Goal: Task Accomplishment & Management: Complete application form

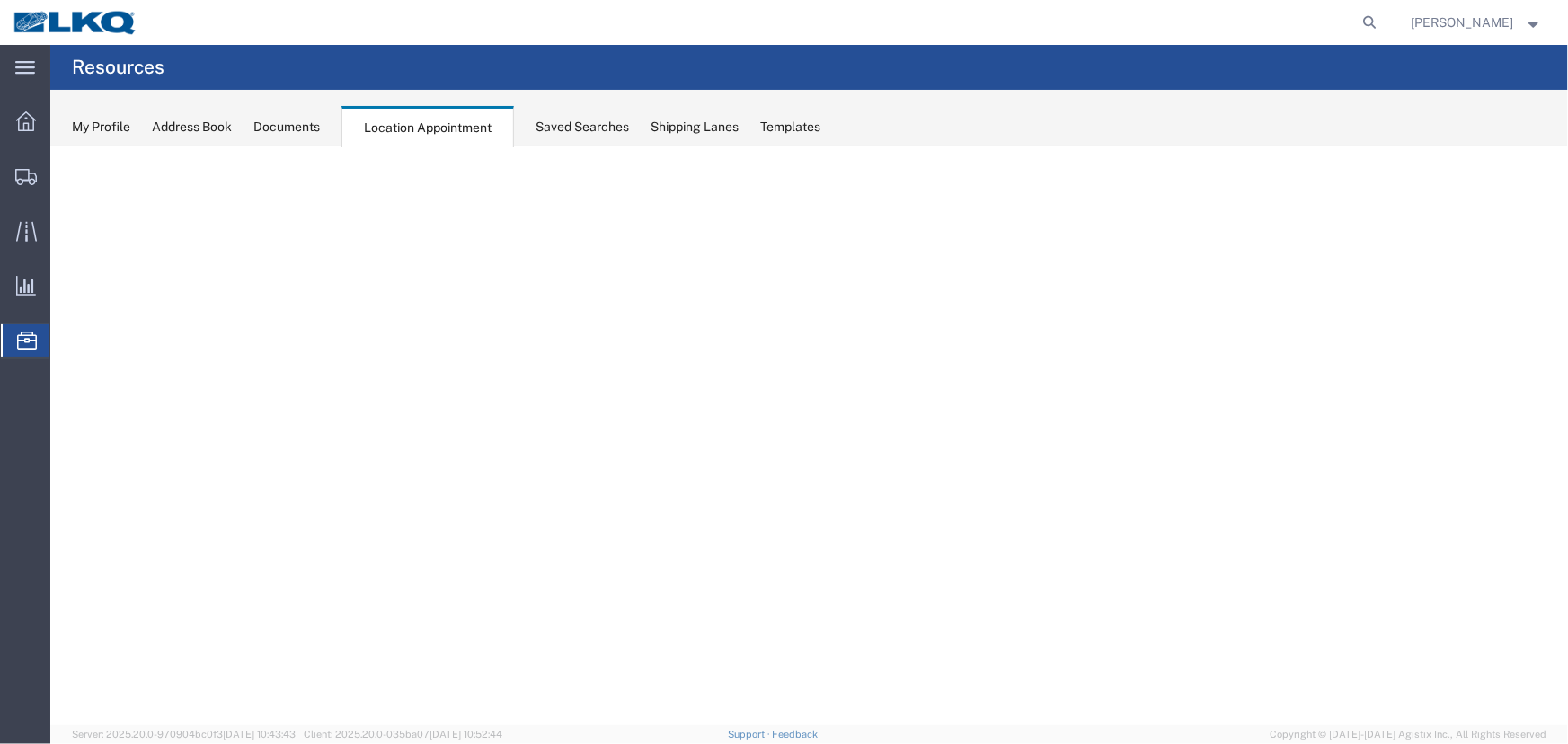
select select "27634"
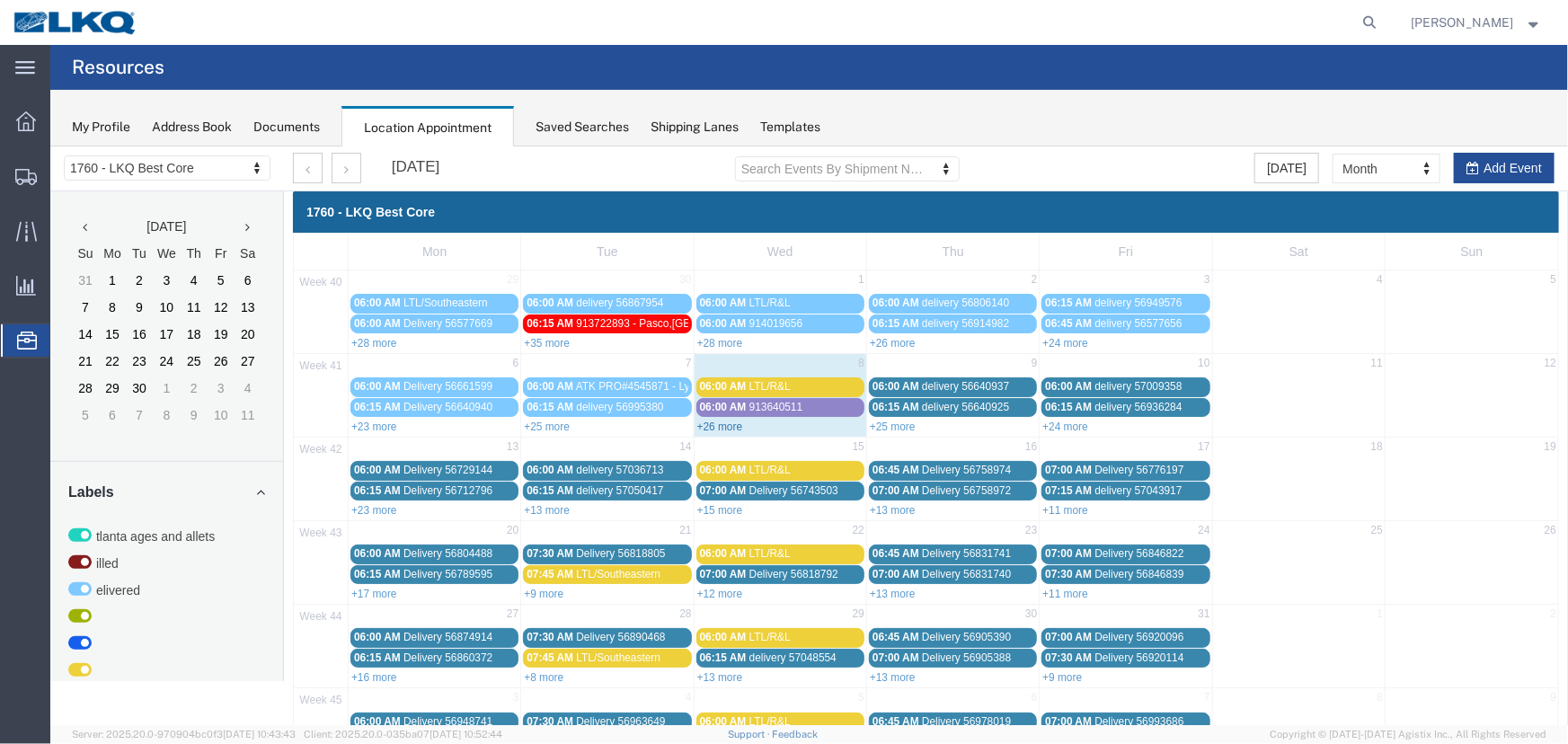
click at [727, 422] on link "+26 more" at bounding box center [718, 426] width 46 height 13
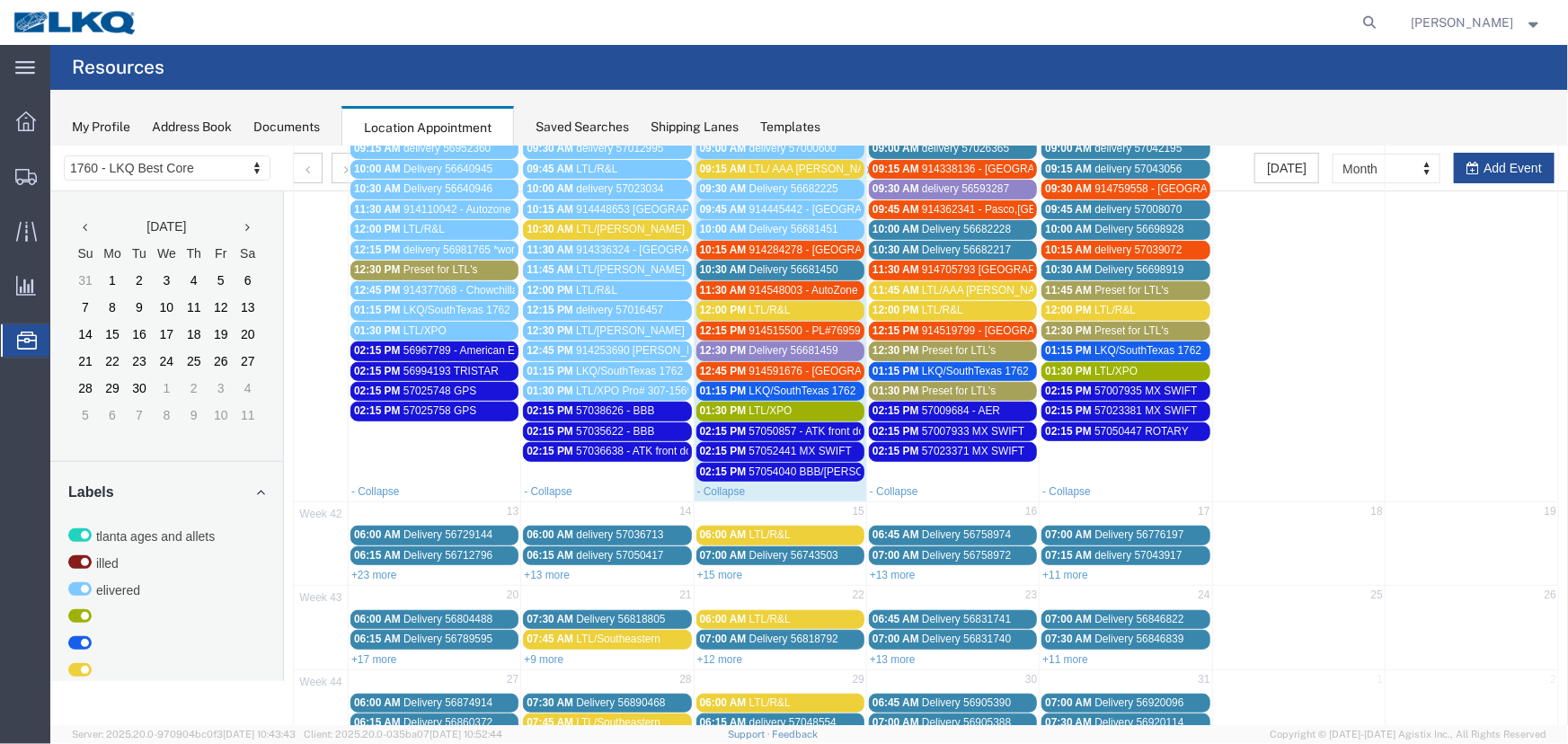
scroll to position [469, 0]
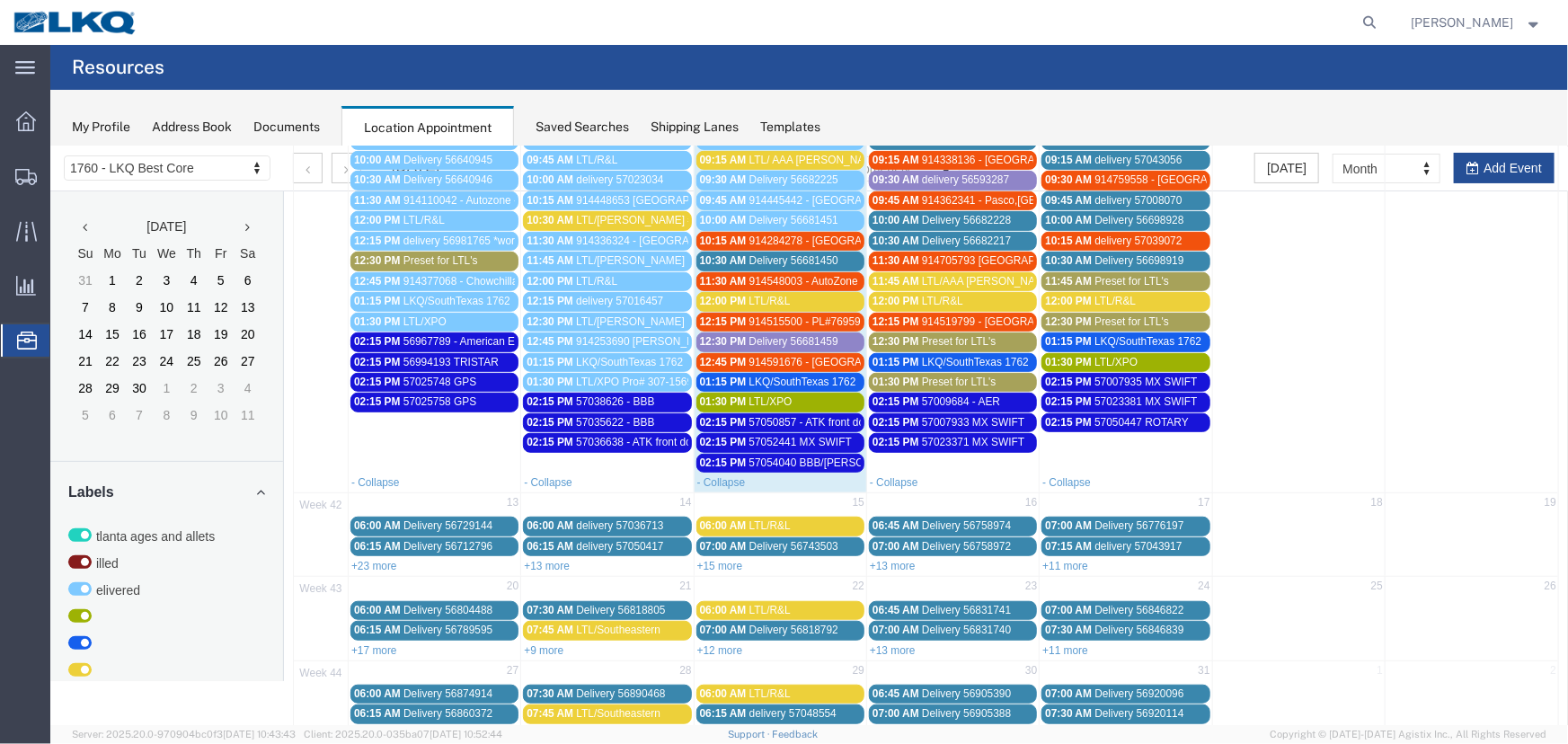
click at [757, 420] on span "57050857 - ATK front dock" at bounding box center [811, 422] width 127 height 13
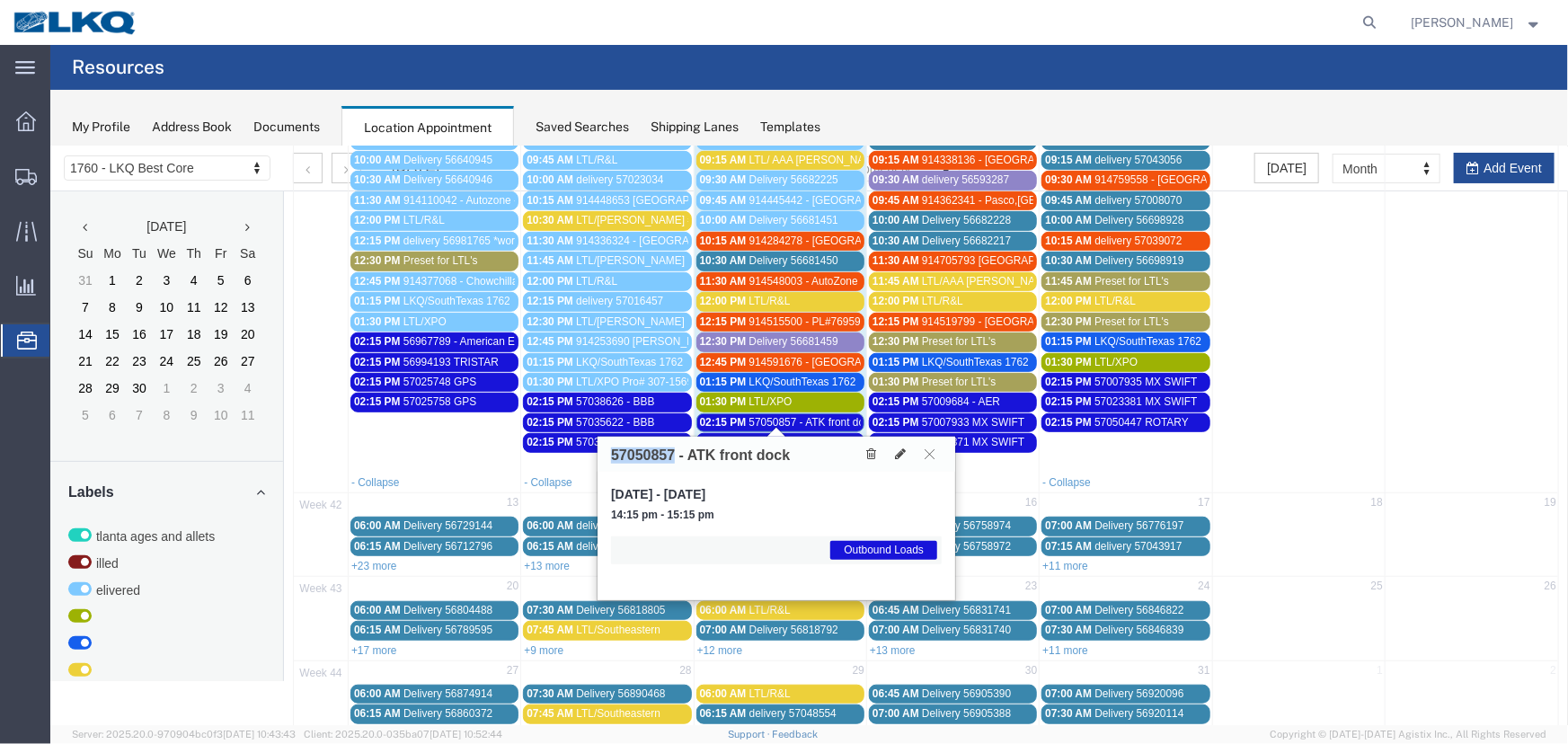
drag, startPoint x: 674, startPoint y: 453, endPoint x: 611, endPoint y: 453, distance: 63.0
click at [611, 453] on h3 "57050857 - ATK front dock" at bounding box center [700, 454] width 179 height 16
copy h3 "57050857"
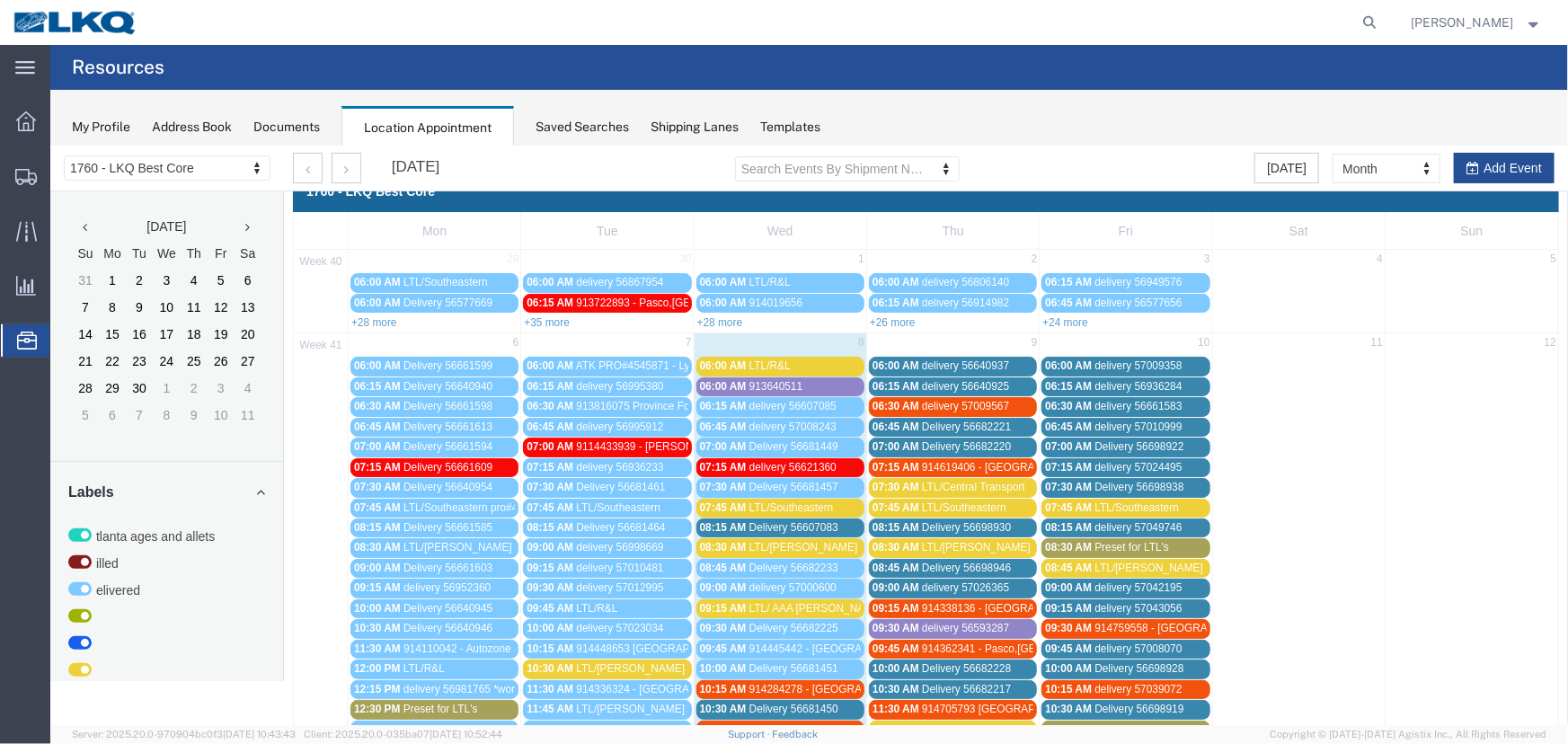
scroll to position [0, 0]
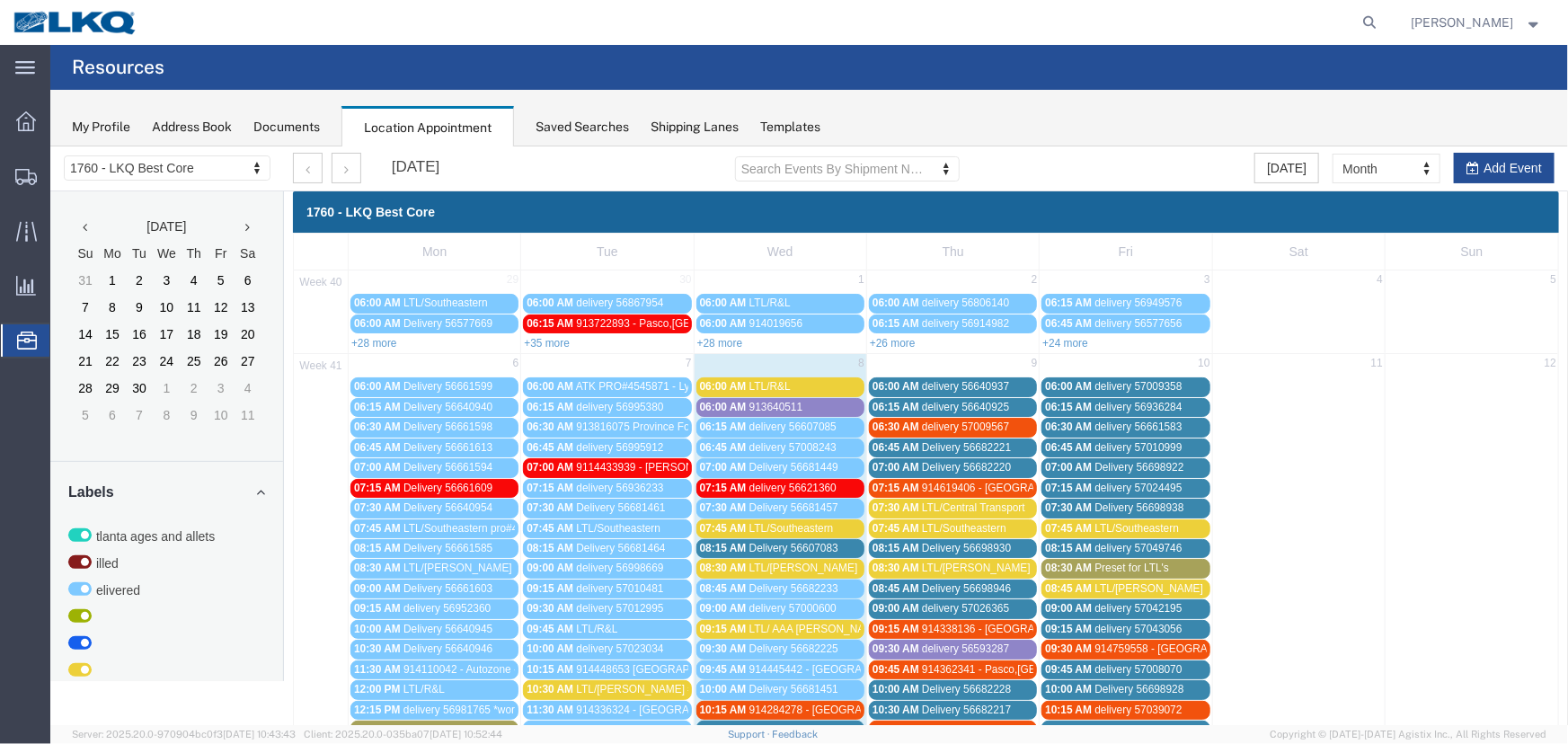
click at [1369, 29] on agx-global-search at bounding box center [1098, 22] width 575 height 45
click at [1383, 24] on icon at bounding box center [1370, 22] width 25 height 25
click at [1284, 15] on input "search" at bounding box center [1084, 22] width 546 height 43
click at [1244, 22] on input "search" at bounding box center [1084, 22] width 546 height 43
paste input "57065952"
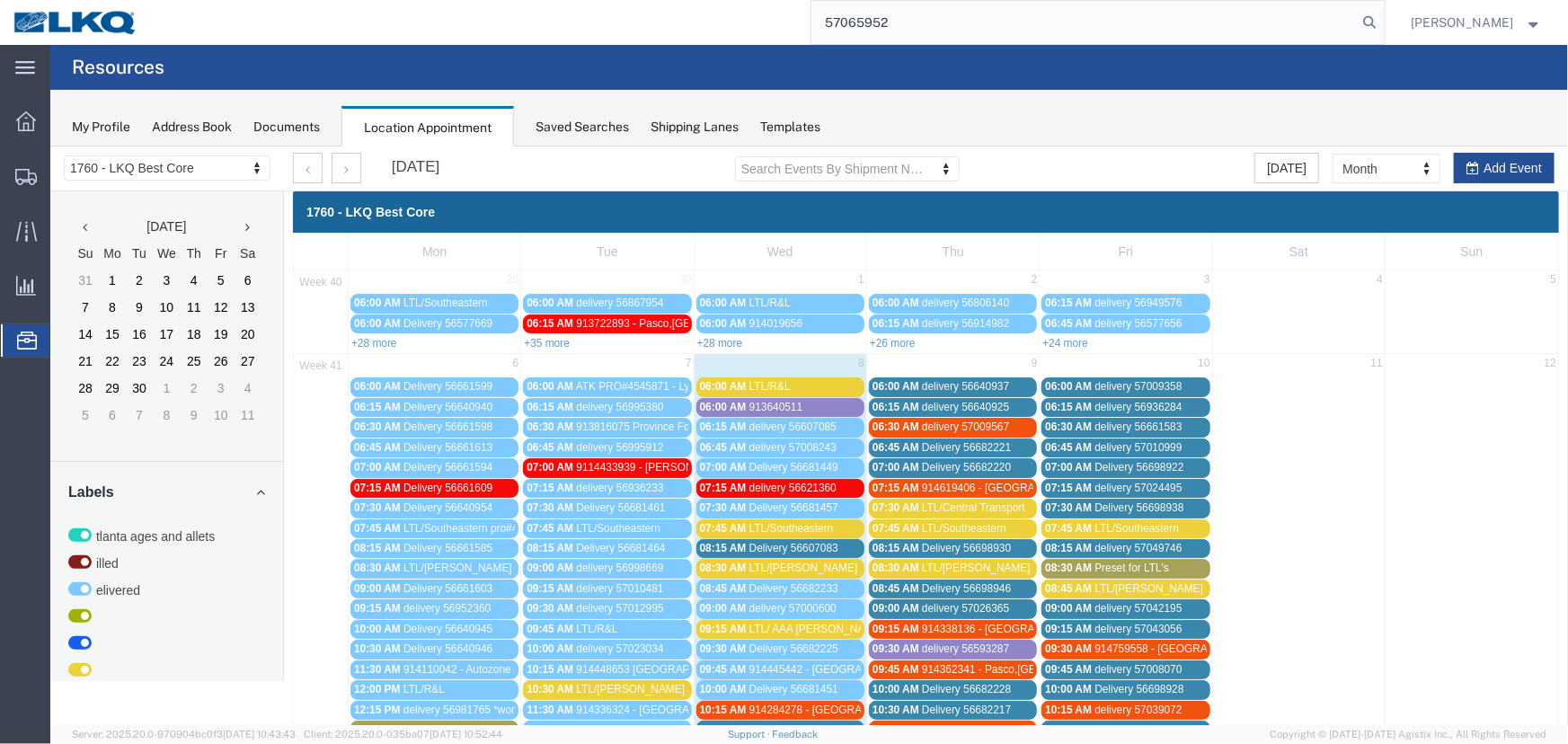
type input "57065952"
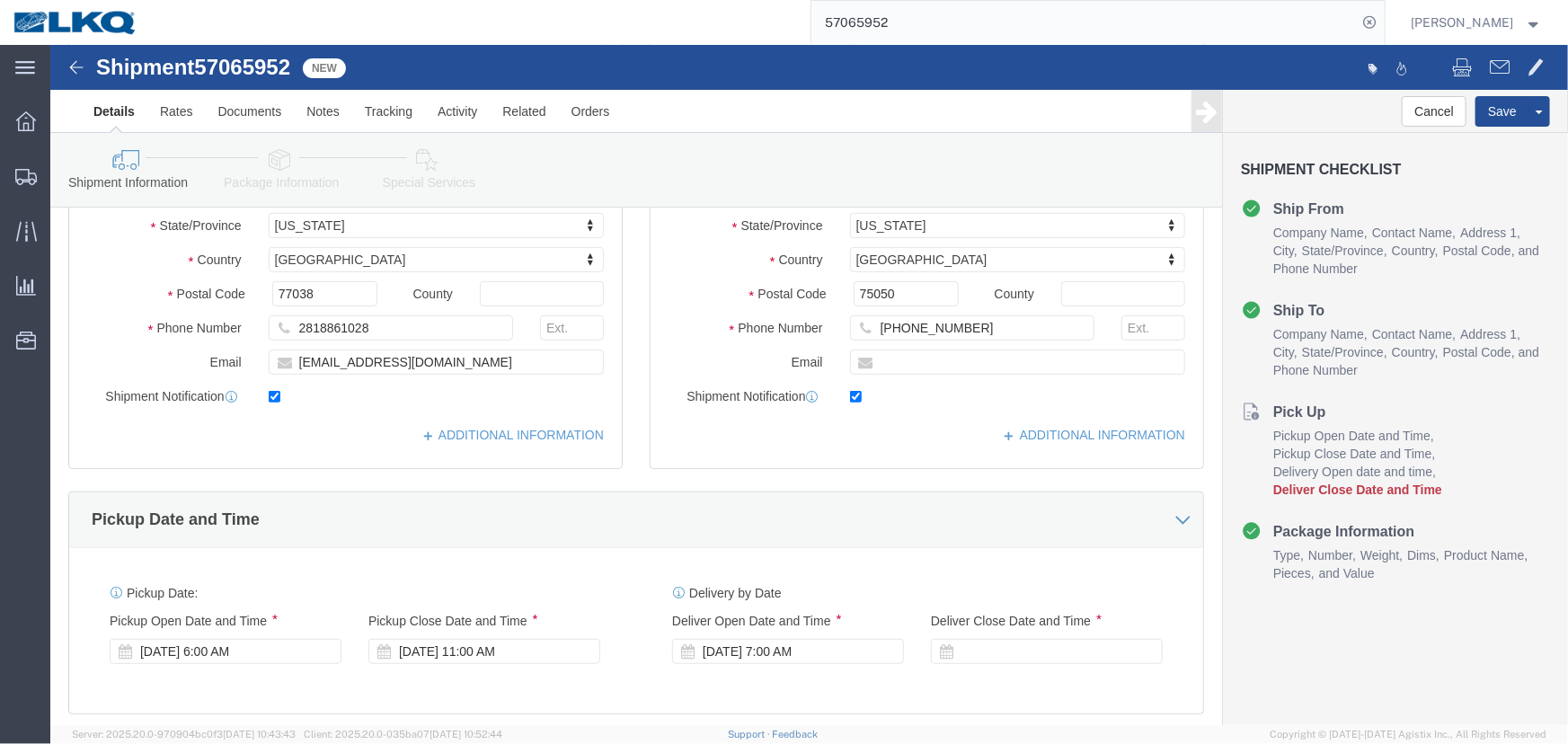
scroll to position [736, 0]
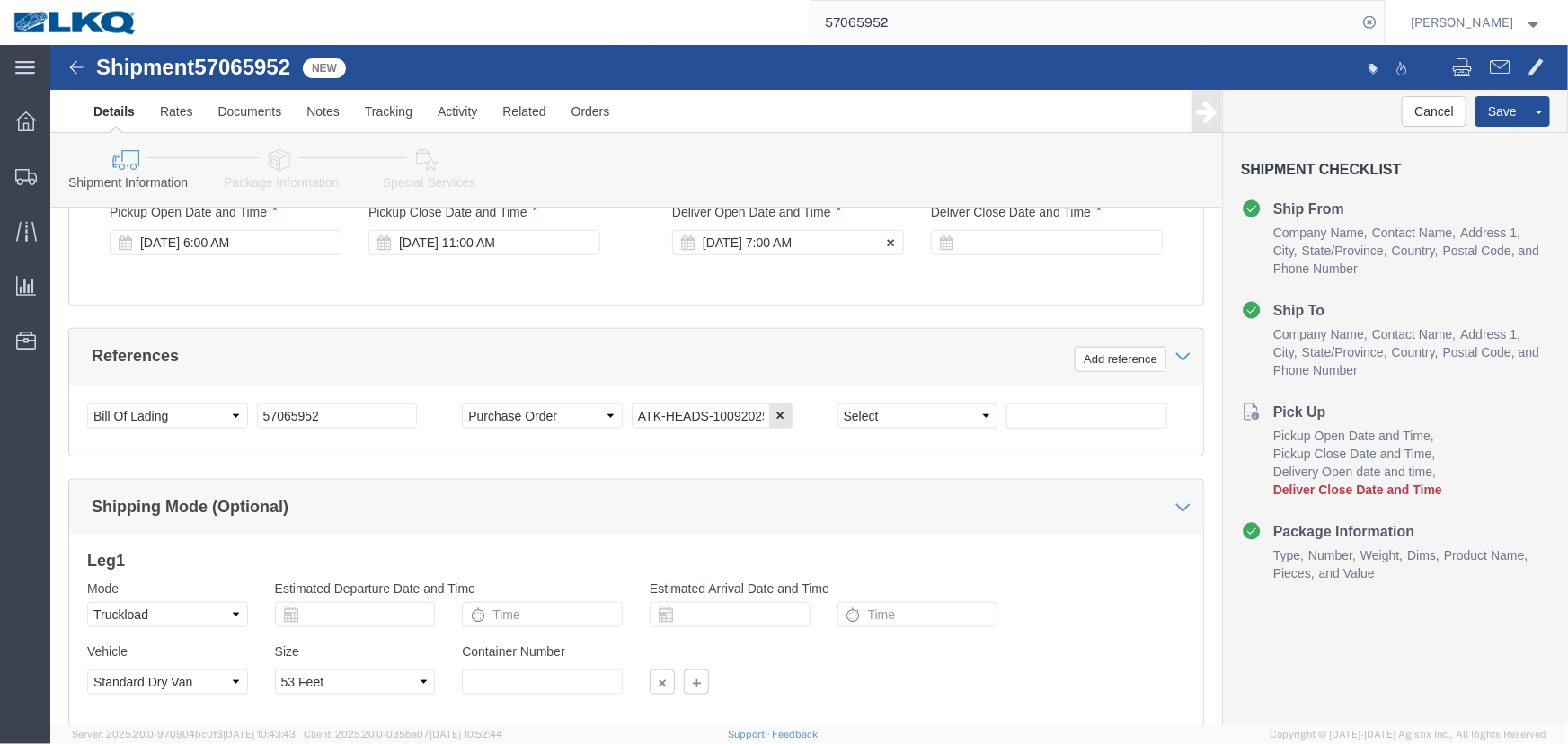
select select
select select "27708"
click icon
click div
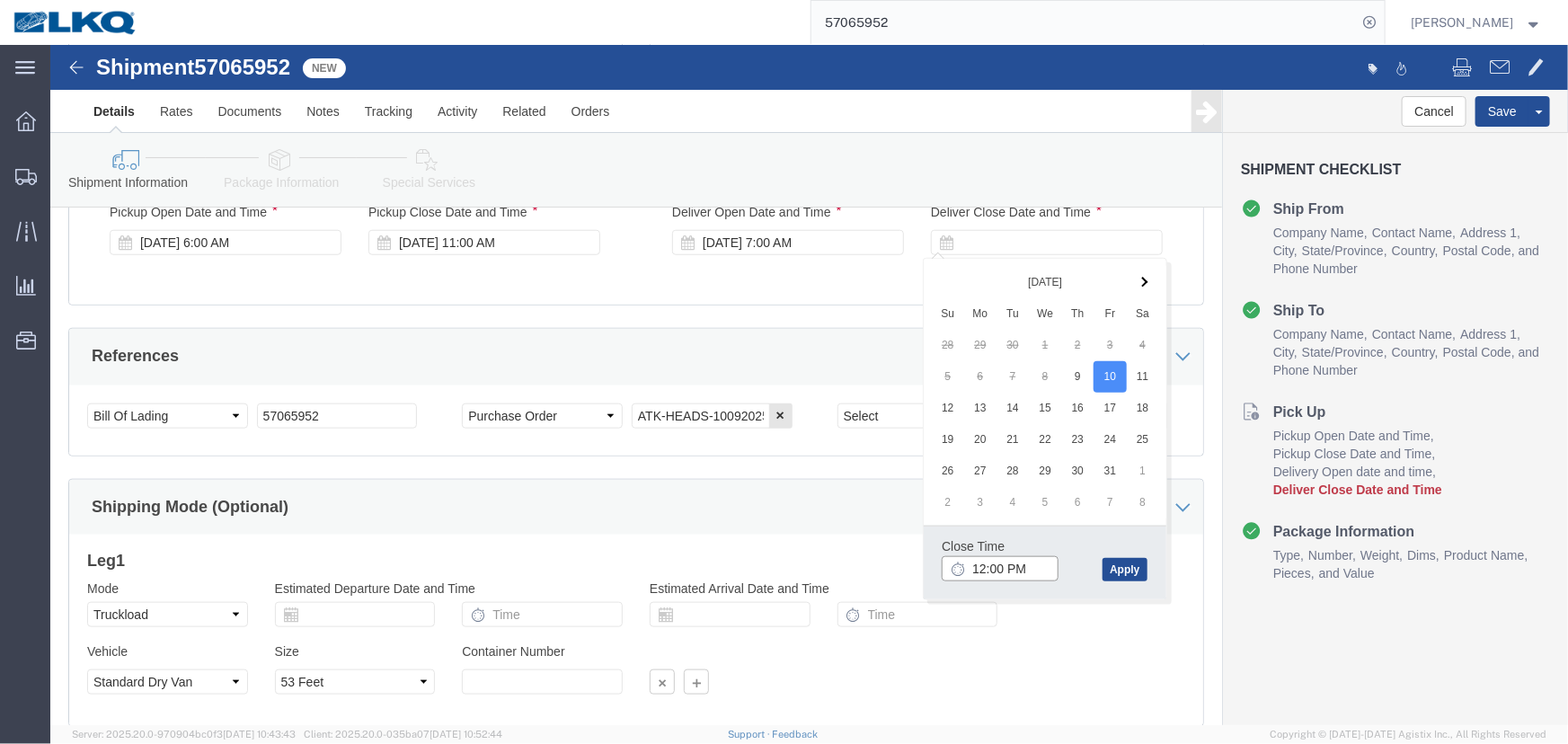
click input "12:00 PM"
type input "7:00 AM"
click div "Departure Port Arrival Port Airline Steamship Line Vessel Voyage No. Flight No."
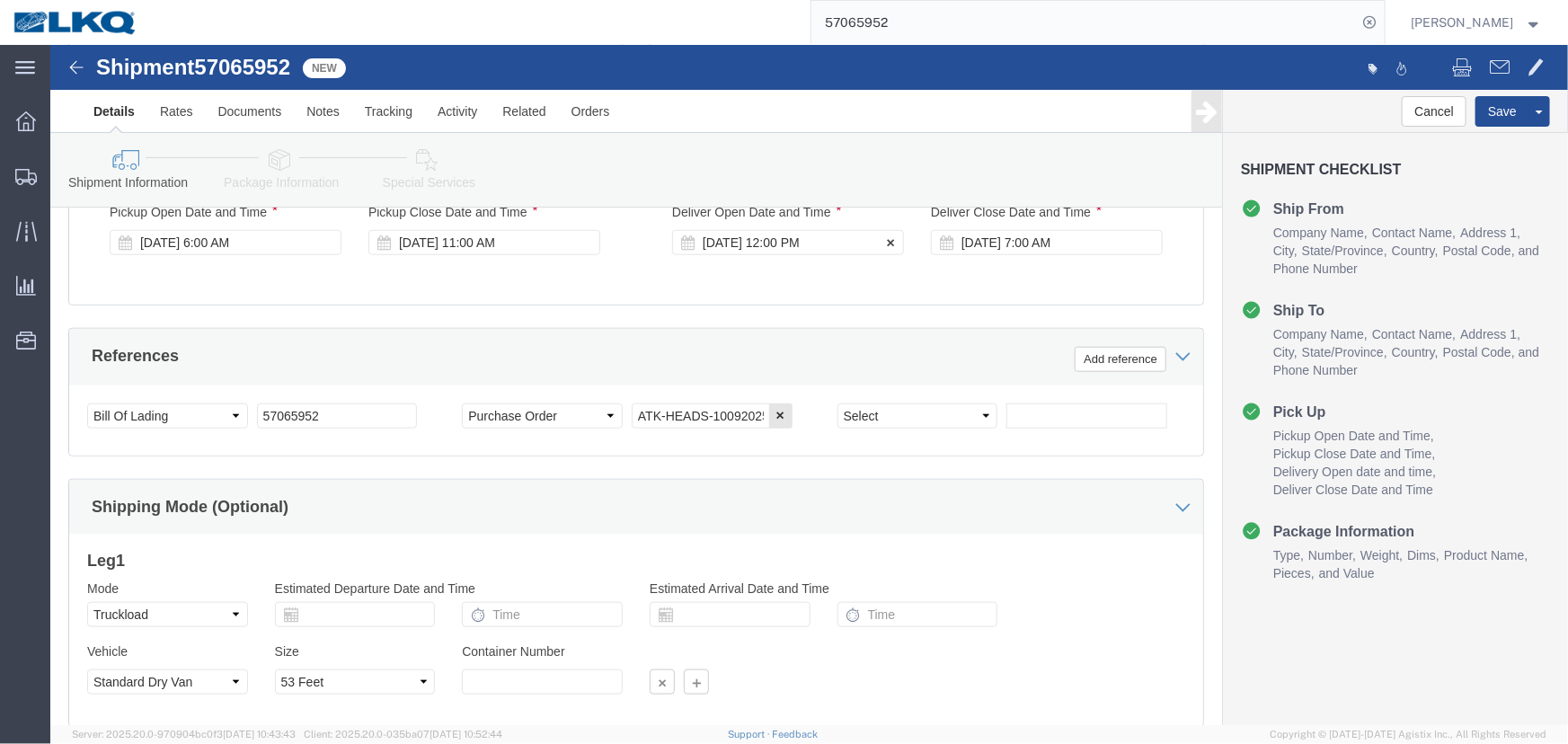
click div "[DATE] 12:00 PM"
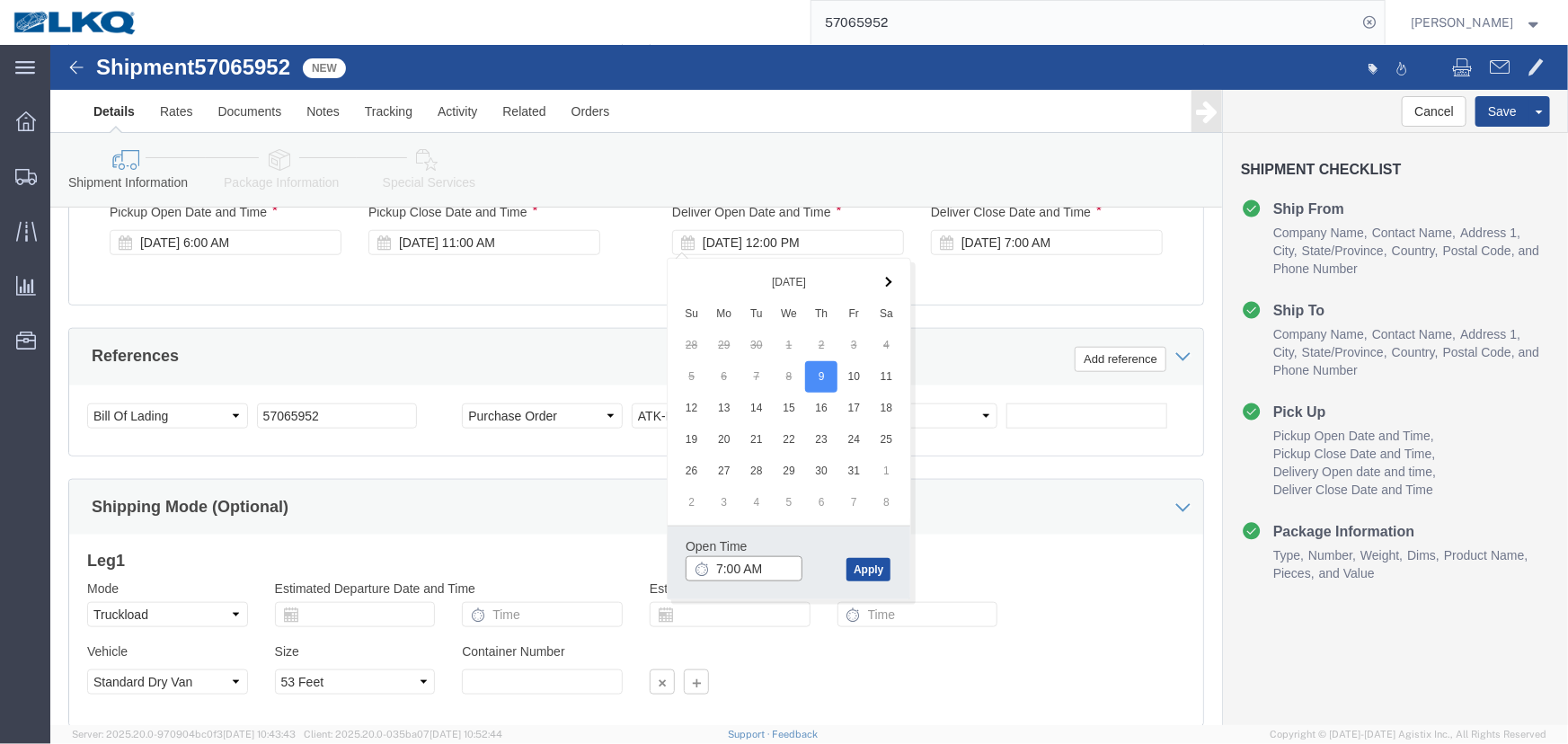
type input "7:00 AM"
click button "Apply"
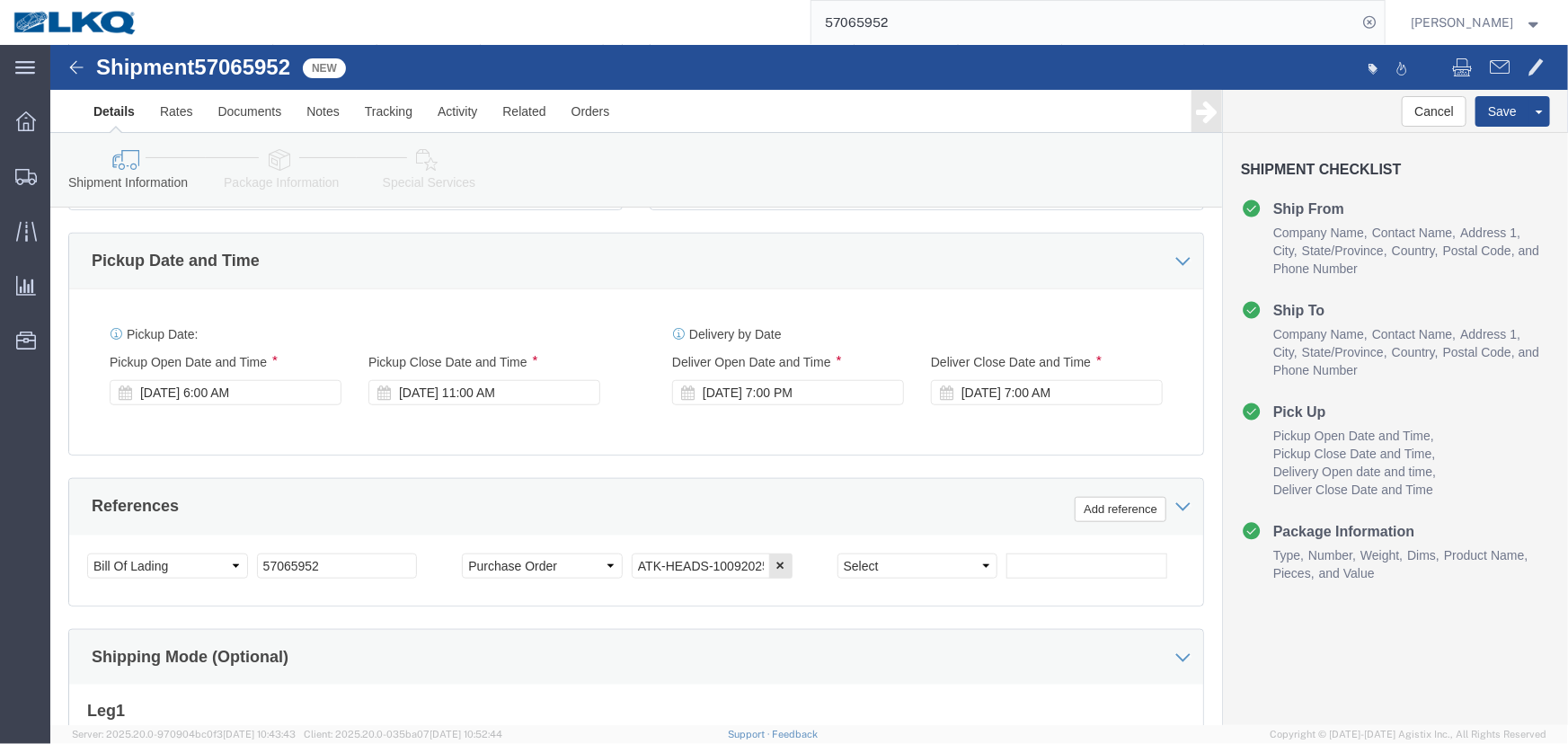
scroll to position [572, 0]
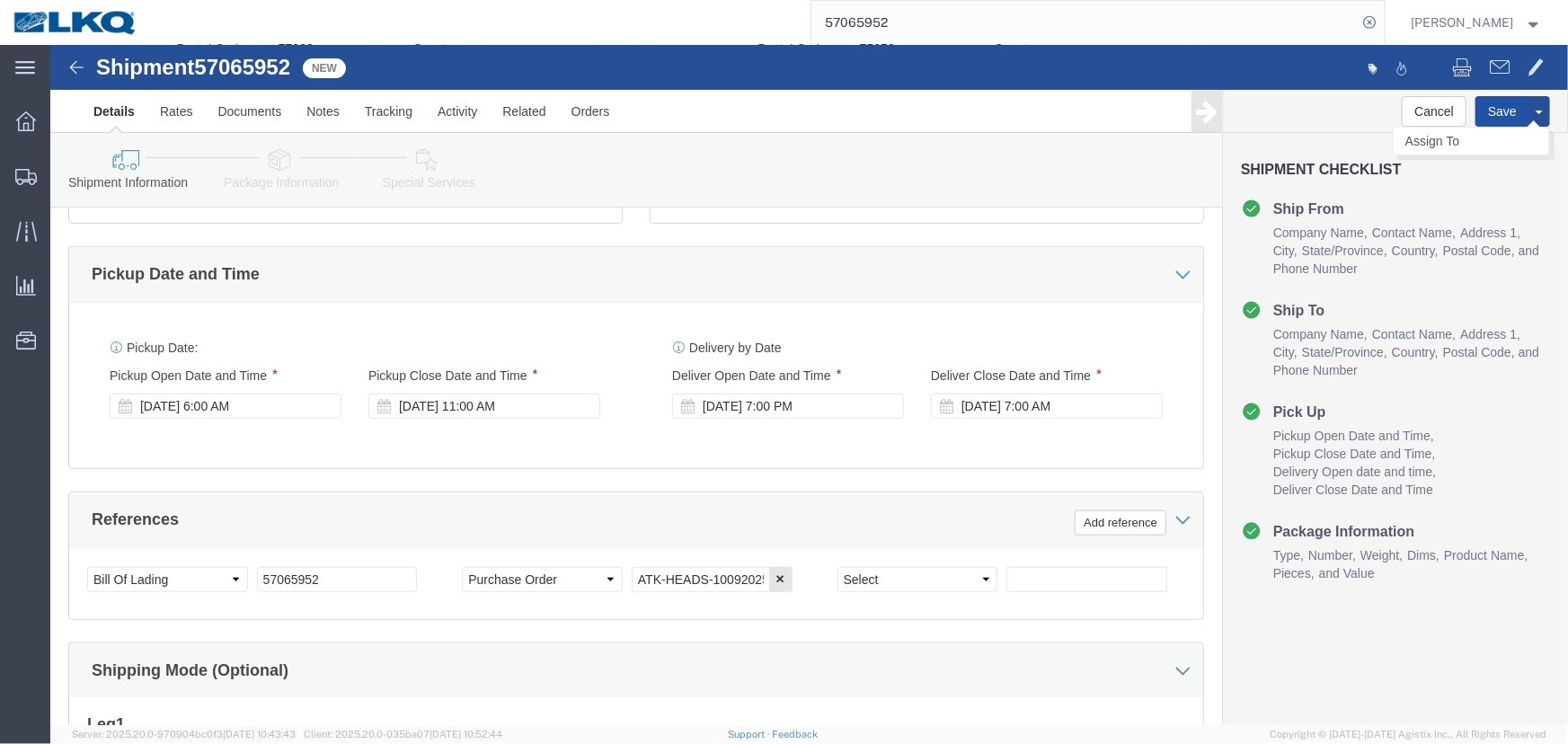
click button "Save"
click link "Activity"
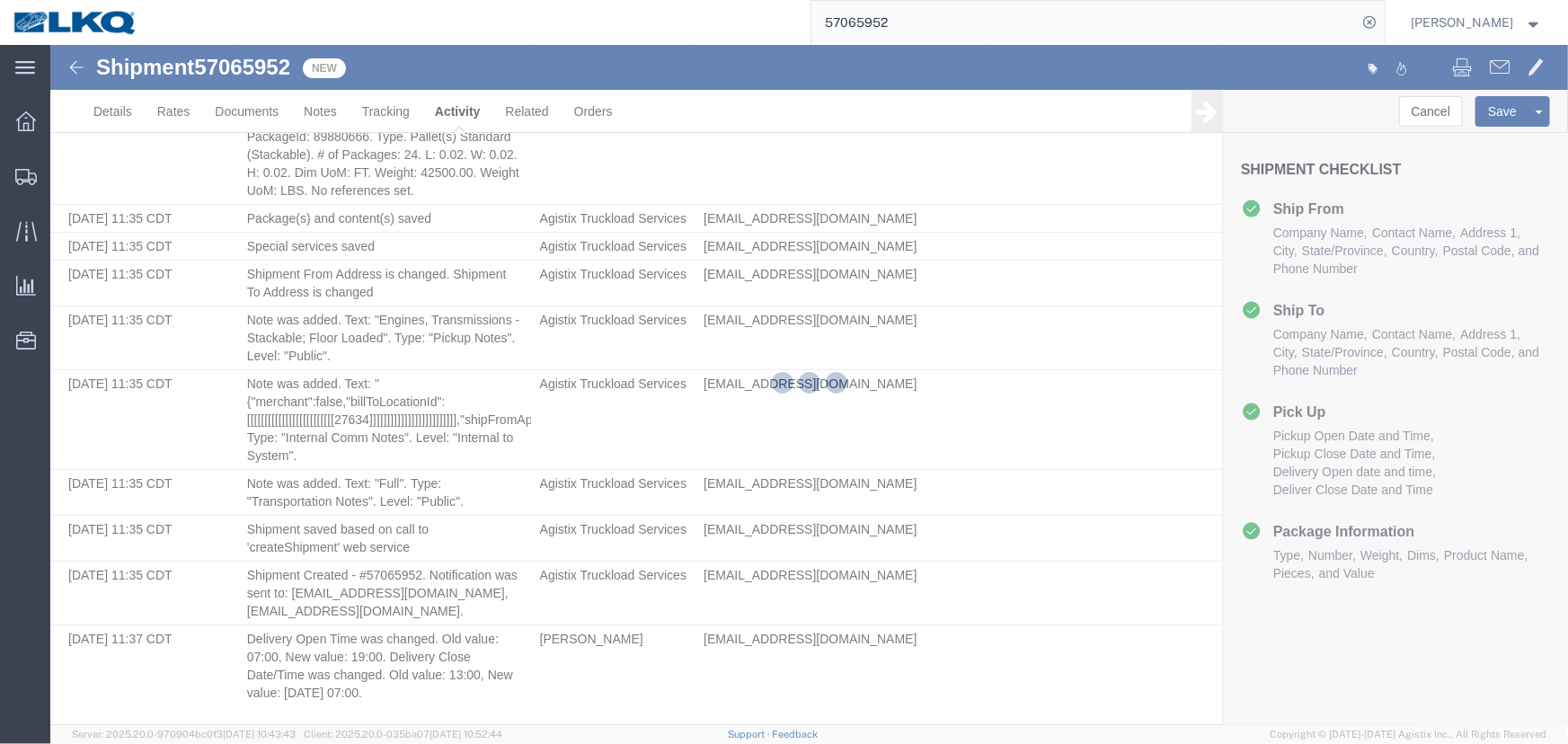
scroll to position [184, 0]
click at [118, 433] on div at bounding box center [809, 385] width 1518 height 681
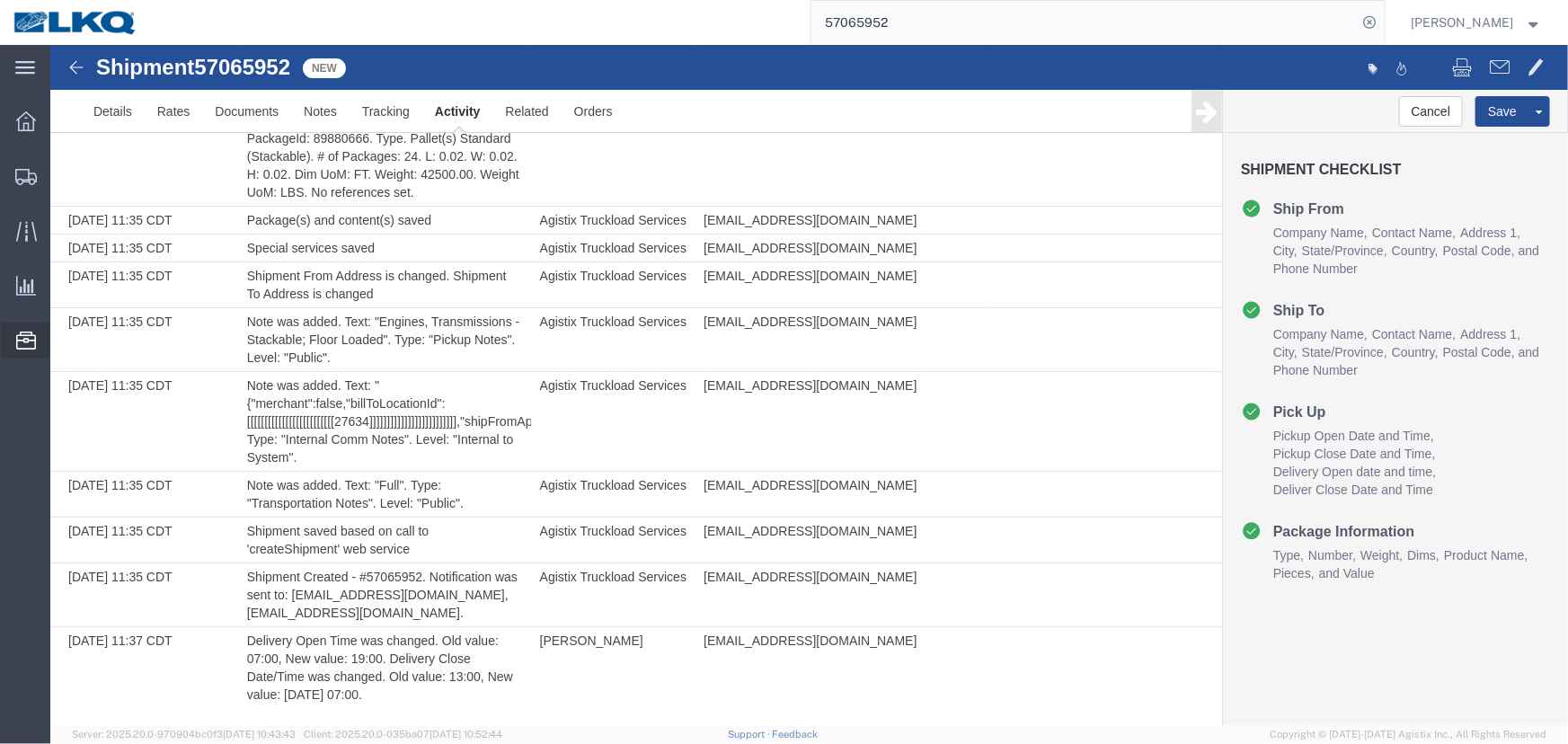
click at [0, 0] on span "Location Appointment" at bounding box center [0, 0] width 0 height 0
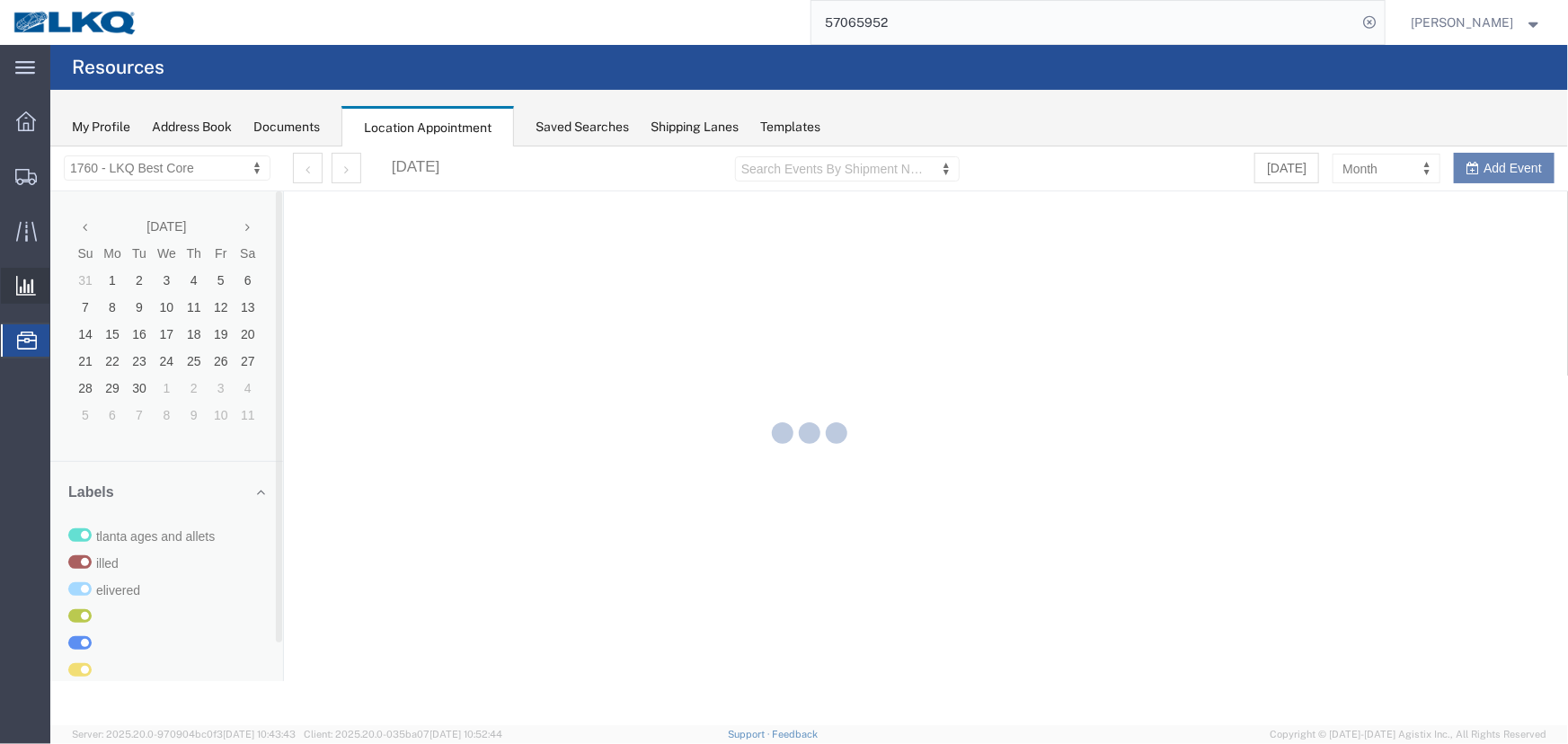
select select "27634"
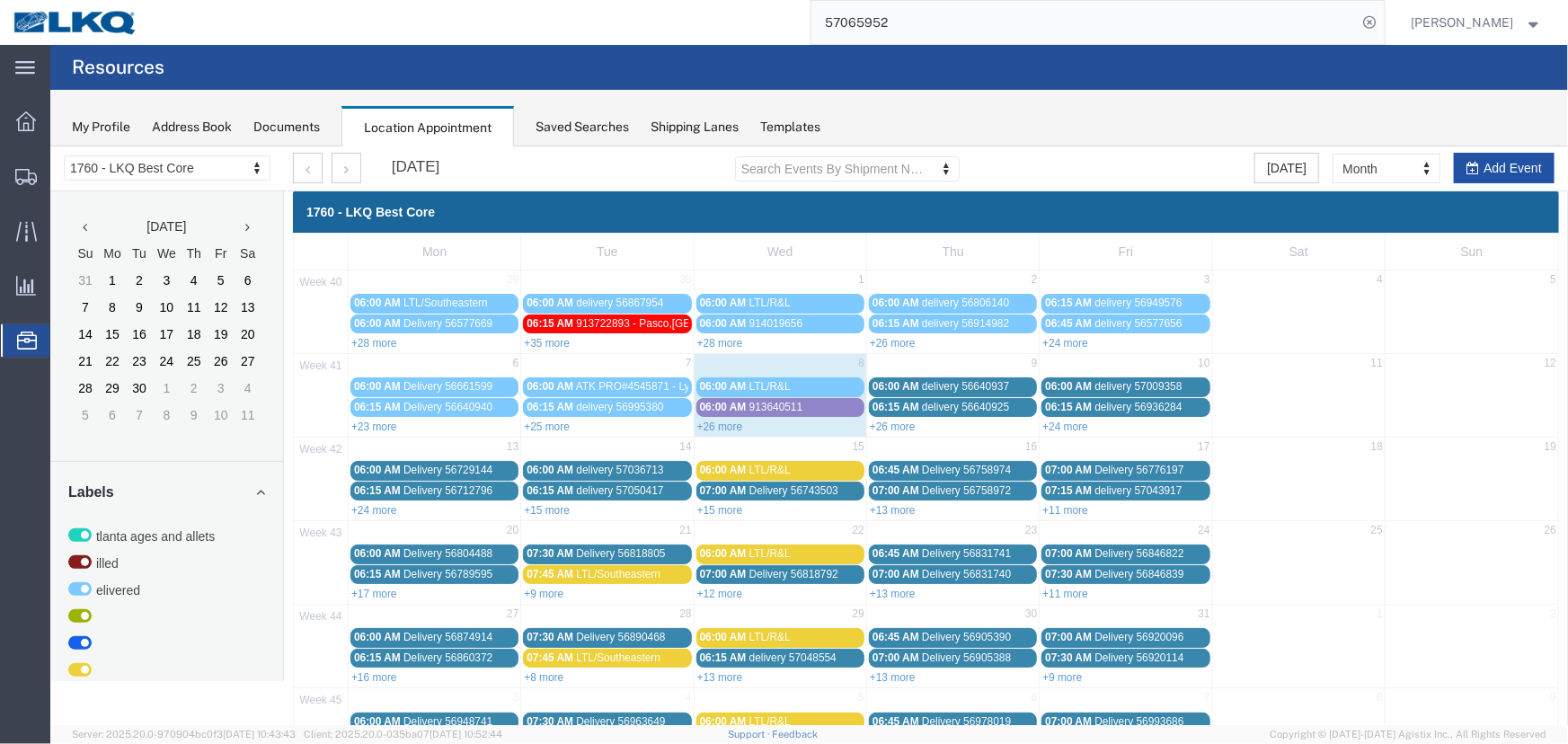
drag, startPoint x: 738, startPoint y: 255, endPoint x: 1511, endPoint y: 160, distance: 778.8
click at [1511, 160] on button "Add Event" at bounding box center [1503, 167] width 101 height 31
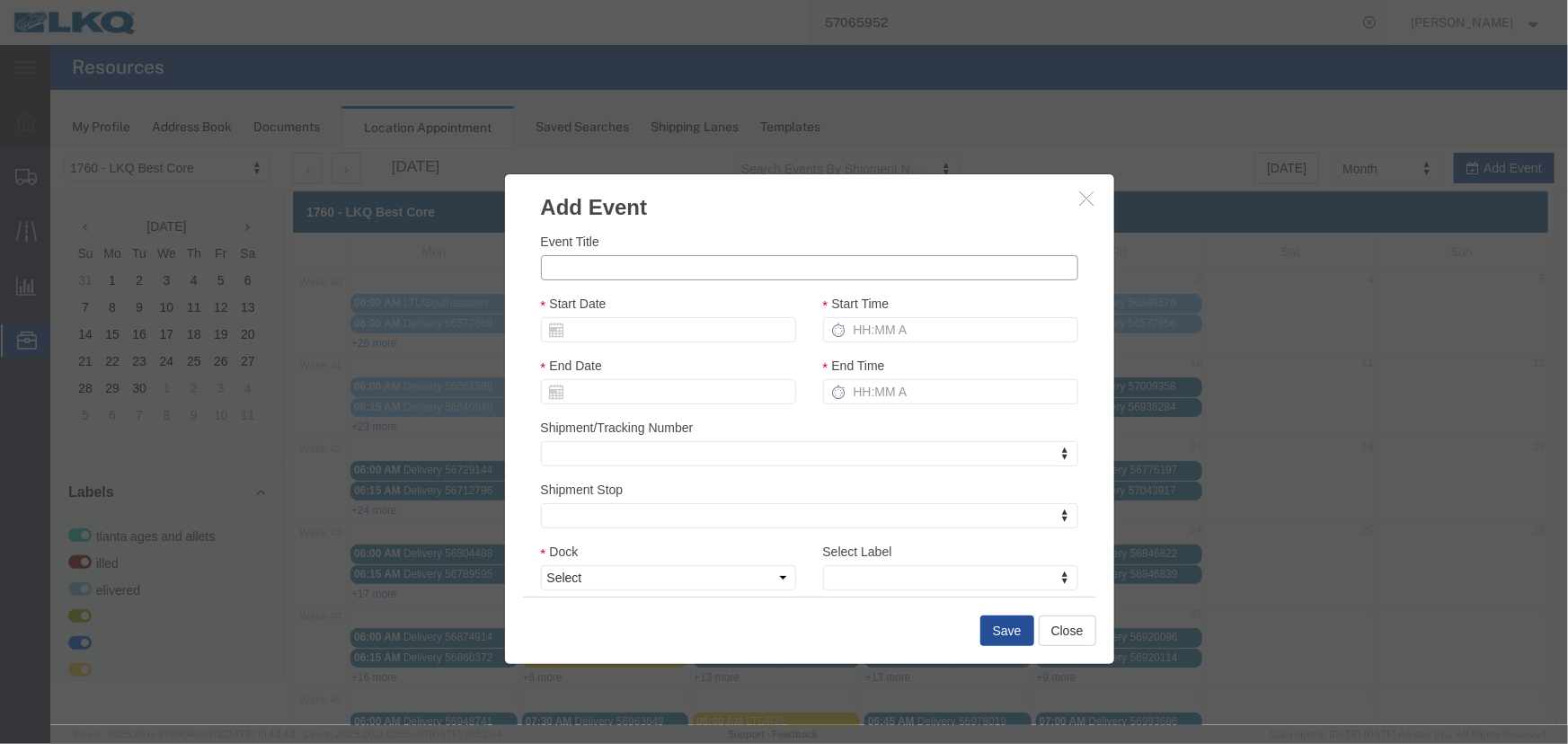
click at [583, 260] on input "Event Title" at bounding box center [808, 266] width 537 height 25
paste input "57065952"
type input "57065952 - ATK HEADS"
click at [611, 335] on input "Start Date" at bounding box center [667, 329] width 255 height 25
drag, startPoint x: 600, startPoint y: 383, endPoint x: 603, endPoint y: 395, distance: 12.4
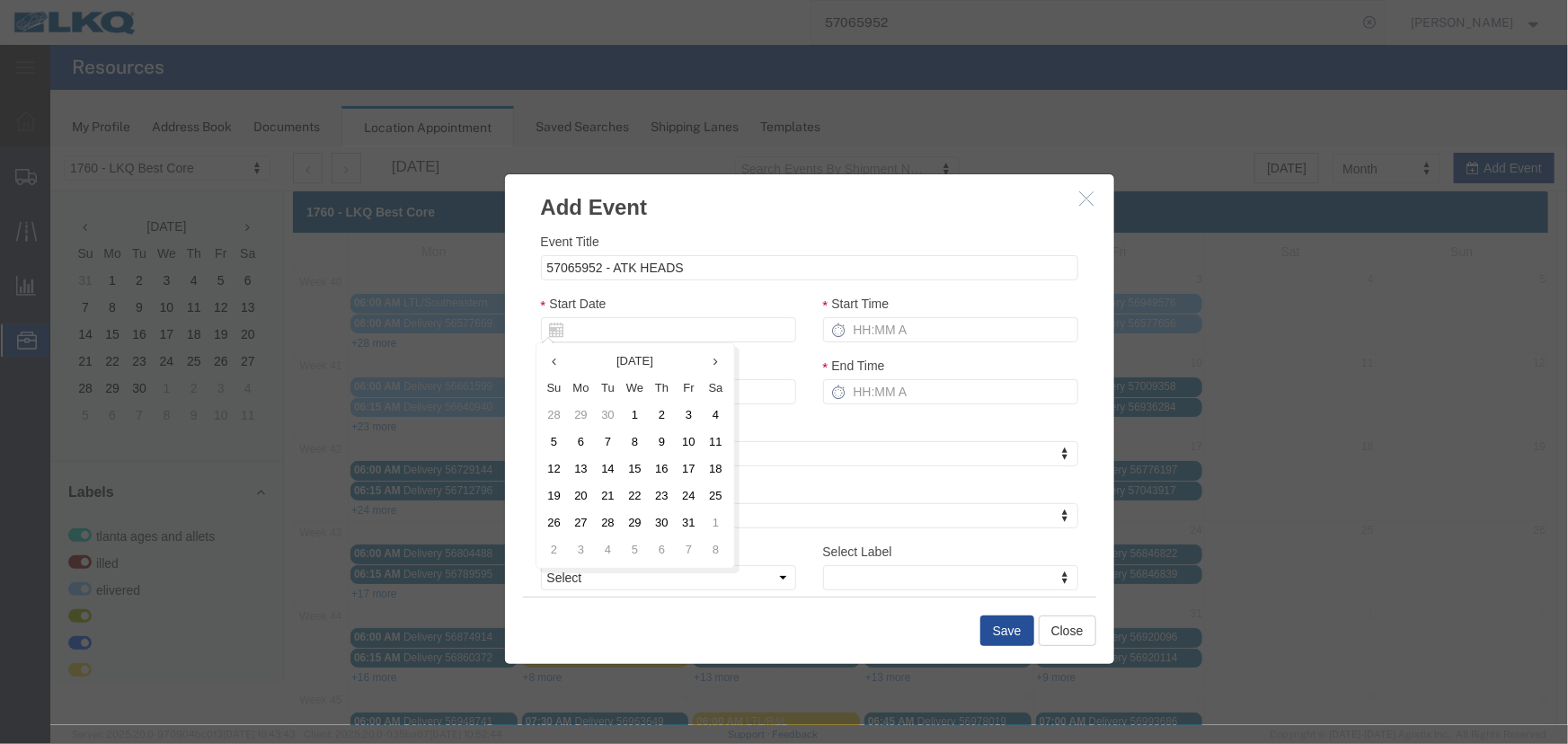
click at [601, 383] on th "Tu" at bounding box center [607, 387] width 27 height 27
click at [667, 447] on td "9" at bounding box center [661, 441] width 27 height 27
click at [943, 328] on input "Start Time" at bounding box center [949, 329] width 255 height 25
type input "215p"
click at [666, 565] on select "Select 1760 - LKQ Best Core 1760 - Outbound Loads" at bounding box center [667, 576] width 255 height 25
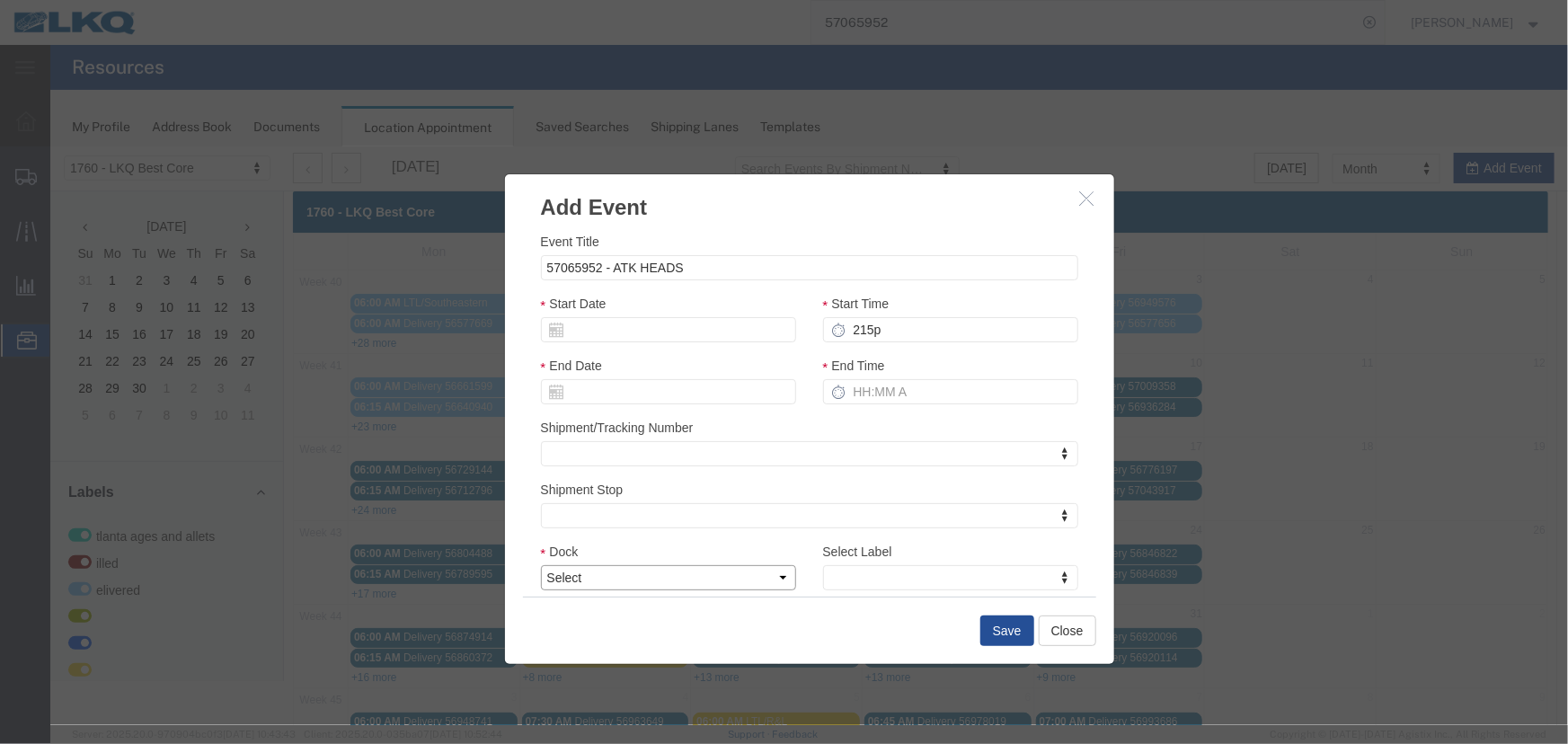
click at [655, 582] on select "Select 1760 - LKQ Best Core 1760 - Outbound Loads" at bounding box center [667, 576] width 255 height 25
select select "1"
click at [540, 564] on select "Select 1760 - LKQ Best Core 1760 - Outbound Loads" at bounding box center [667, 576] width 255 height 25
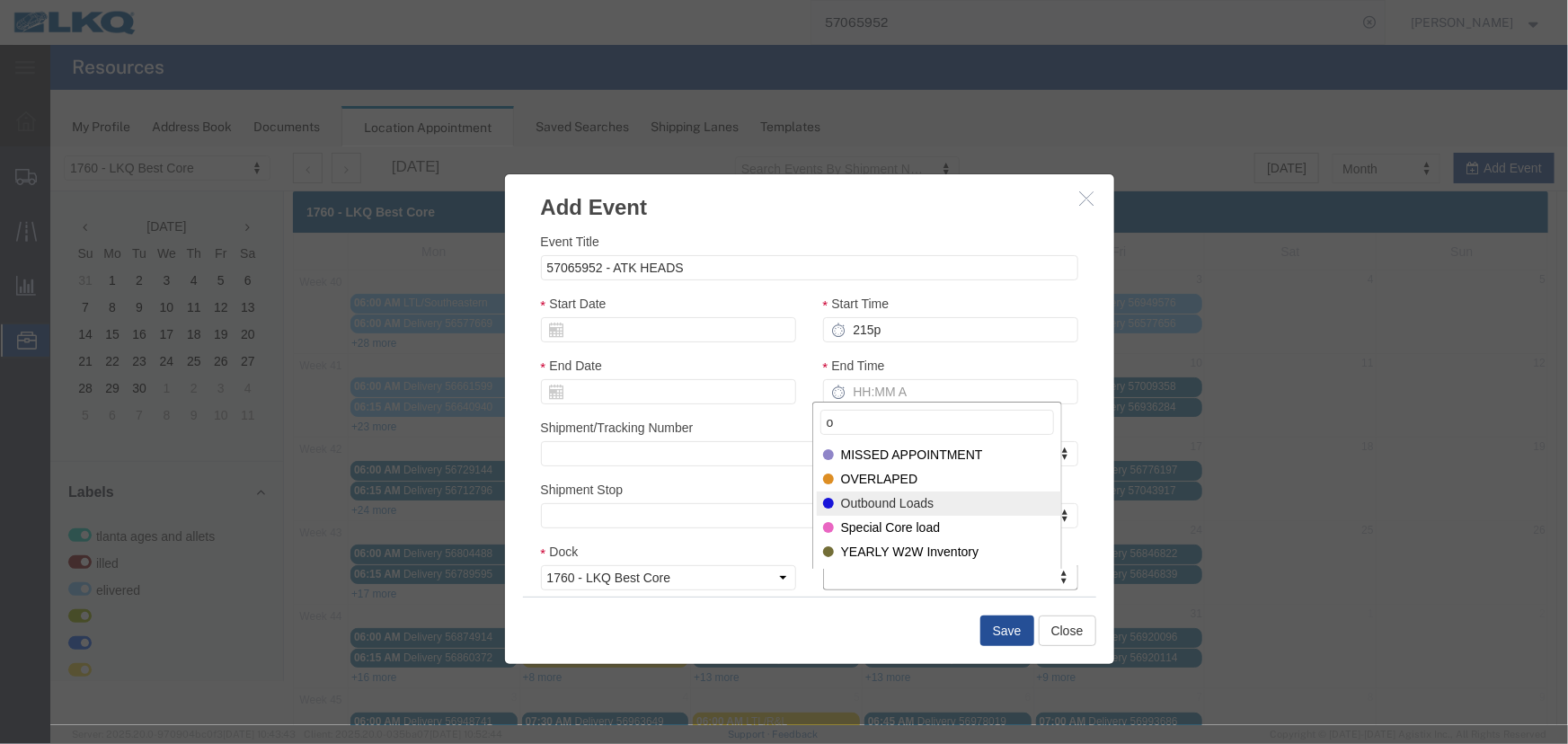
type input "o"
select select "80"
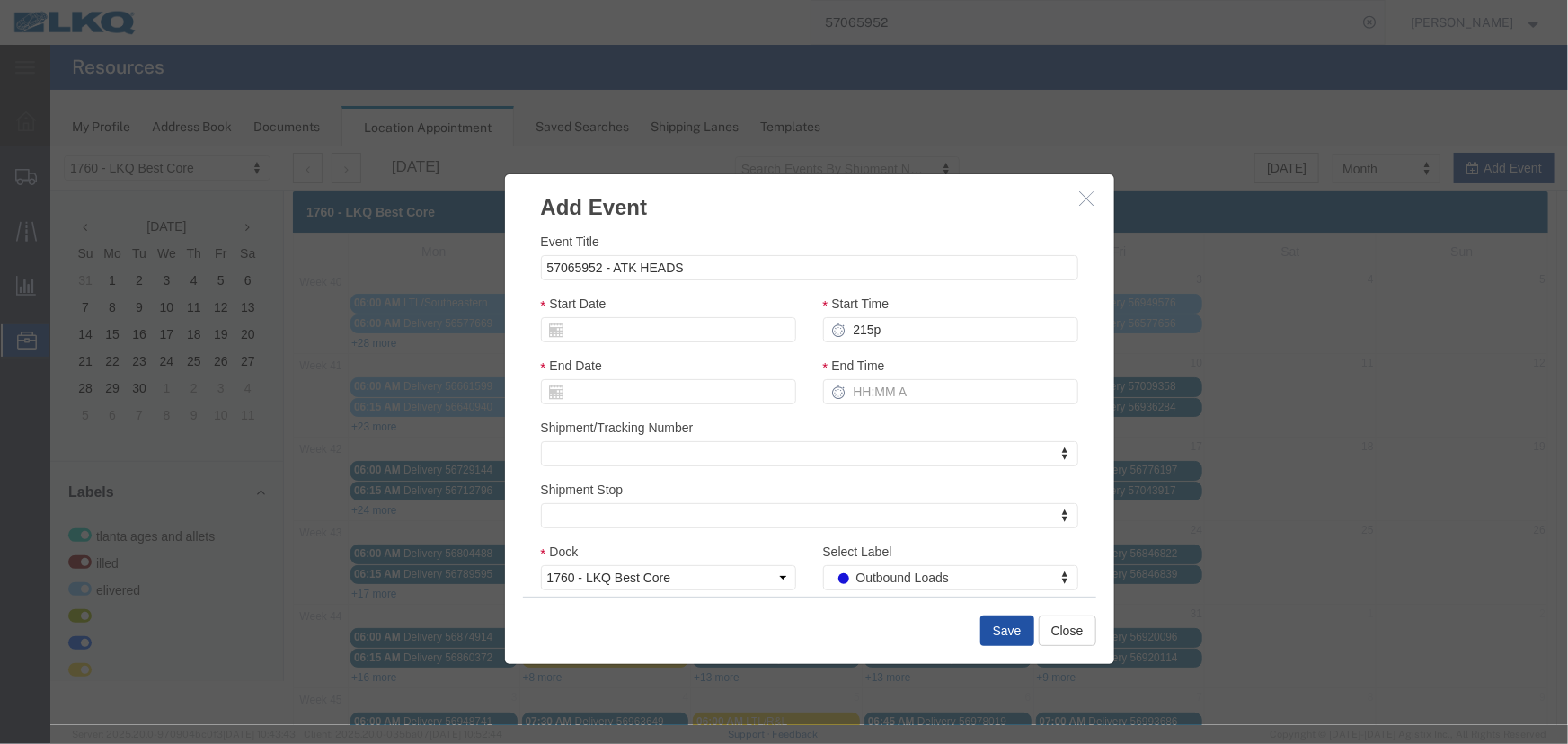
click at [983, 630] on button "Save" at bounding box center [1006, 629] width 54 height 31
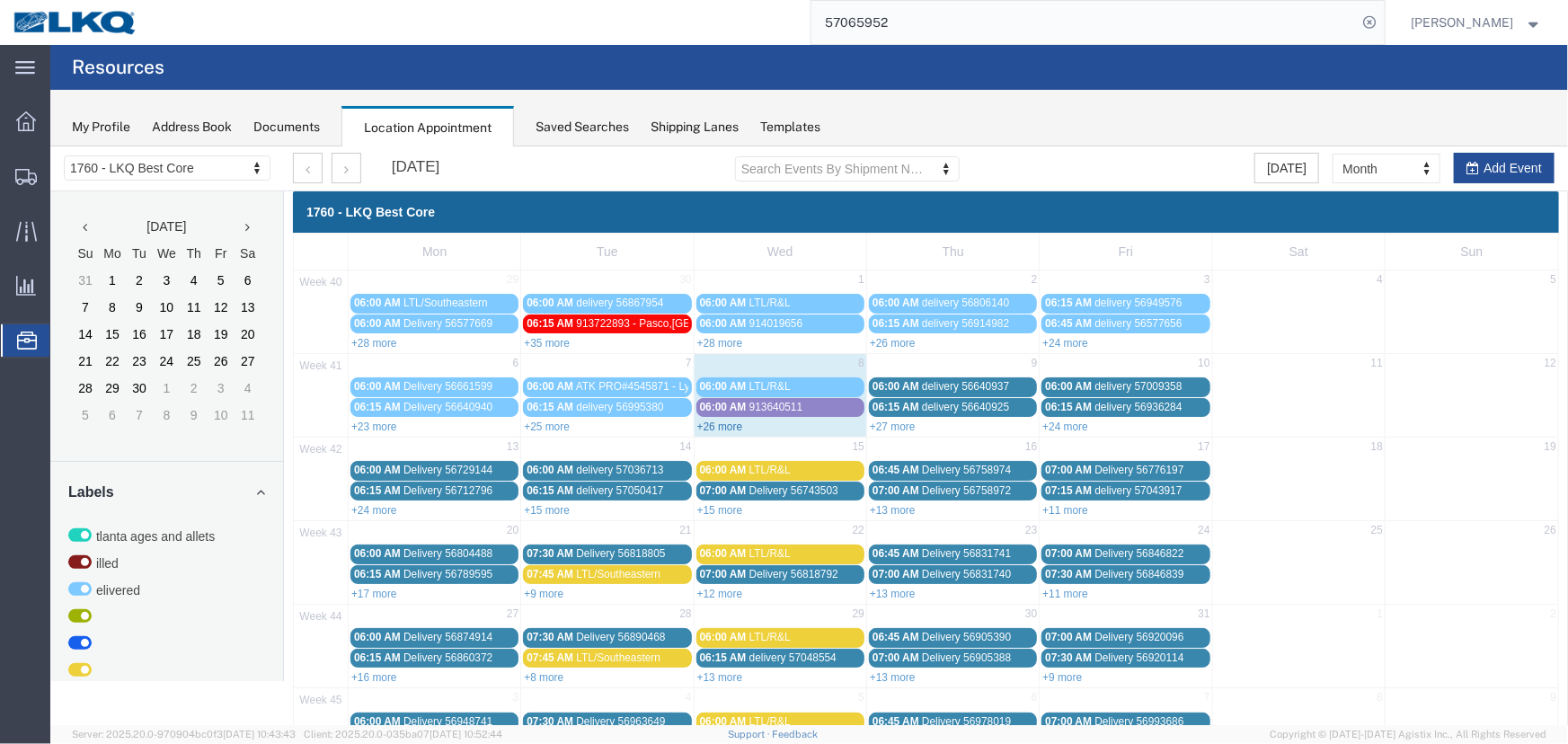
click at [721, 420] on link "+26 more" at bounding box center [718, 426] width 46 height 13
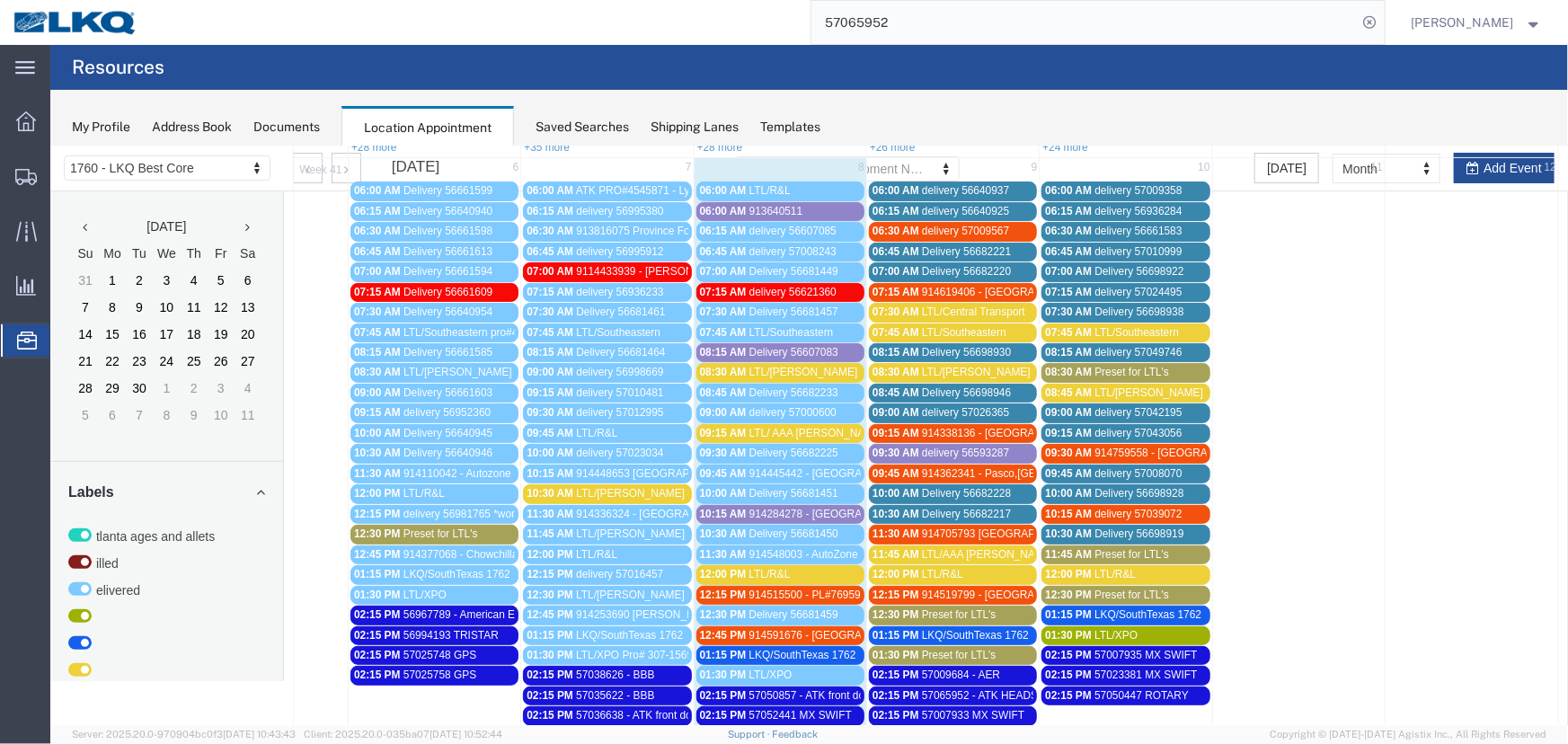
scroll to position [224, 0]
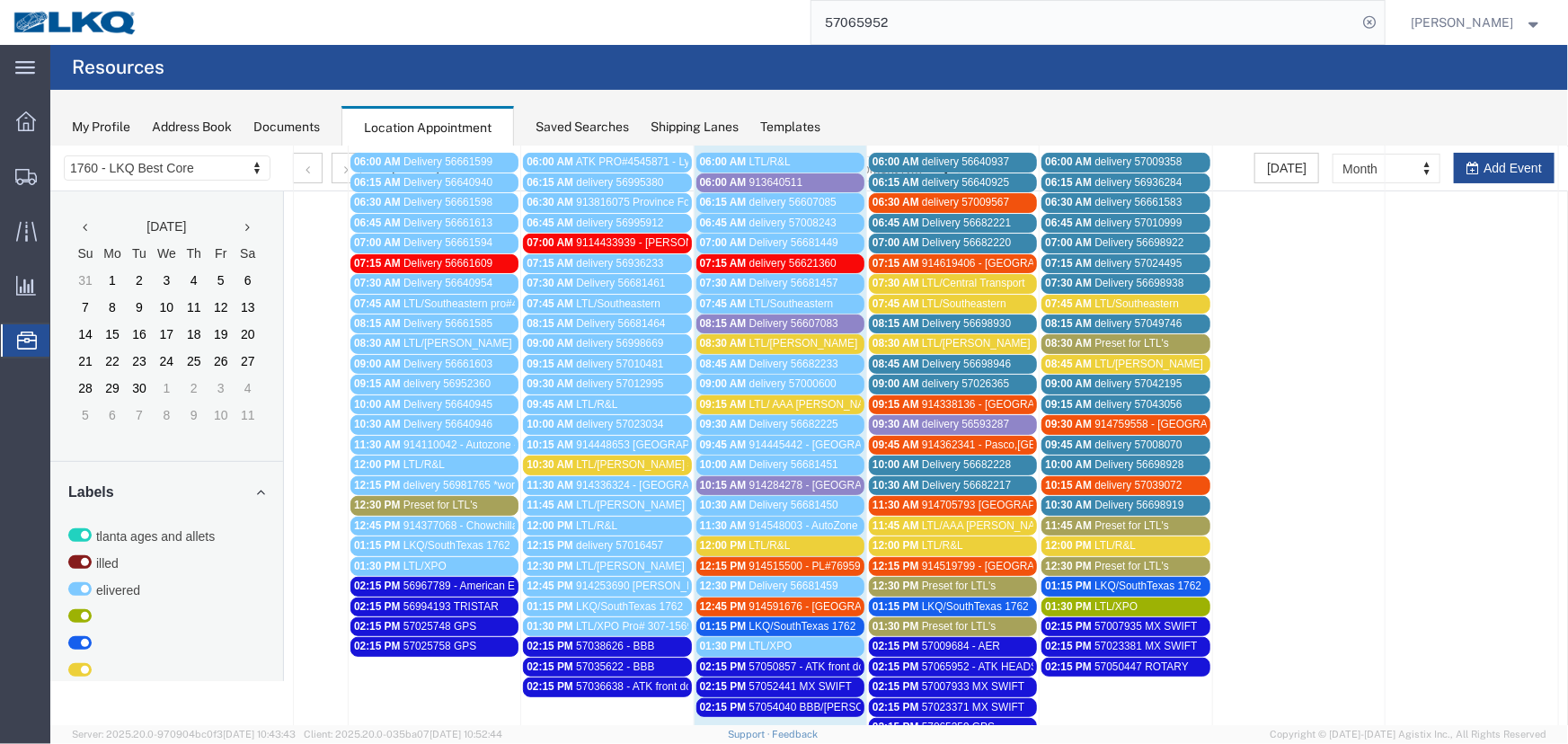
click at [1003, 399] on span "914338136 - [GEOGRAPHIC_DATA], [GEOGRAPHIC_DATA] - truck 2 - [PERSON_NAME] frei…" at bounding box center [1152, 404] width 462 height 13
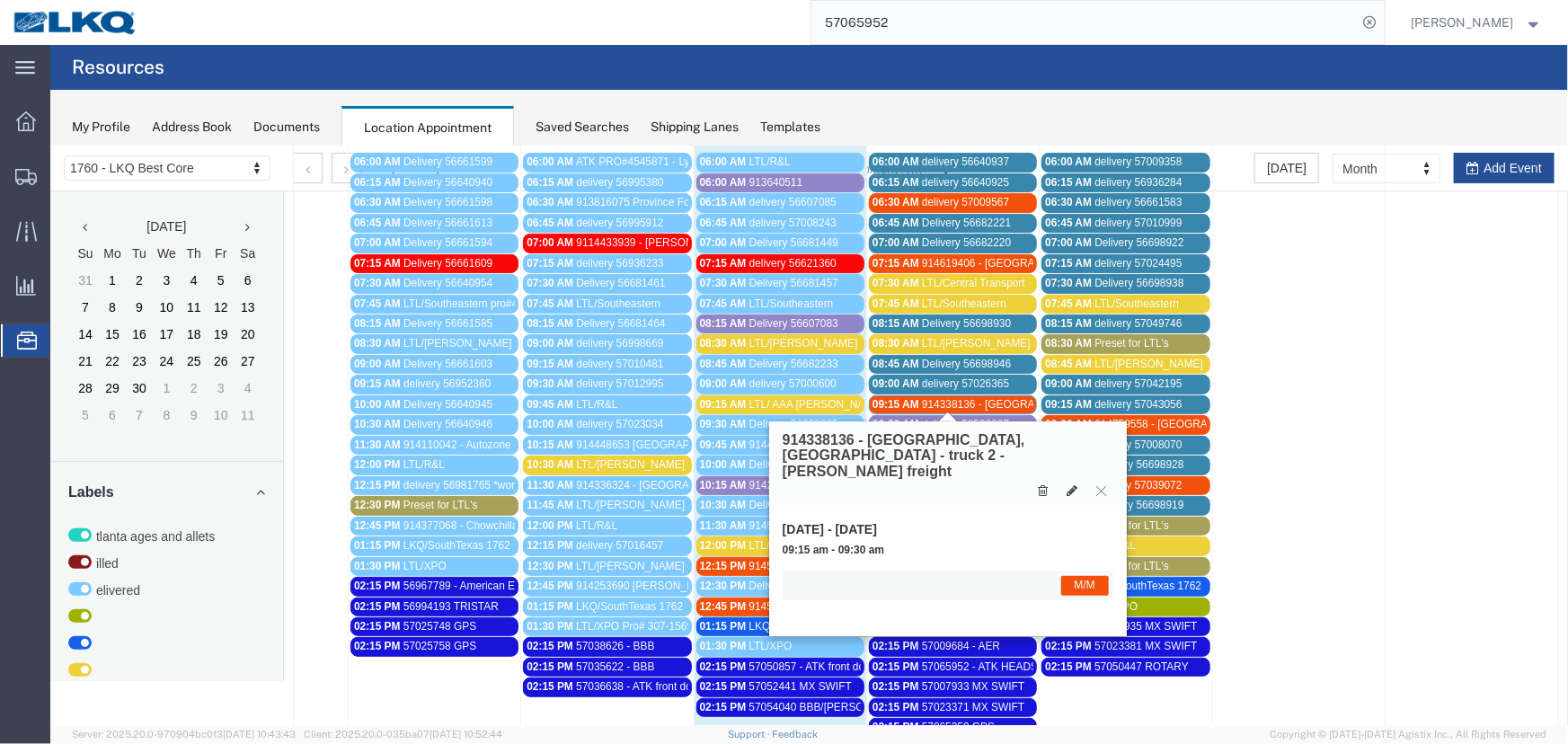
click at [938, 398] on span "914338136 - [GEOGRAPHIC_DATA], [GEOGRAPHIC_DATA] - truck 2 - [PERSON_NAME] frei…" at bounding box center [1152, 404] width 462 height 13
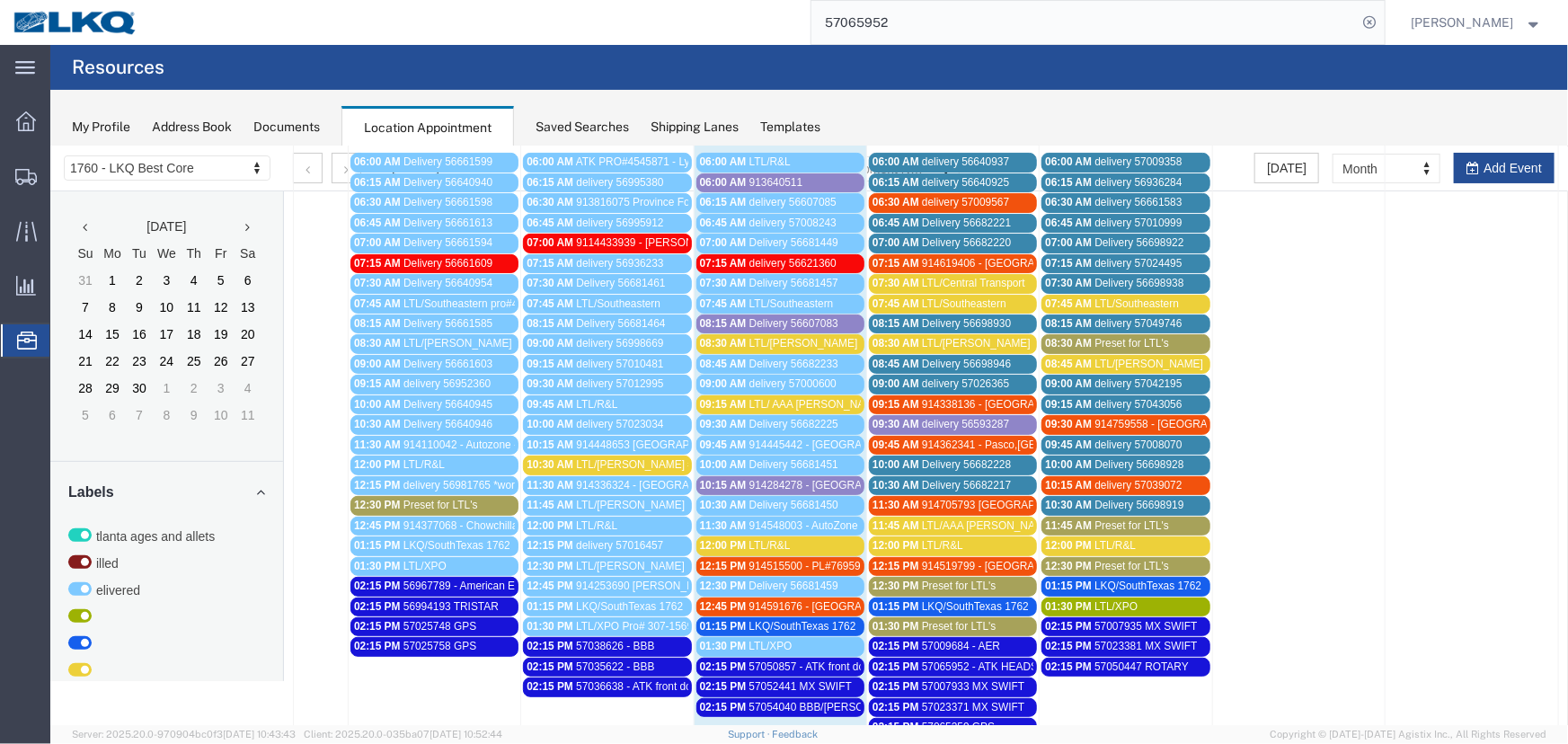
click at [971, 398] on span "914338136 - [GEOGRAPHIC_DATA], [GEOGRAPHIC_DATA] - truck 2 - [PERSON_NAME] frei…" at bounding box center [1152, 404] width 462 height 13
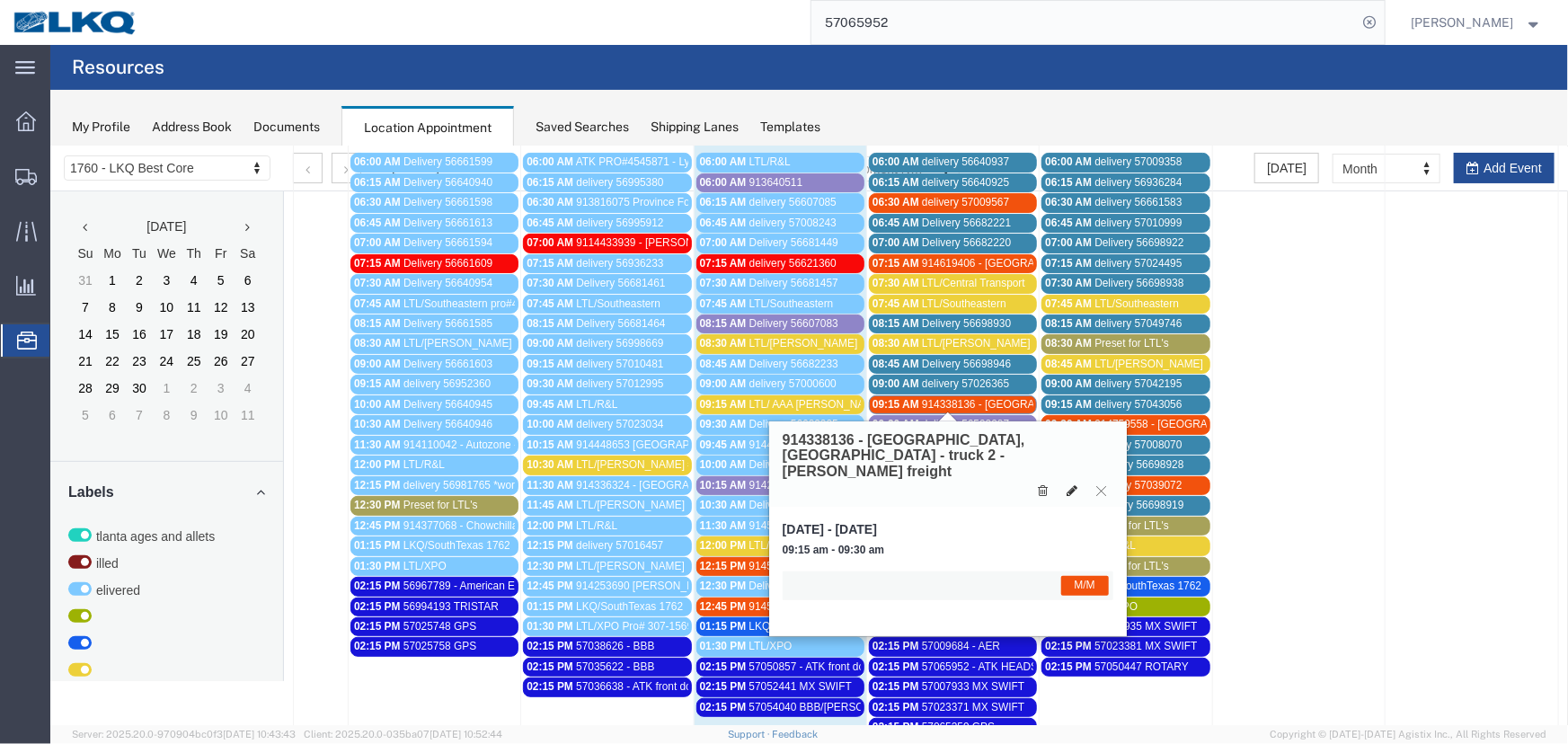
click at [1069, 483] on icon at bounding box center [1071, 490] width 11 height 13
select select "1"
select select "24"
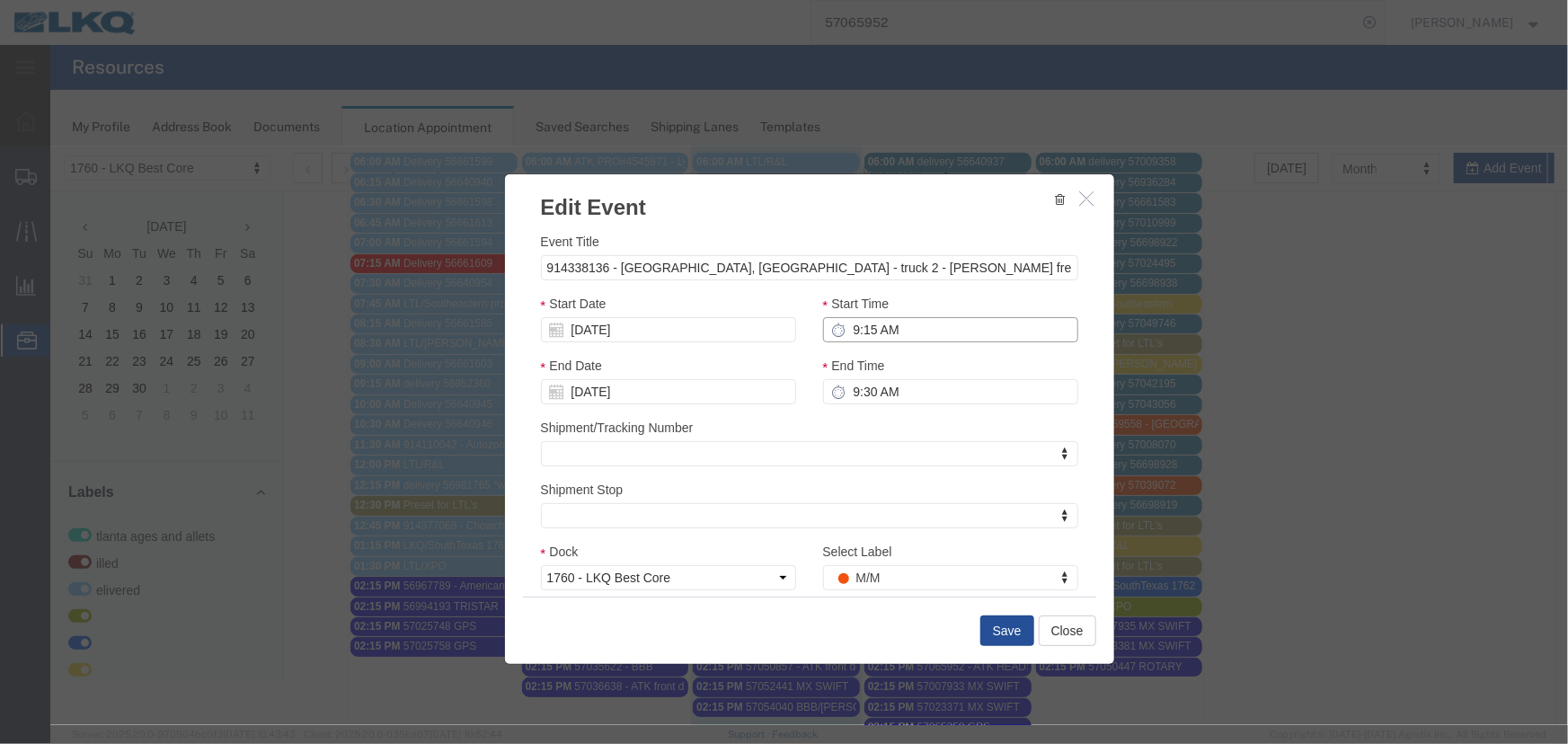
click at [887, 327] on input "9:15 AM" at bounding box center [949, 329] width 255 height 25
type input "9:30 AM"
click at [730, 332] on input "[DATE]" at bounding box center [667, 329] width 255 height 25
click at [608, 384] on th "Tu" at bounding box center [607, 387] width 27 height 27
click at [690, 444] on td "10" at bounding box center [688, 441] width 27 height 27
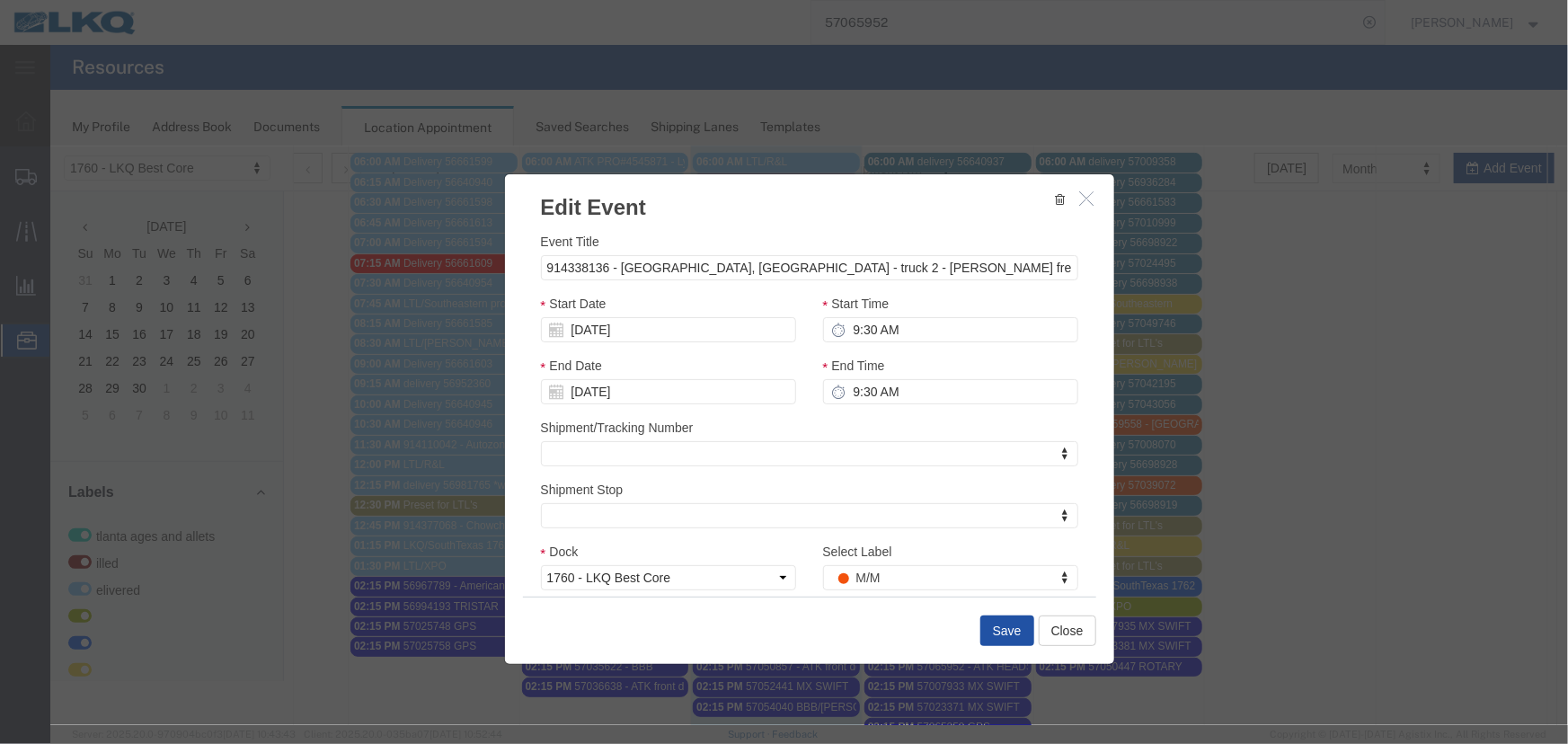
click at [1012, 629] on button "Save" at bounding box center [1006, 629] width 54 height 31
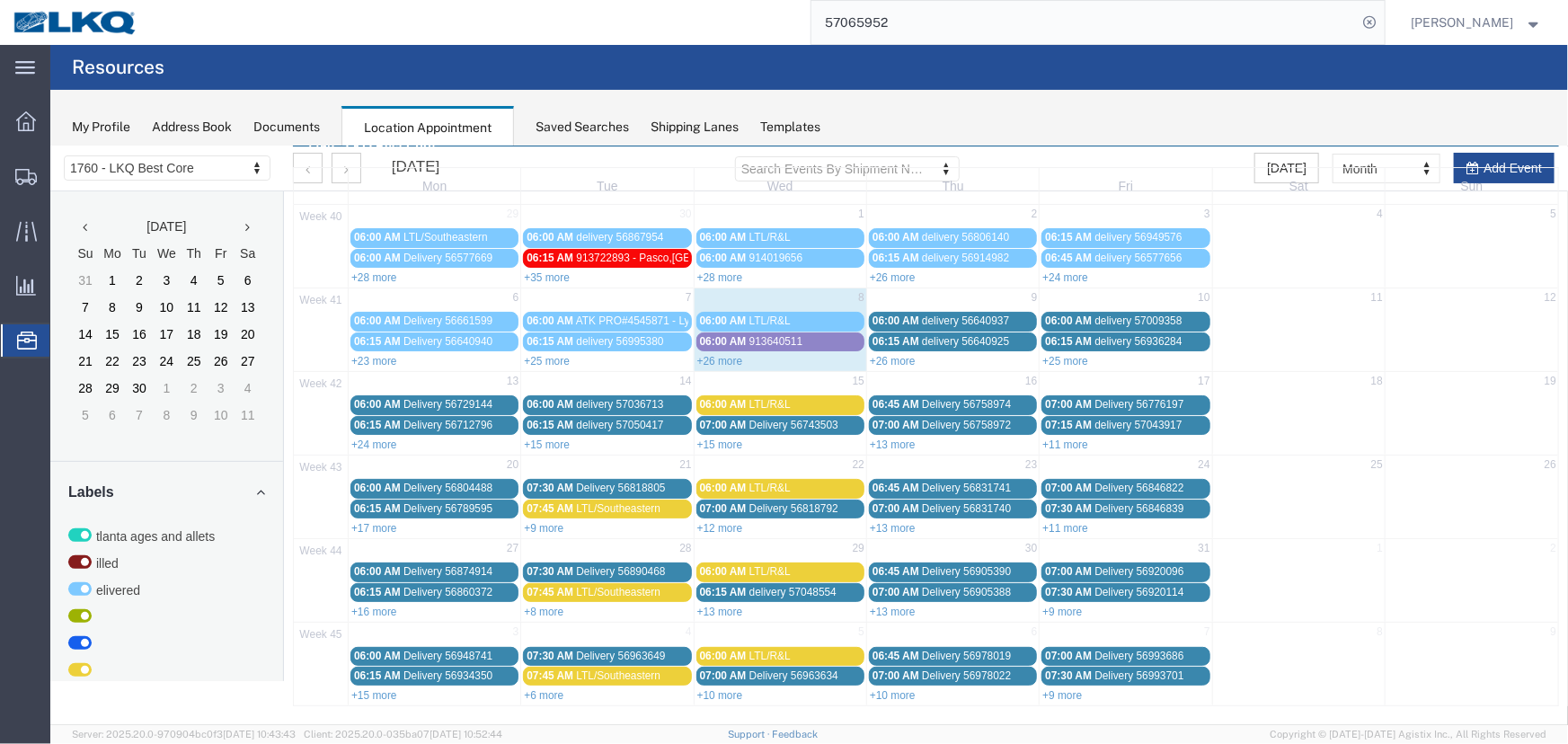
scroll to position [0, 0]
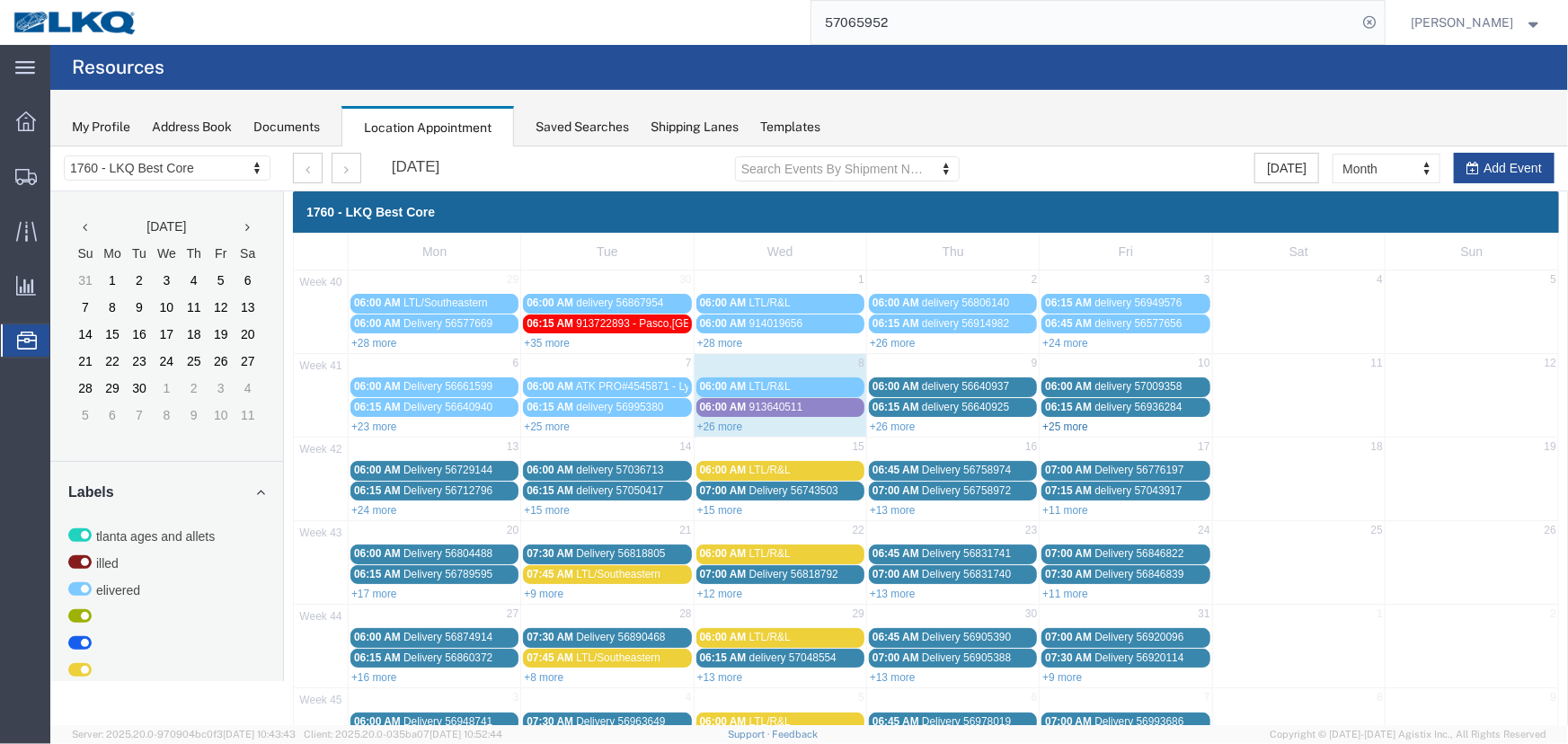
click at [1051, 426] on link "+25 more" at bounding box center [1064, 426] width 46 height 13
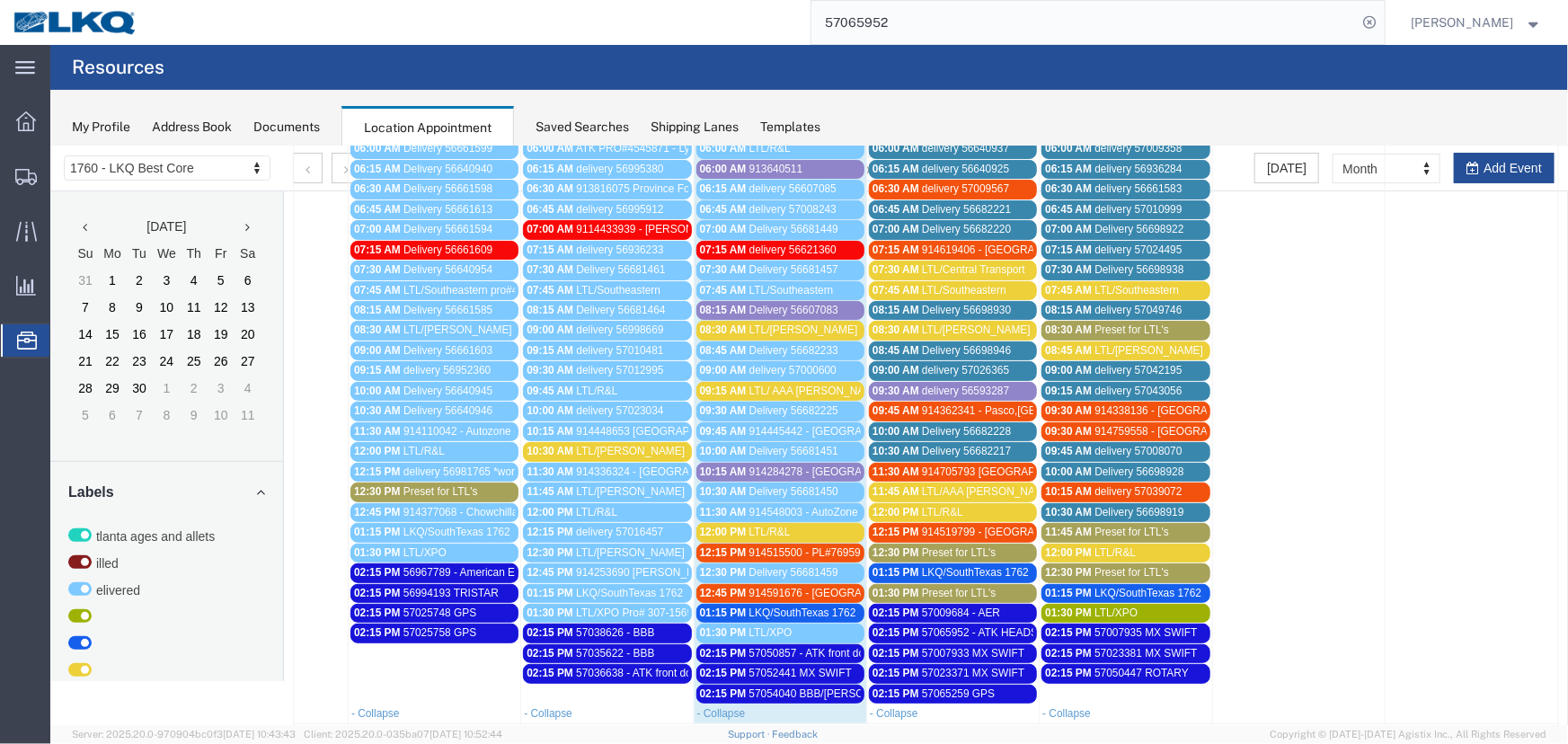
scroll to position [246, 0]
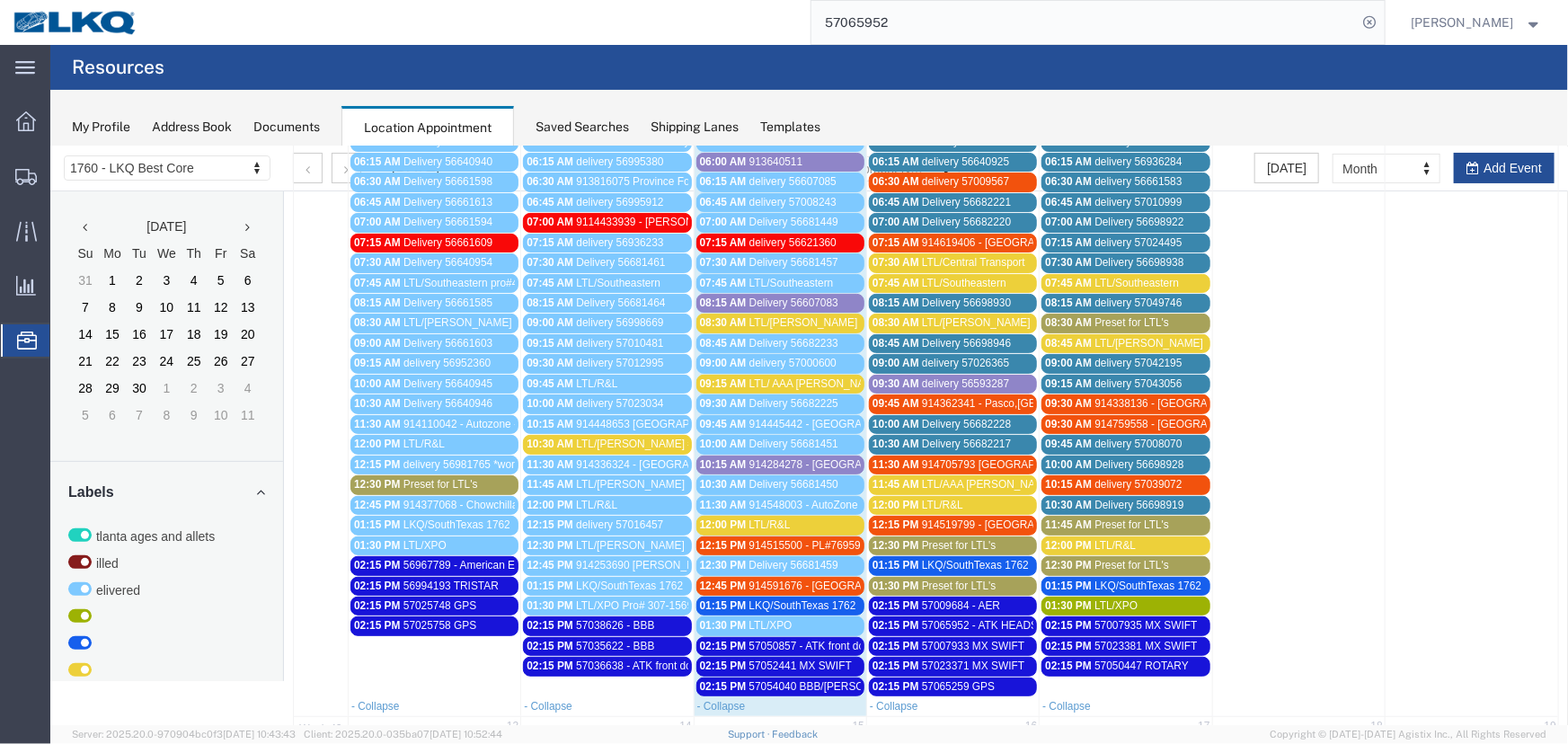
click at [1165, 421] on span "914759558 - [GEOGRAPHIC_DATA],[GEOGRAPHIC_DATA]" at bounding box center [1238, 424] width 288 height 13
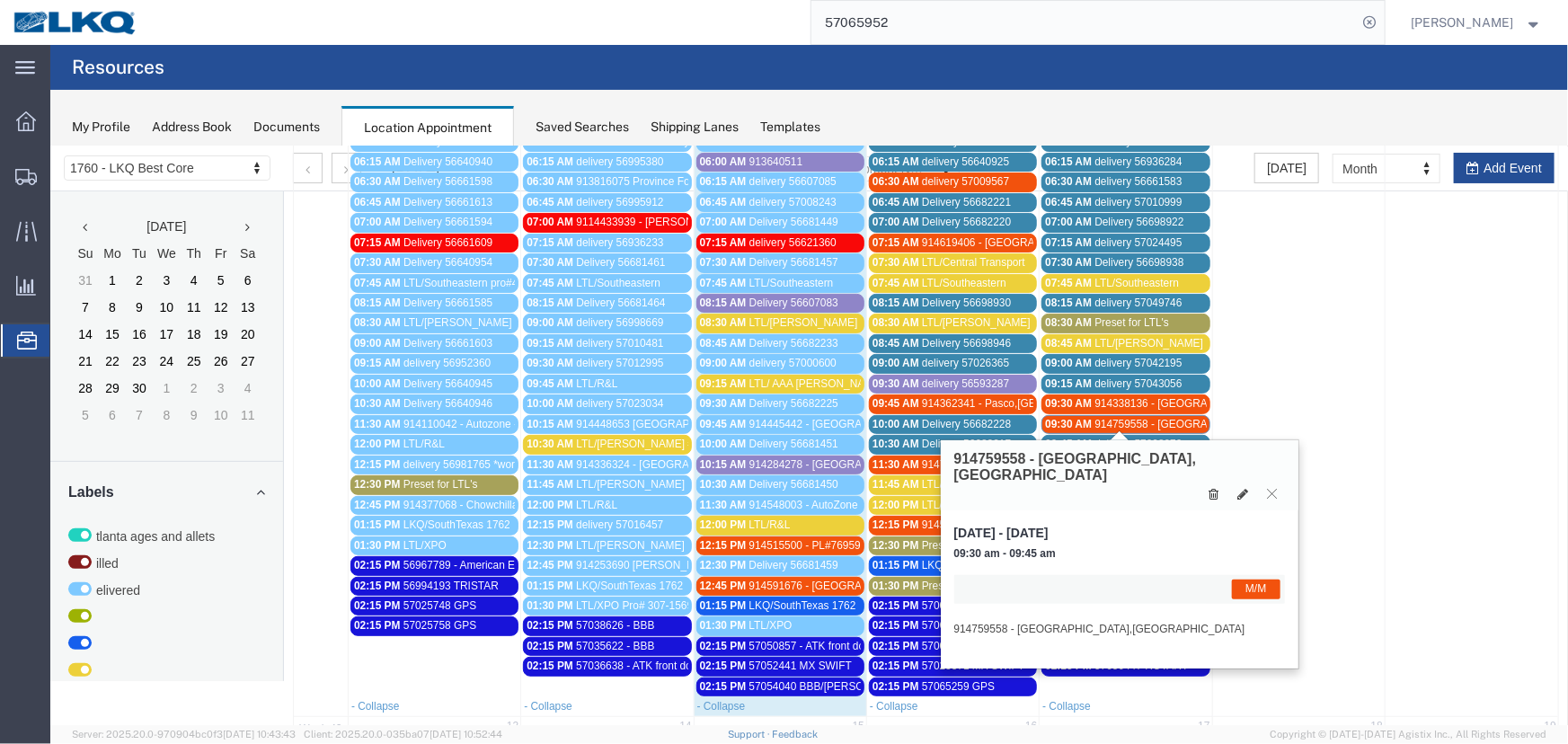
click at [1221, 484] on button at bounding box center [1213, 494] width 24 height 19
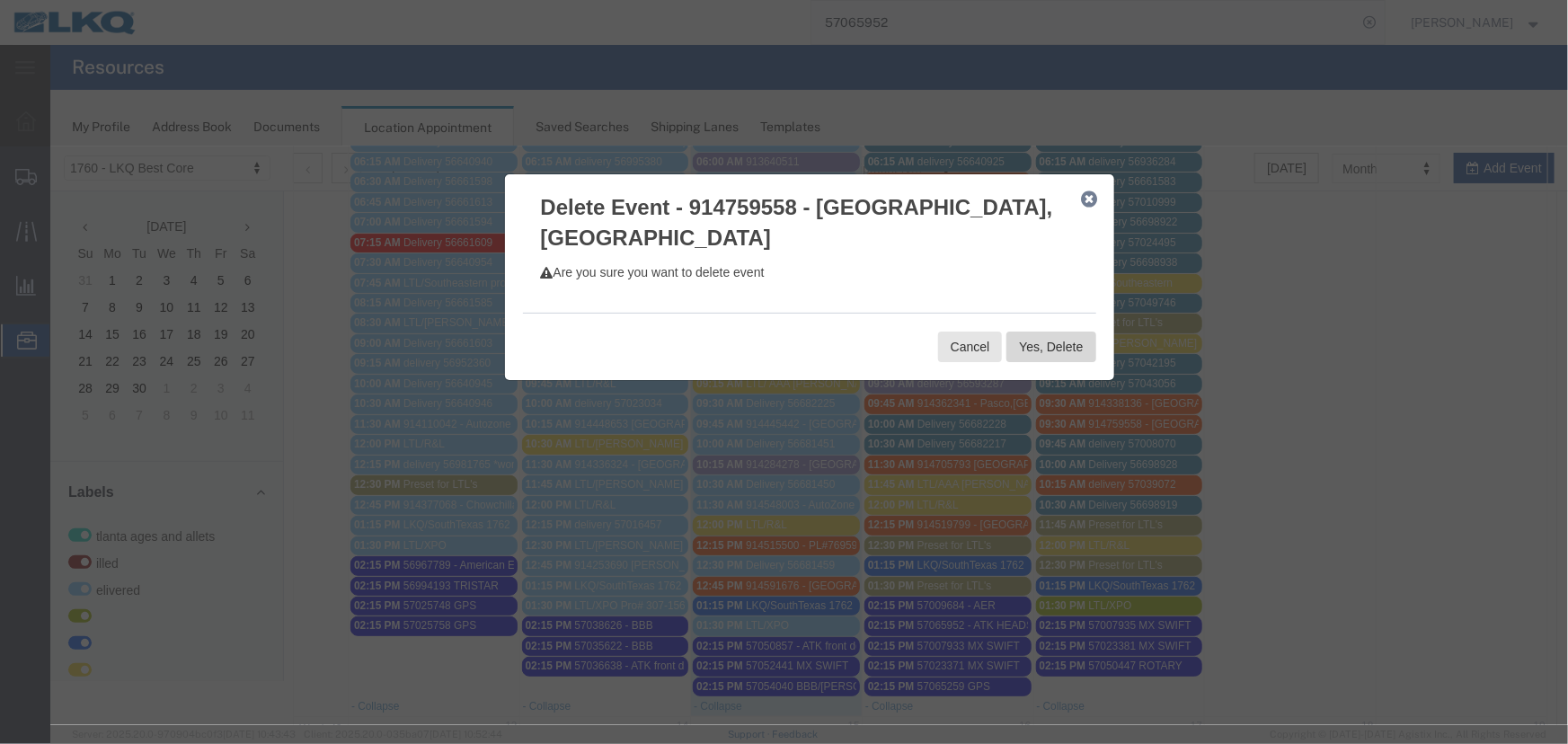
click at [1049, 331] on button "Yes, Delete" at bounding box center [1050, 345] width 89 height 31
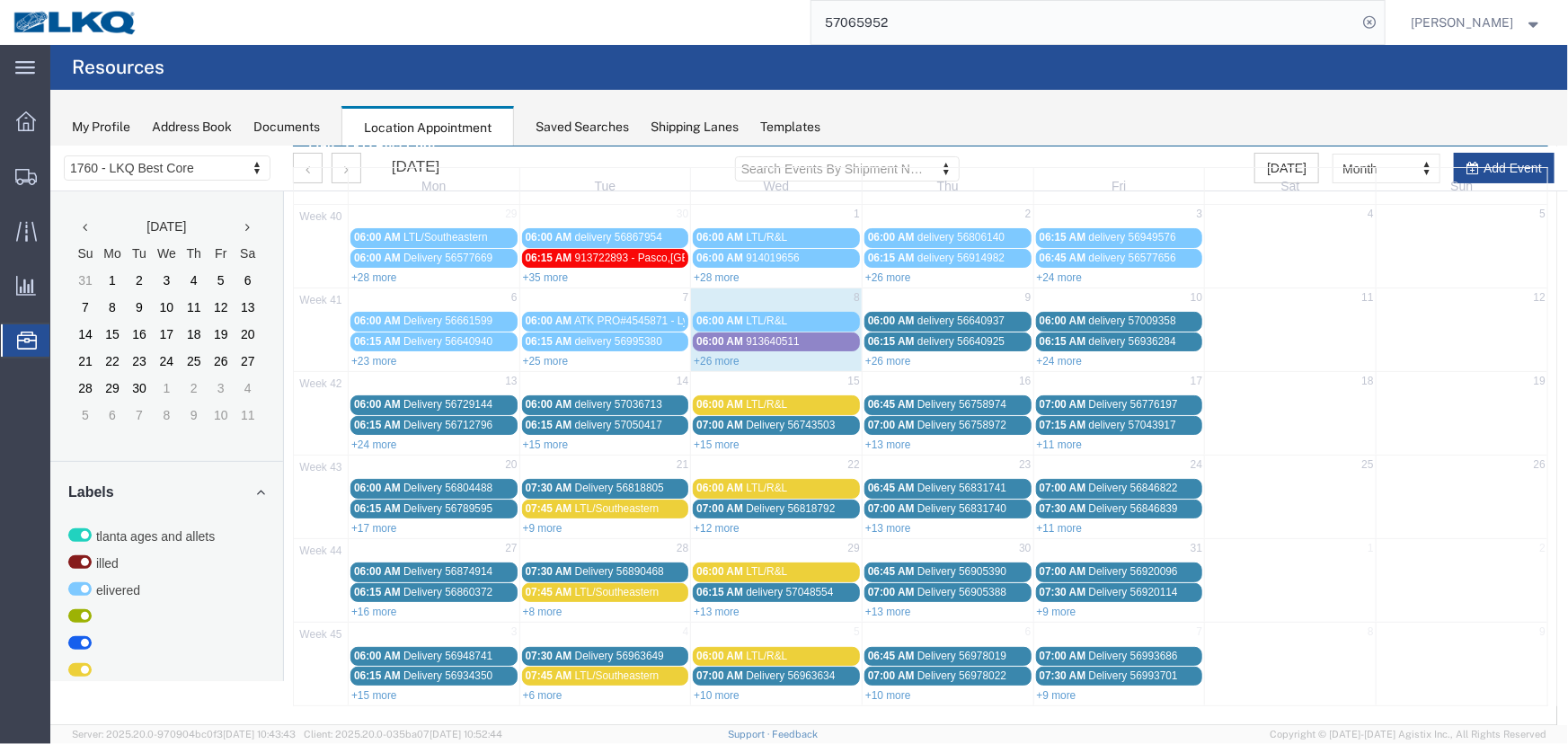
scroll to position [61, 0]
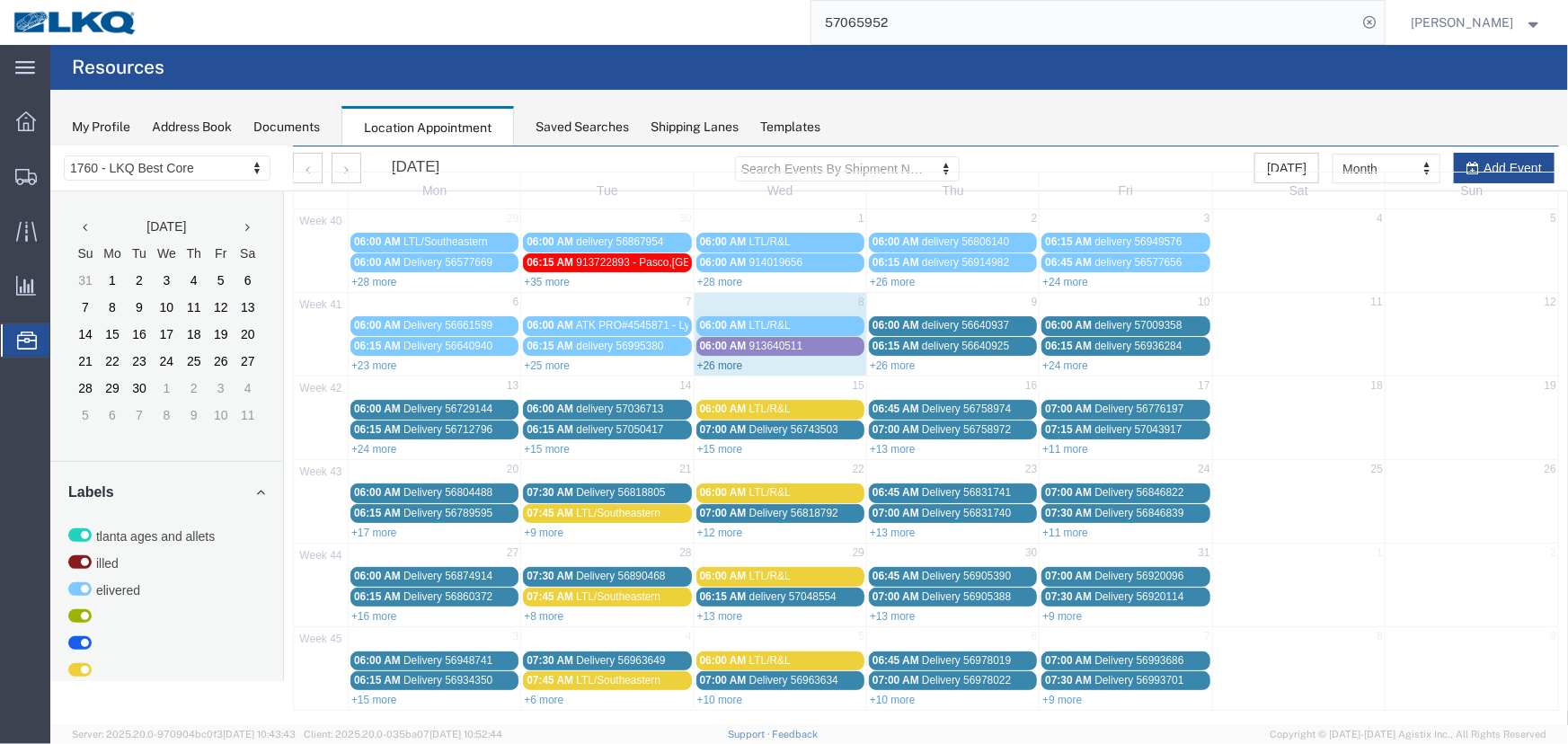
click at [713, 362] on link "+26 more" at bounding box center [718, 365] width 46 height 13
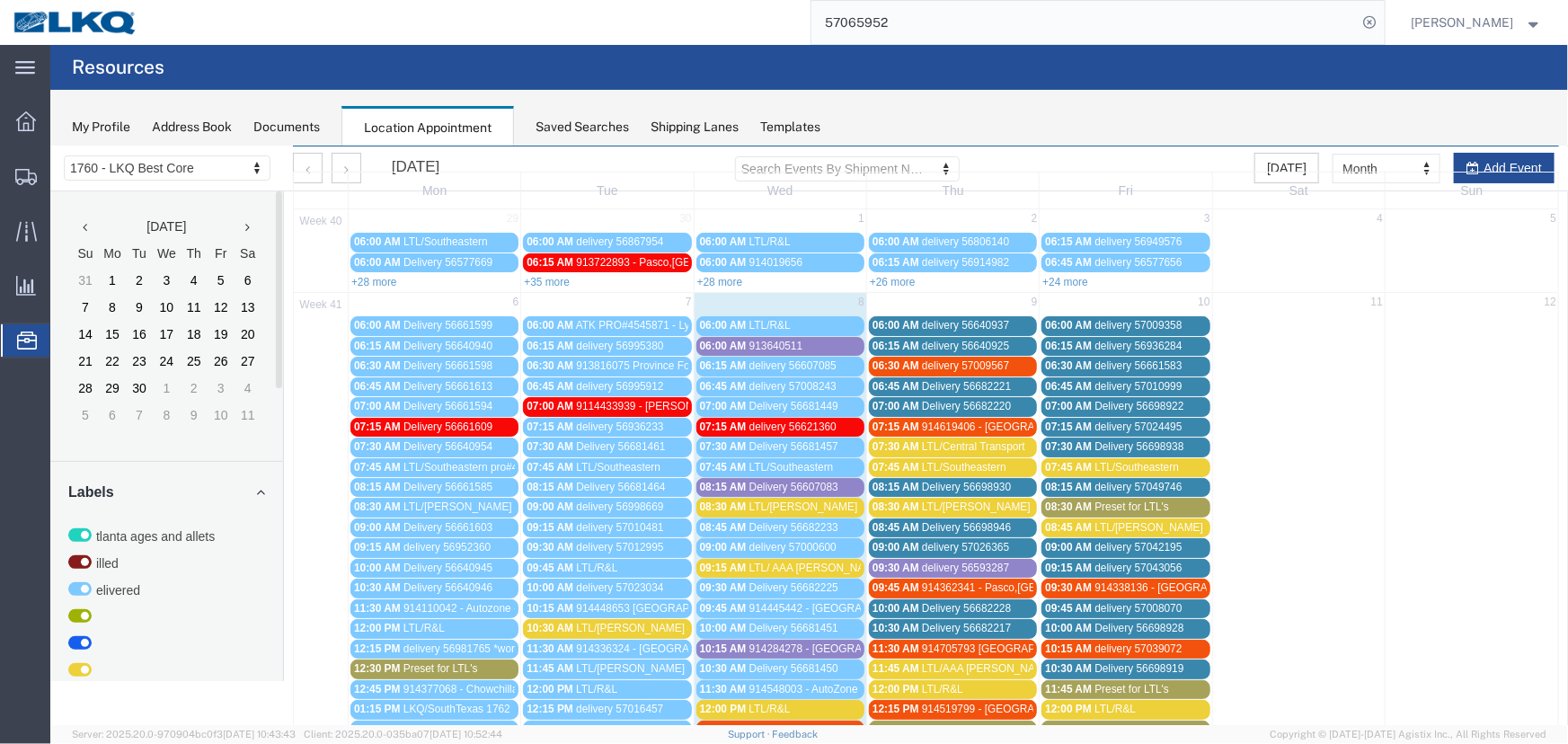
drag, startPoint x: 824, startPoint y: 650, endPoint x: 837, endPoint y: 649, distance: 13.0
click at [824, 650] on span "914284278 - [GEOGRAPHIC_DATA], [GEOGRAPHIC_DATA] - [PERSON_NAME]" at bounding box center [943, 648] width 389 height 13
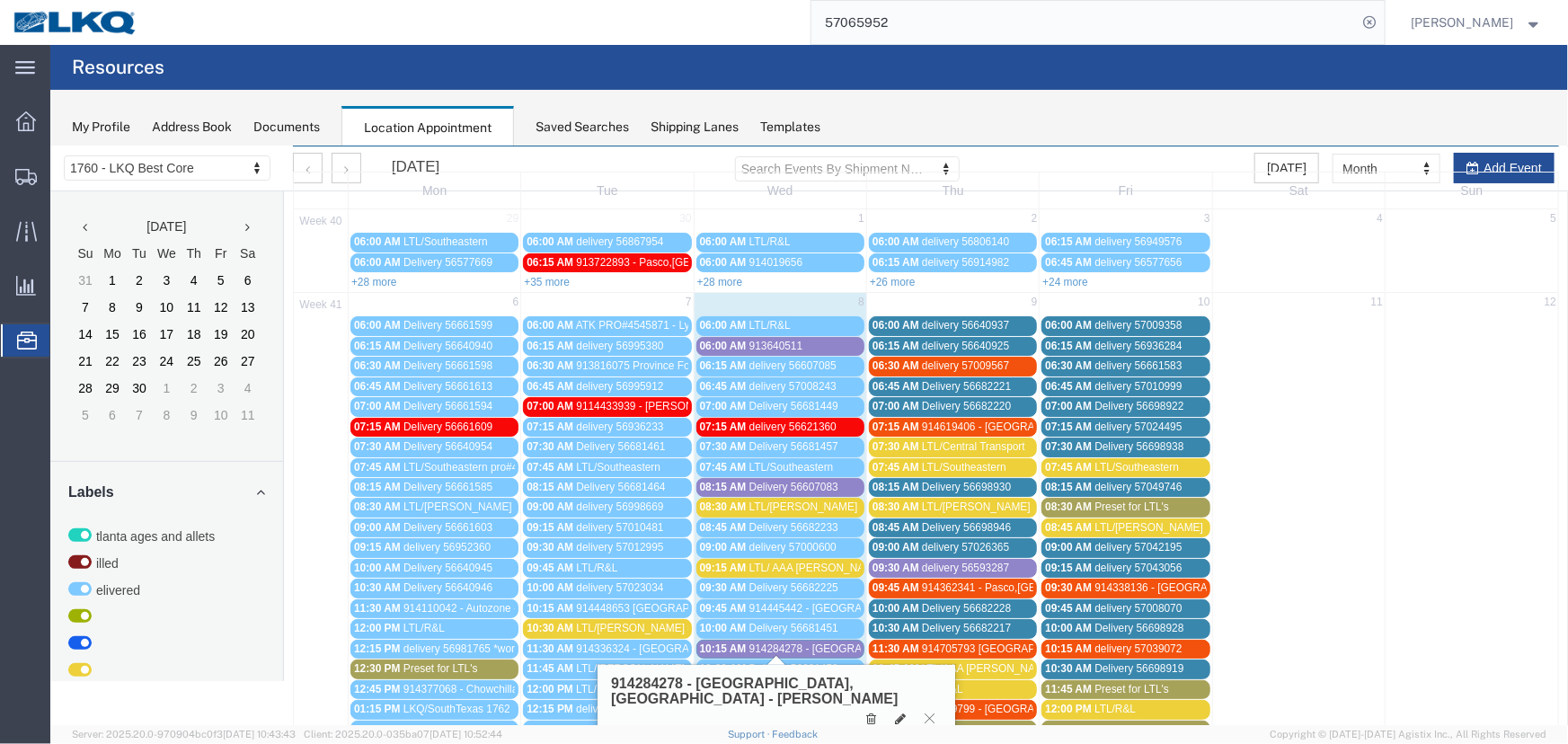
click at [838, 649] on span "914284278 - [GEOGRAPHIC_DATA], [GEOGRAPHIC_DATA] - [PERSON_NAME]" at bounding box center [943, 648] width 389 height 13
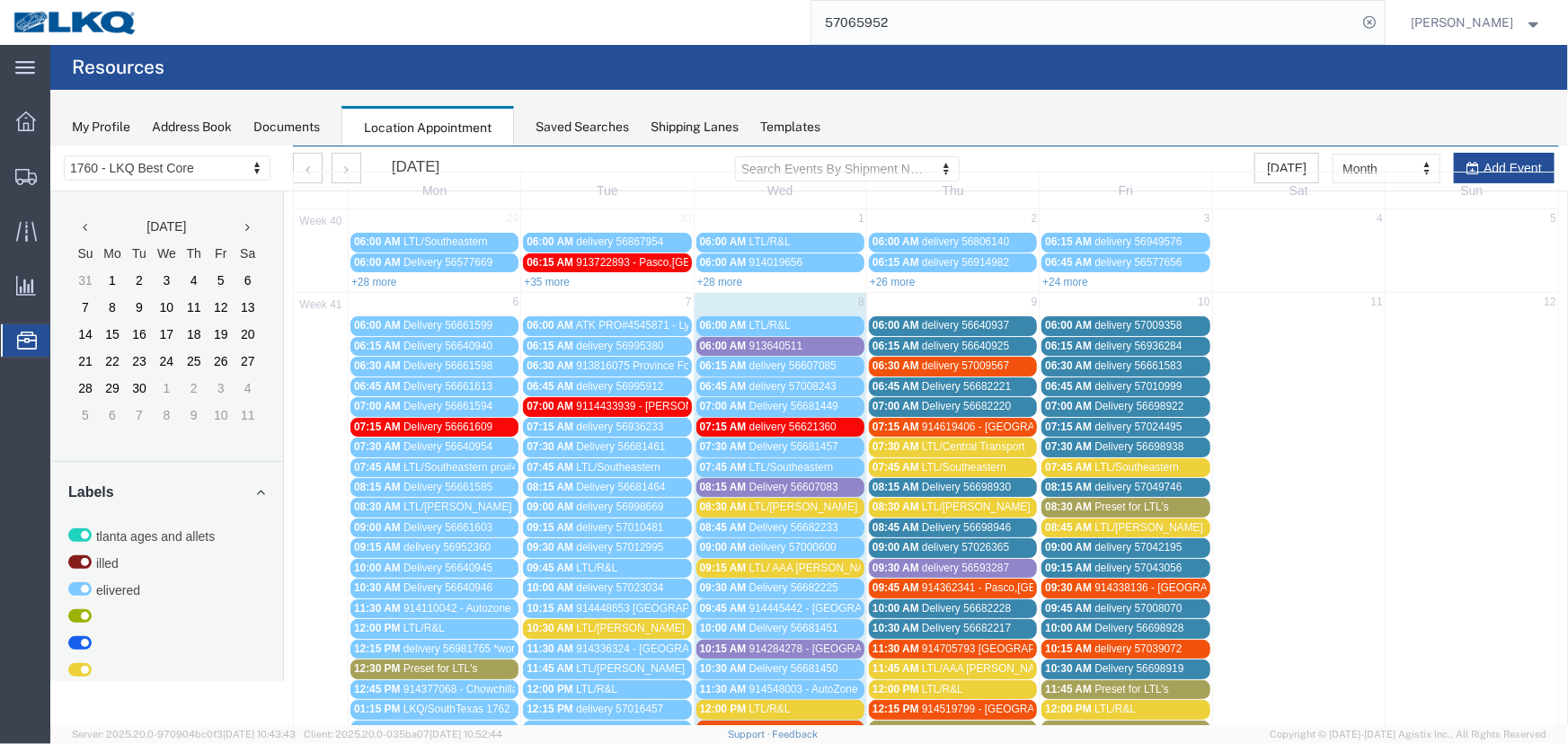
click at [830, 343] on div "06:00 AM 913640511" at bounding box center [779, 345] width 161 height 13
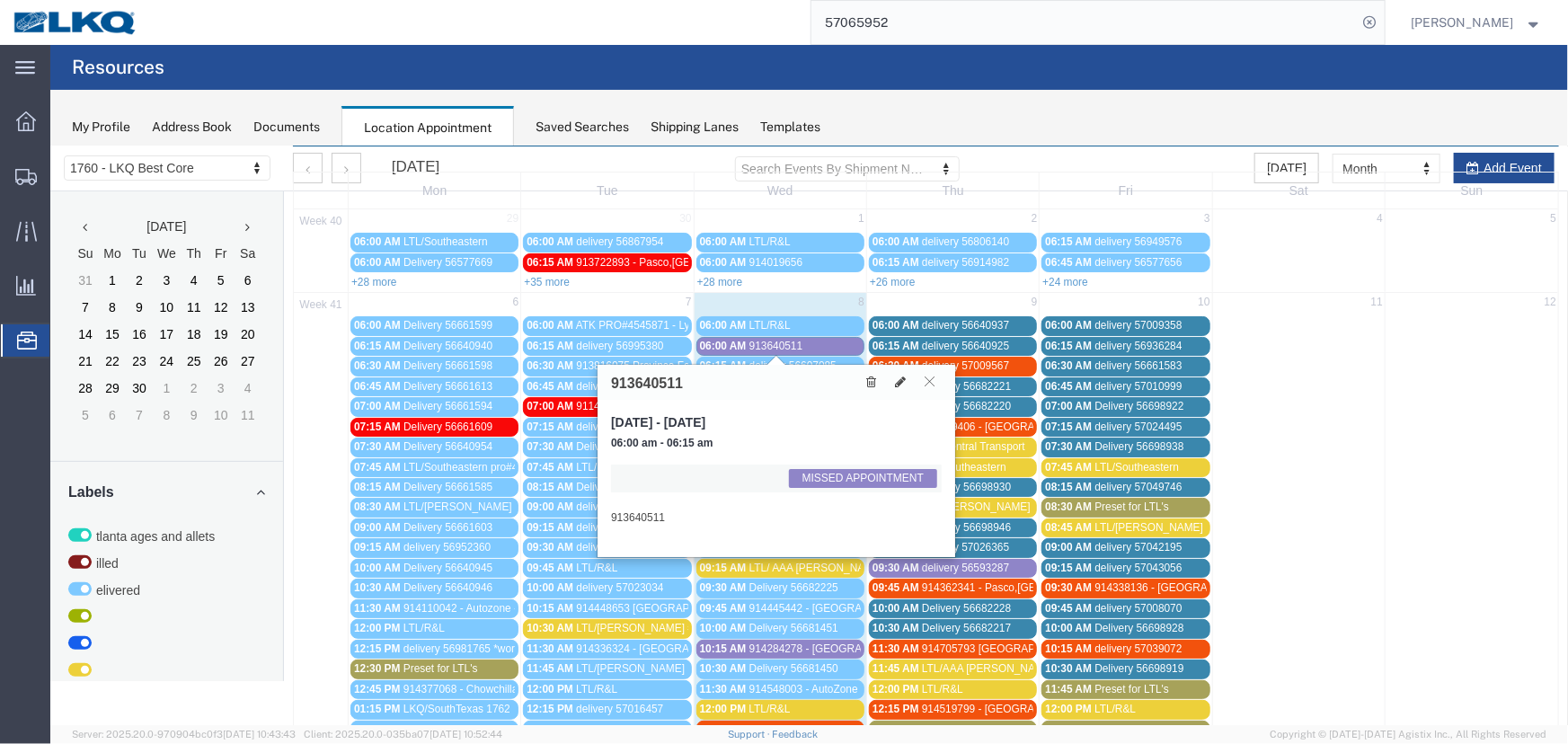
click at [789, 344] on span "913640511" at bounding box center [775, 345] width 54 height 13
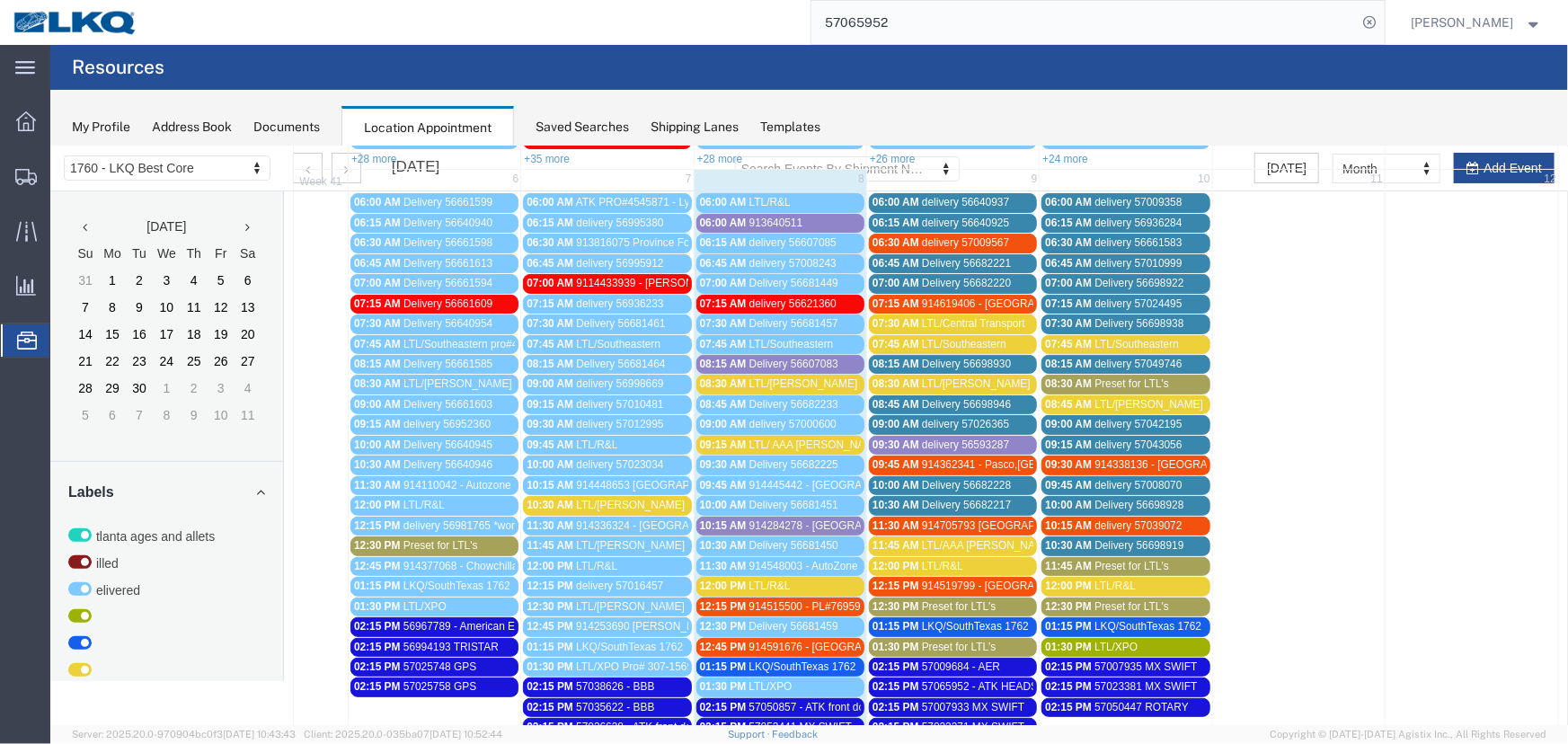
scroll to position [224, 0]
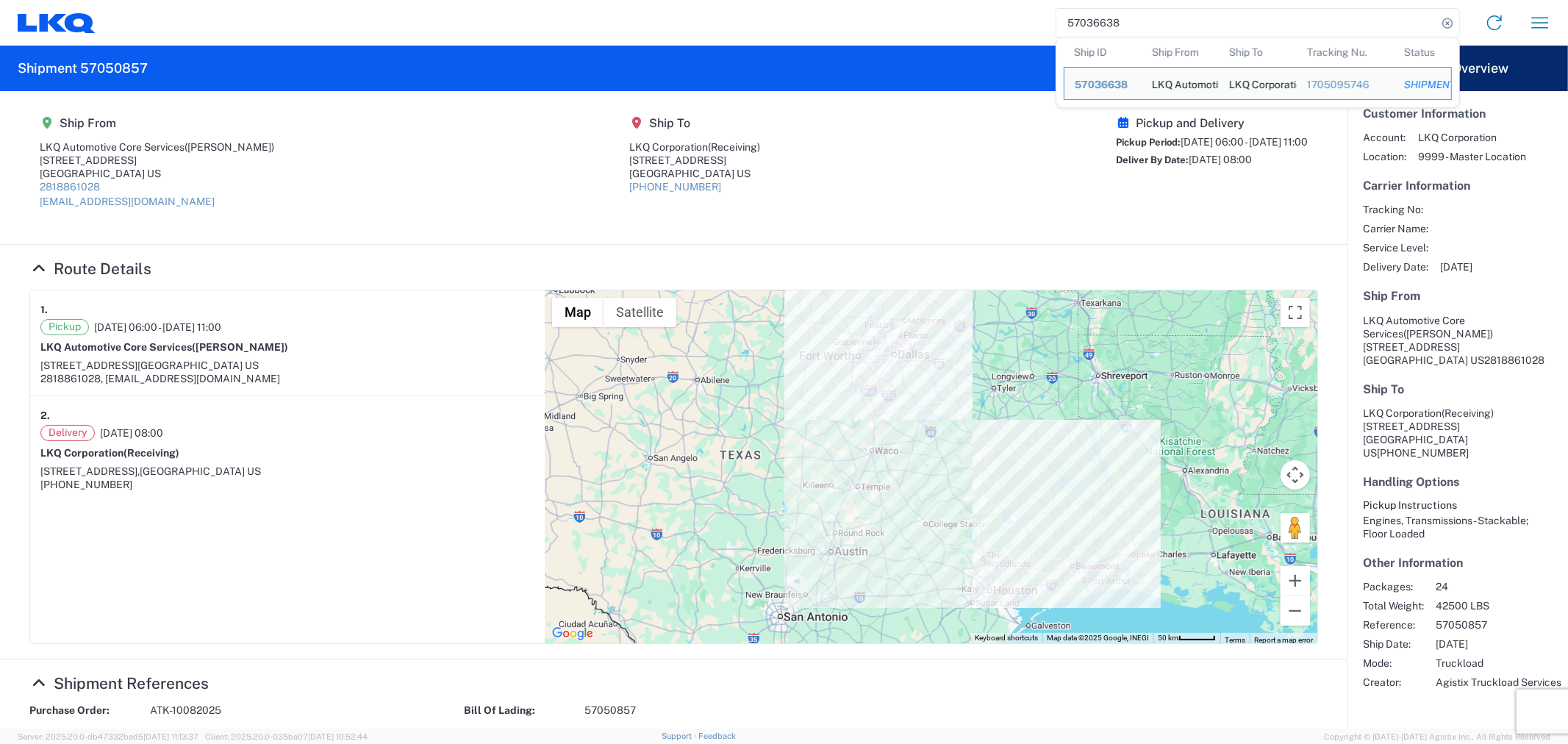
drag, startPoint x: 1162, startPoint y: 27, endPoint x: 1017, endPoint y: 27, distance: 145.0
click at [1017, 27] on div "57036638 Ship ID Ship From Ship To Tracking Nu. Status Ship ID 57036638 Ship Fr…" at bounding box center [829, 23] width 1467 height 35
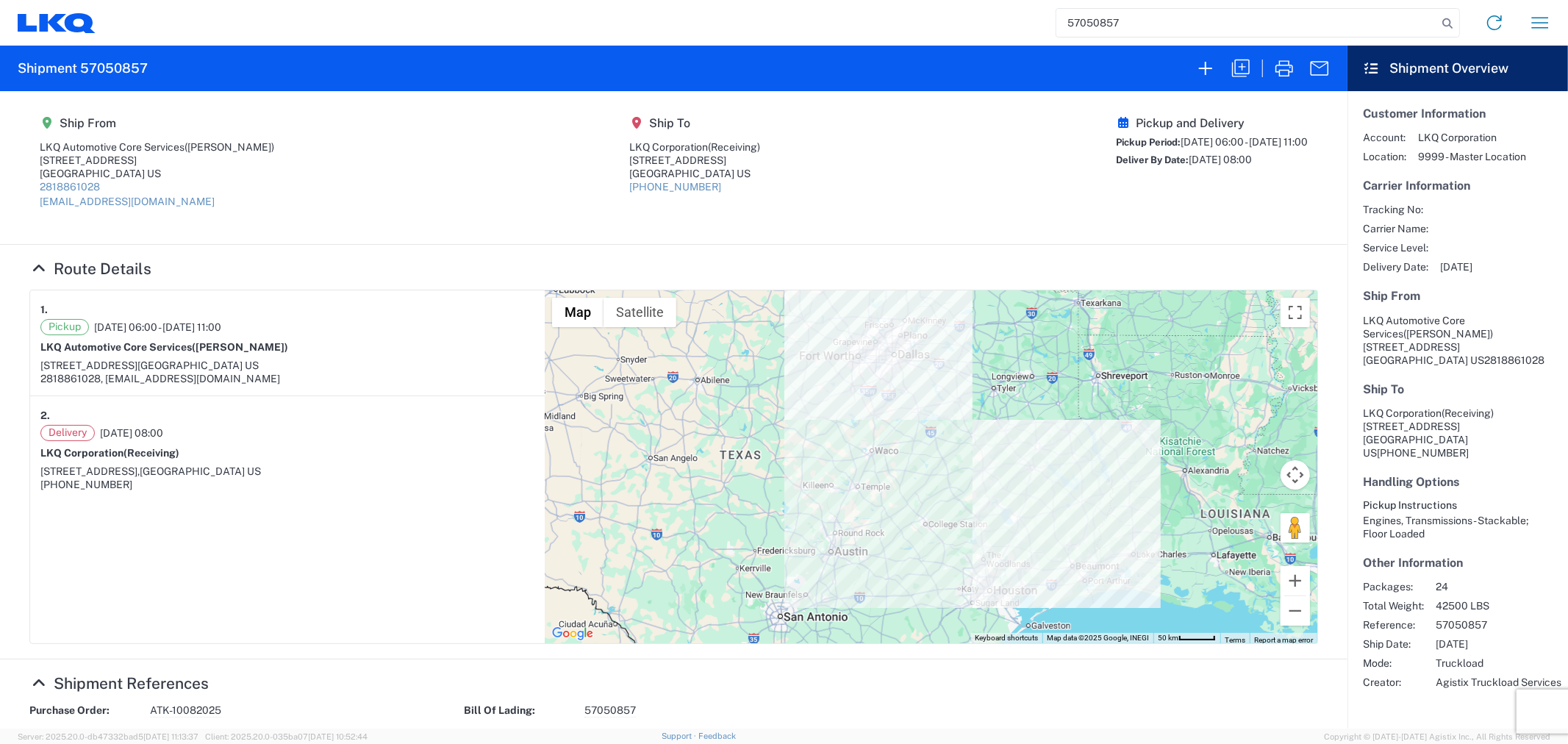
type input "57050857"
click at [1239, 68] on icon "button" at bounding box center [1241, 68] width 24 height 24
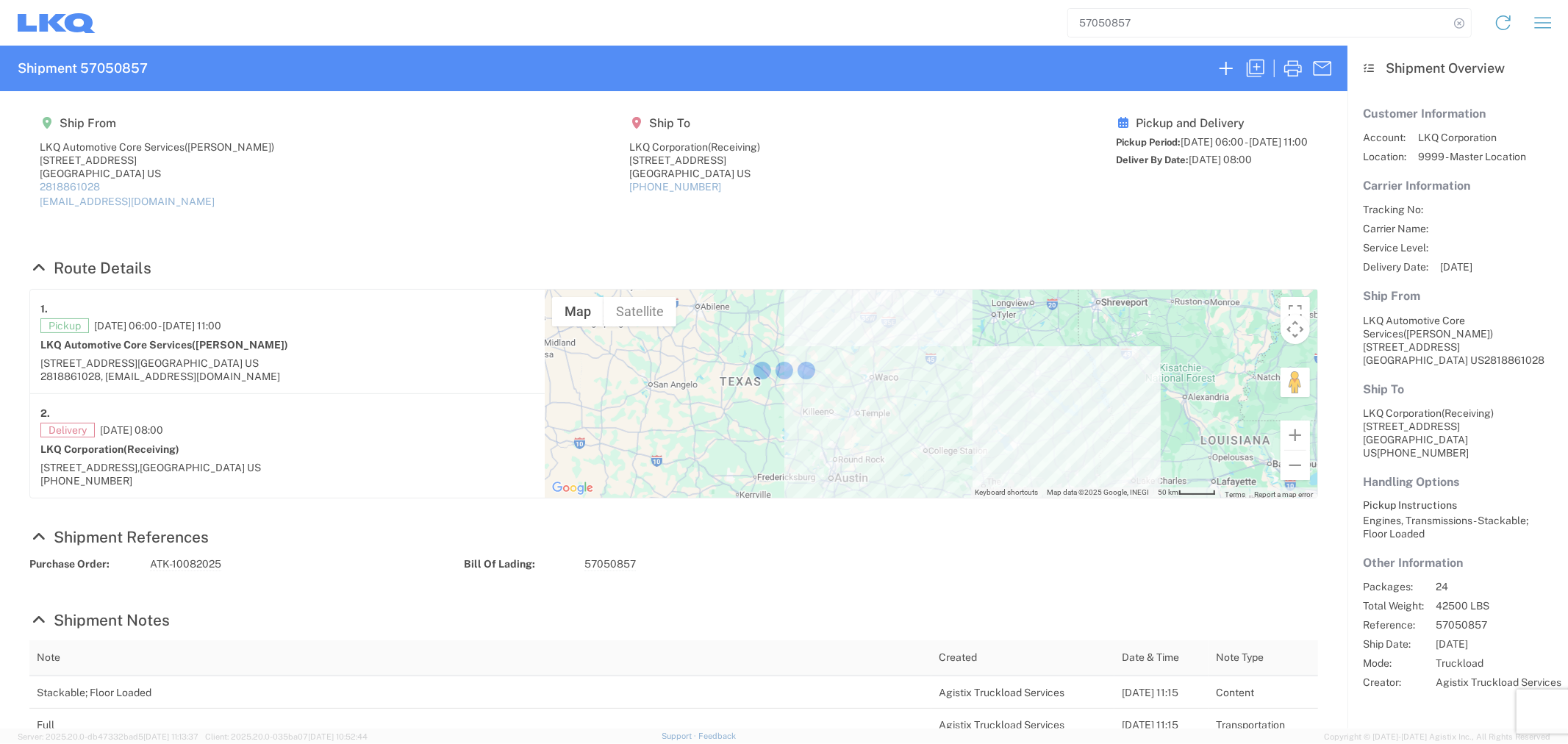
select select "FULL"
select select "LBS"
select select "IN"
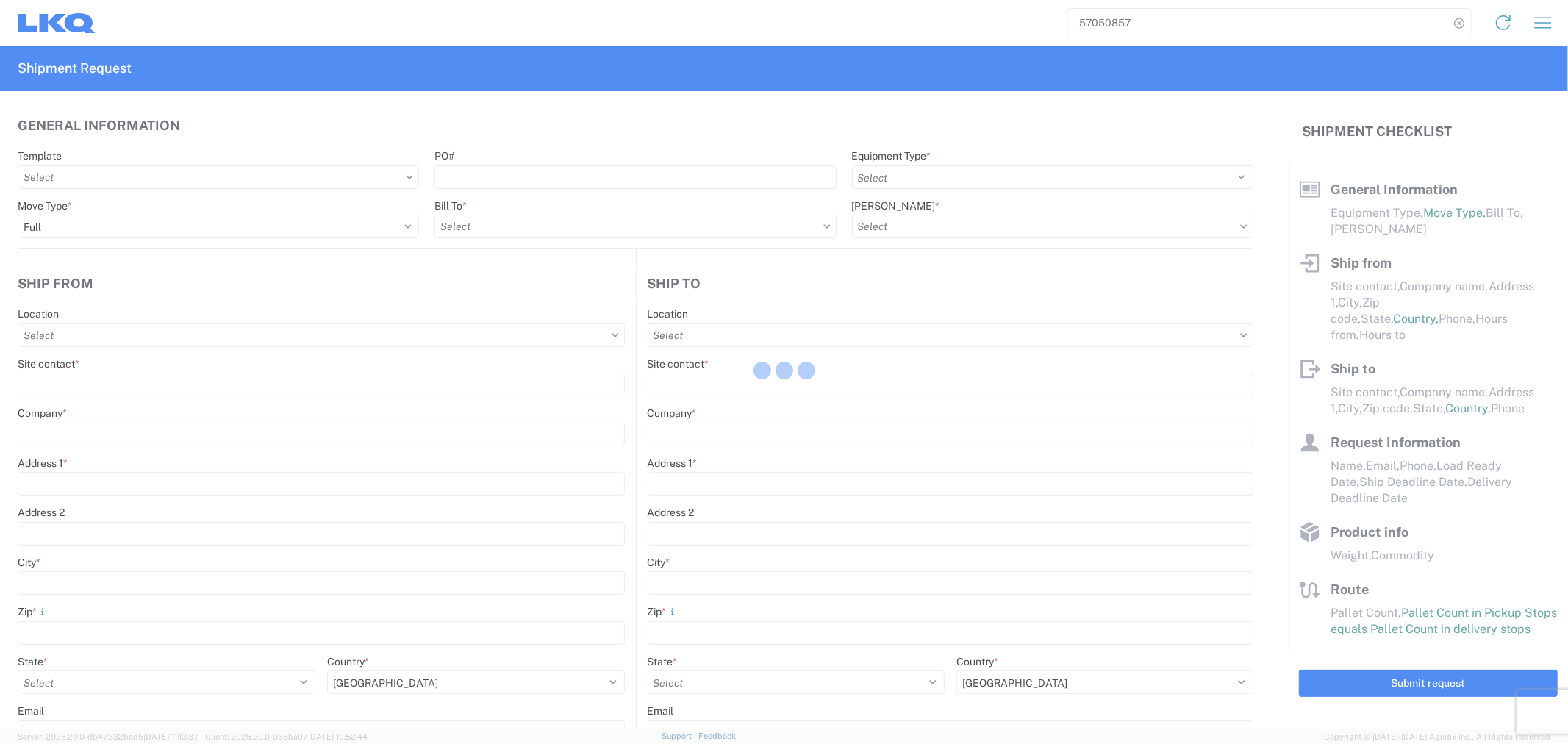
select select "US"
select select "STDV"
type input "[PERSON_NAME]"
type input "LKQ Automotive Core Services"
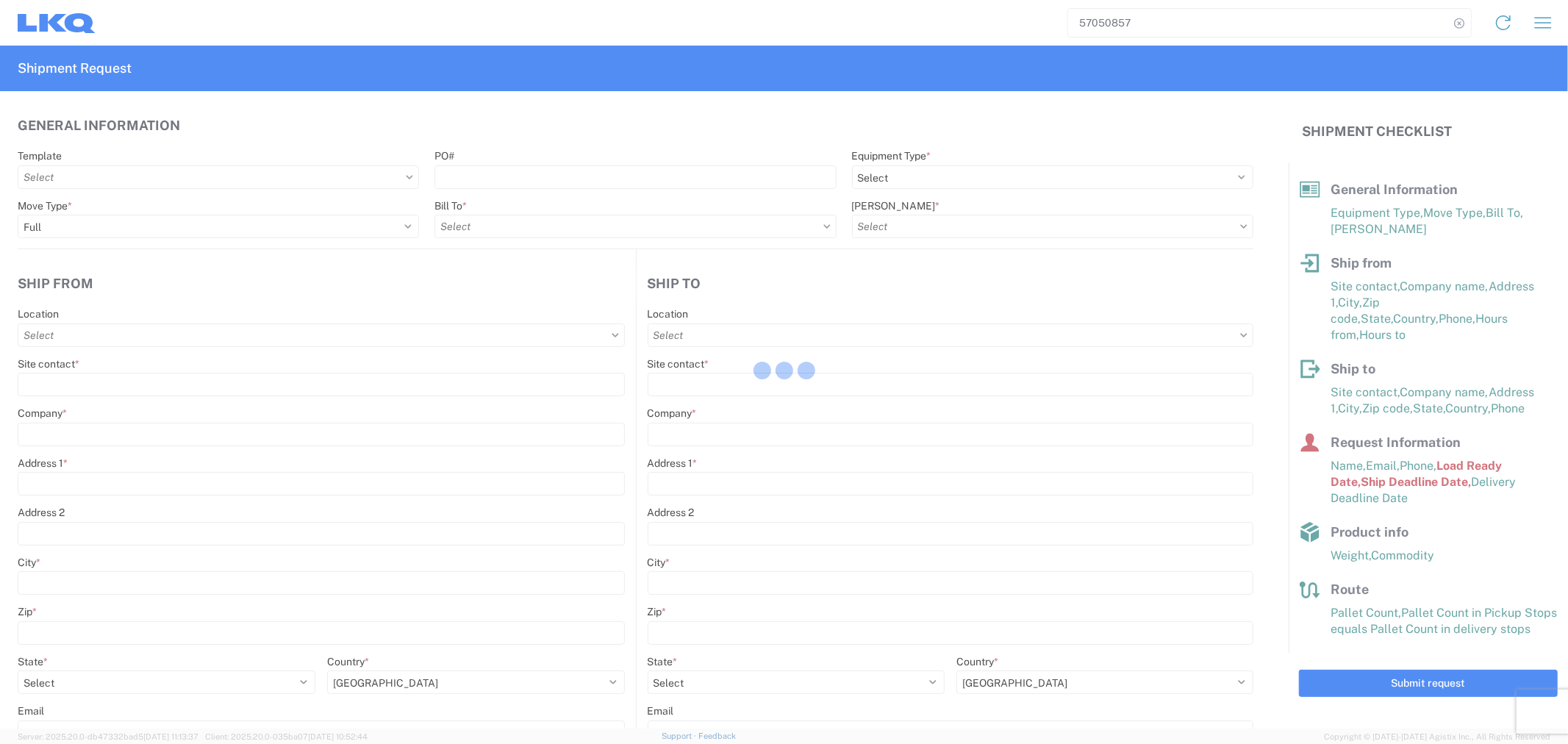
type input "[STREET_ADDRESS]"
type input "[GEOGRAPHIC_DATA]"
type input "77038"
type input "[EMAIL_ADDRESS][DOMAIN_NAME]"
type input "Receiving"
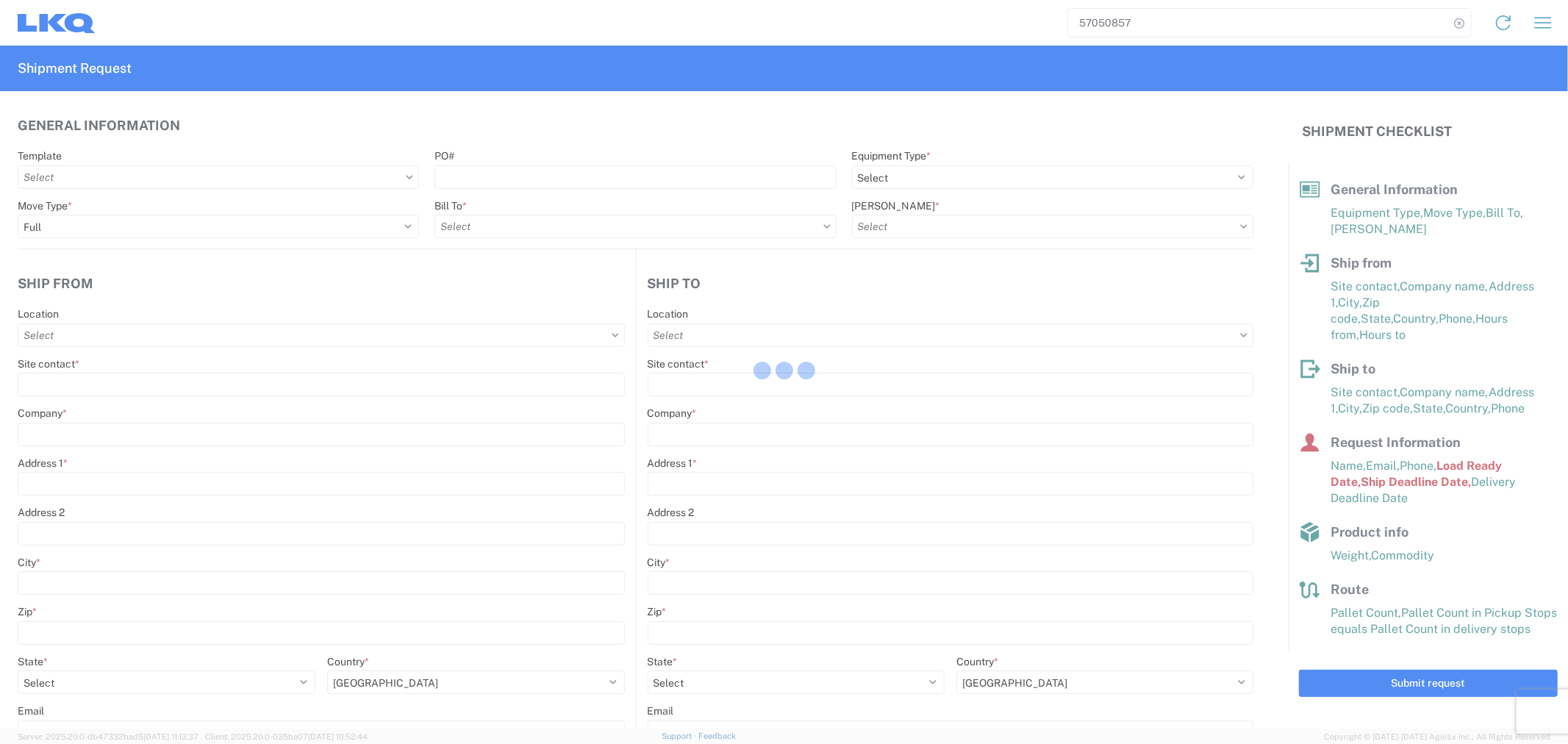
type input "LKQ Corporation"
type input "[STREET_ADDRESS]"
type input "[GEOGRAPHIC_DATA]"
type input "75050"
type input "[PERSON_NAME]"
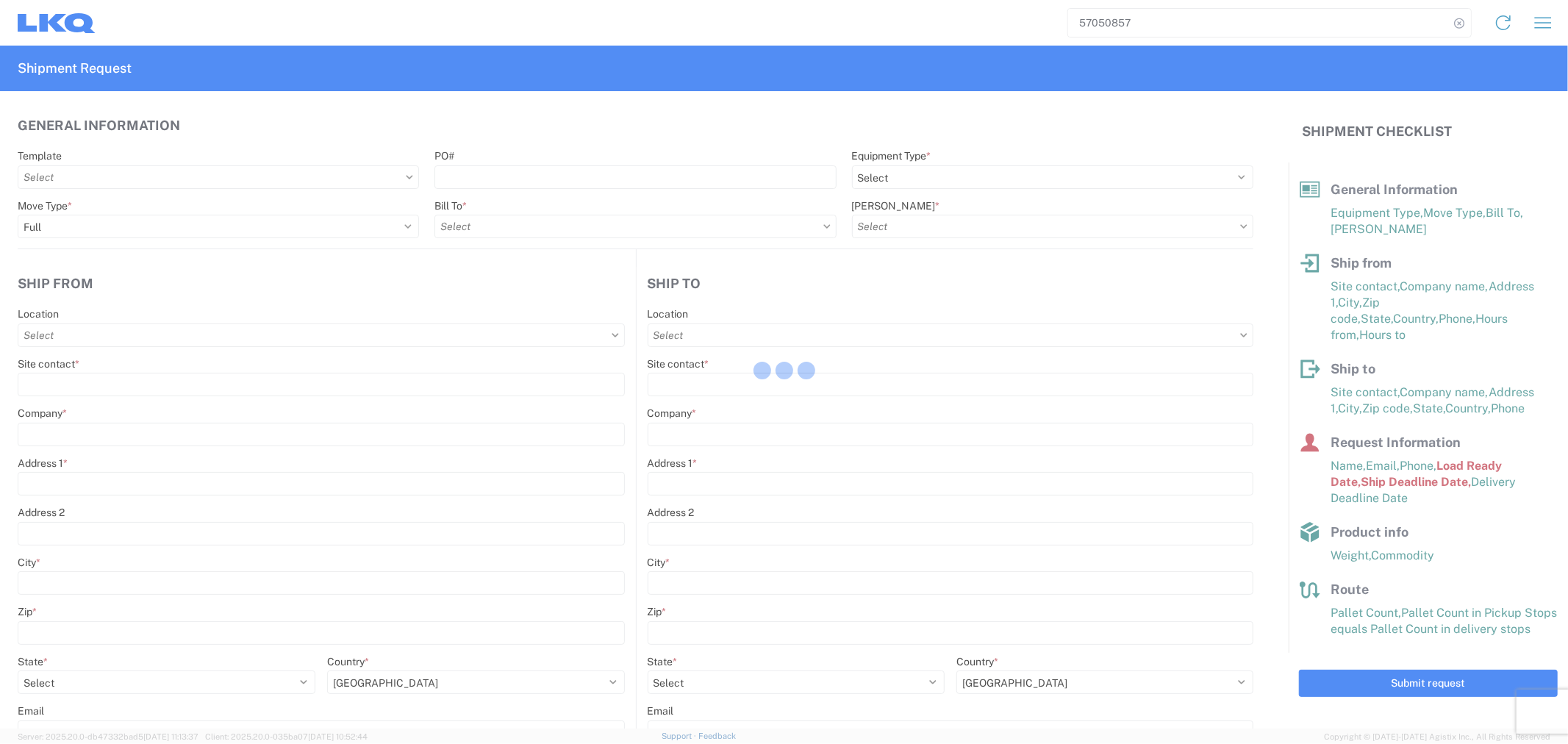
type input "[EMAIL_ADDRESS][DOMAIN_NAME]"
type input "2818861028"
type input "2025-10-08"
type input "2025-10-09"
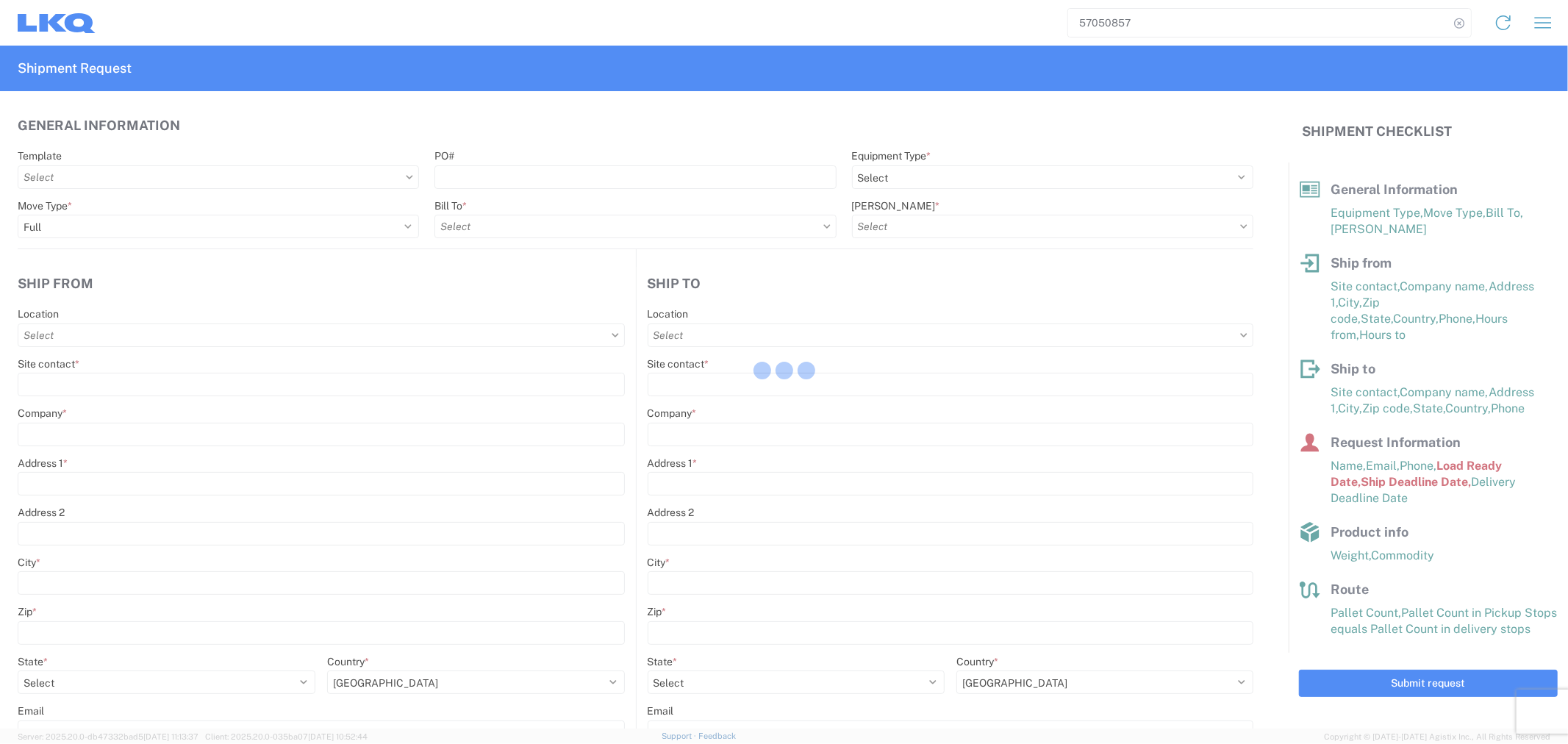
type input "42500"
type input "Engines, Transmissions"
type input "24"
type input "0"
type input "0.02"
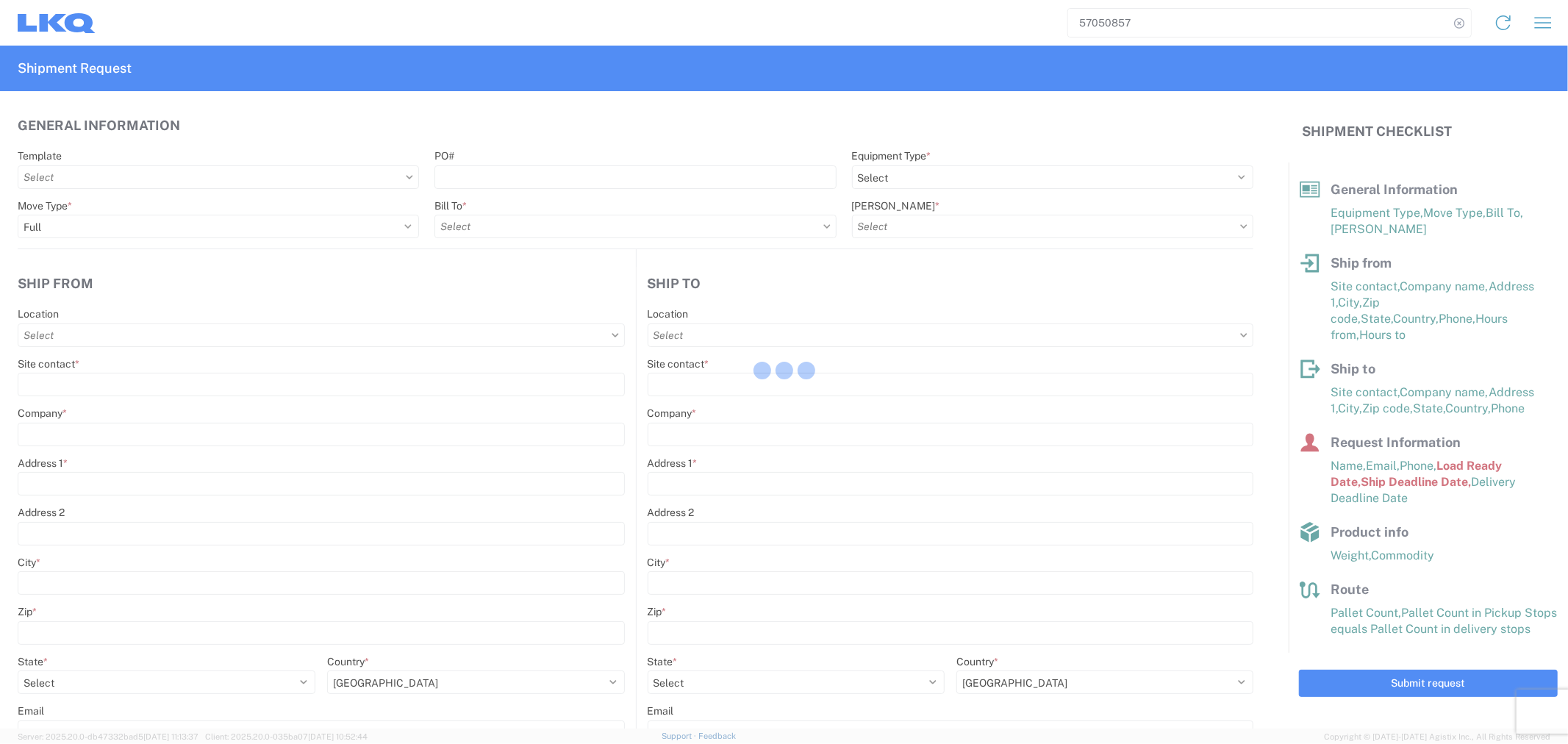
type input "0.02"
select select "FT"
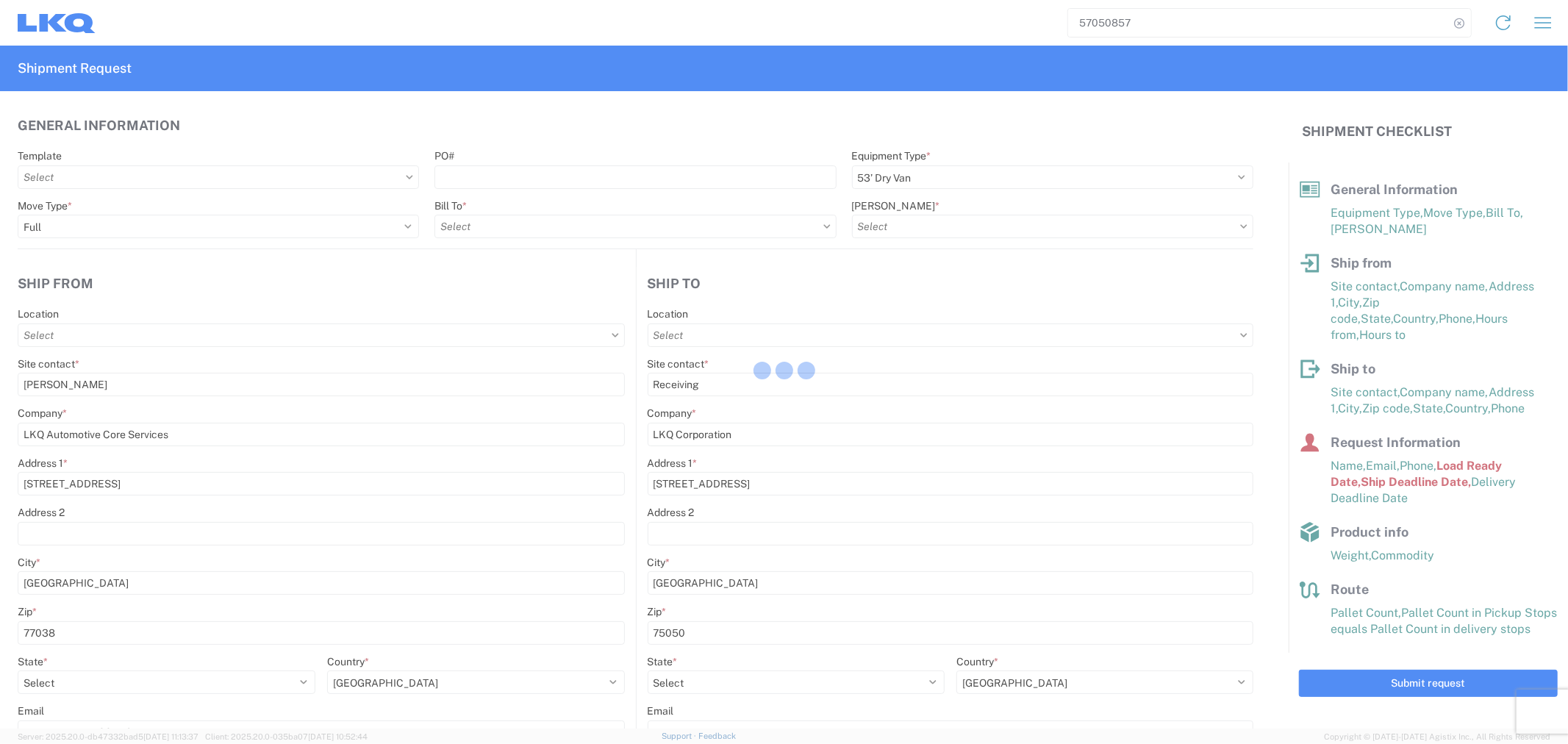
type input "1760 - LKQ Best Core"
type input "1760-1300-50180-0000 - 1760 Freight In - Cores"
type input "1882 - North American ATK Corporation"
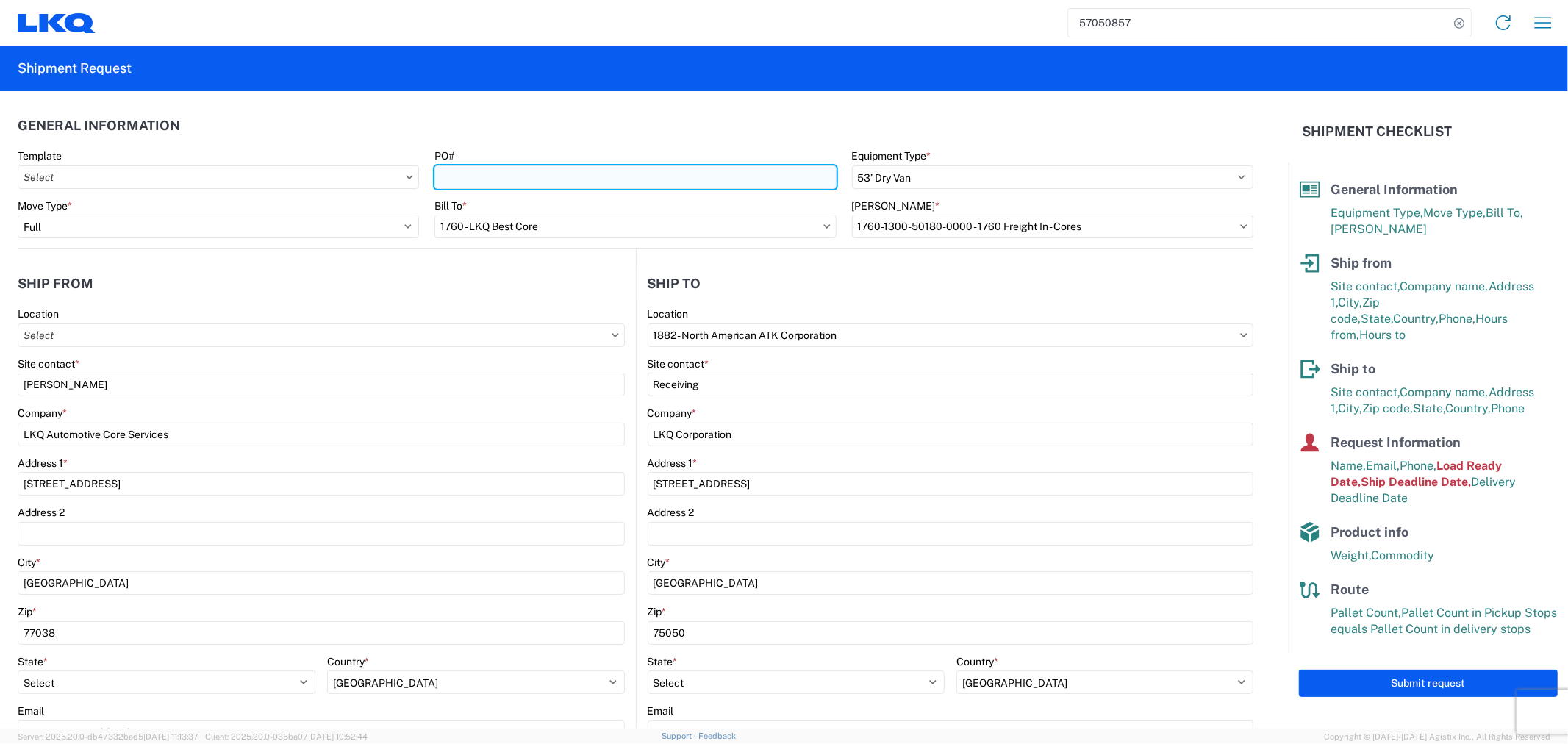
click at [518, 182] on input "PO#" at bounding box center [635, 177] width 401 height 24
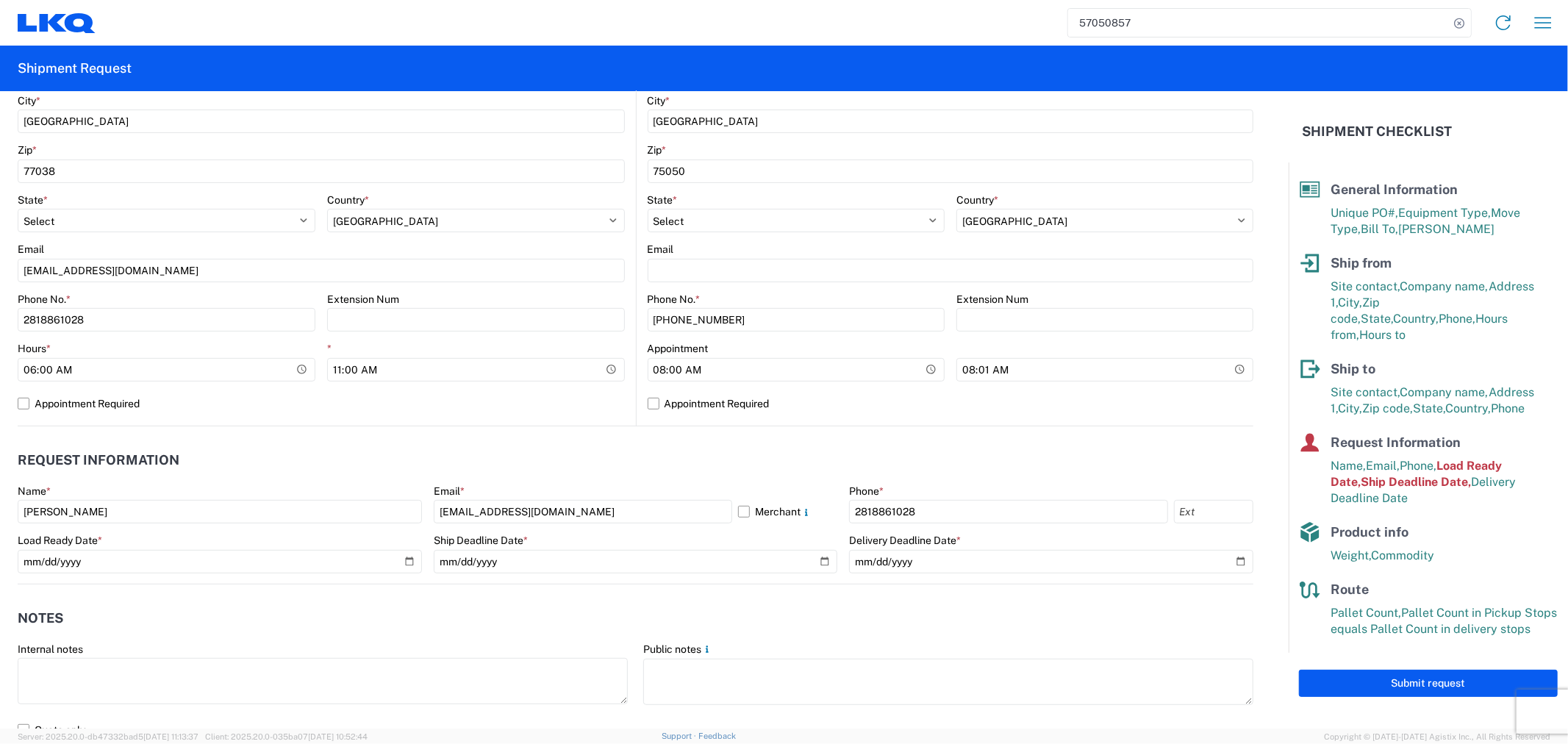
scroll to position [490, 0]
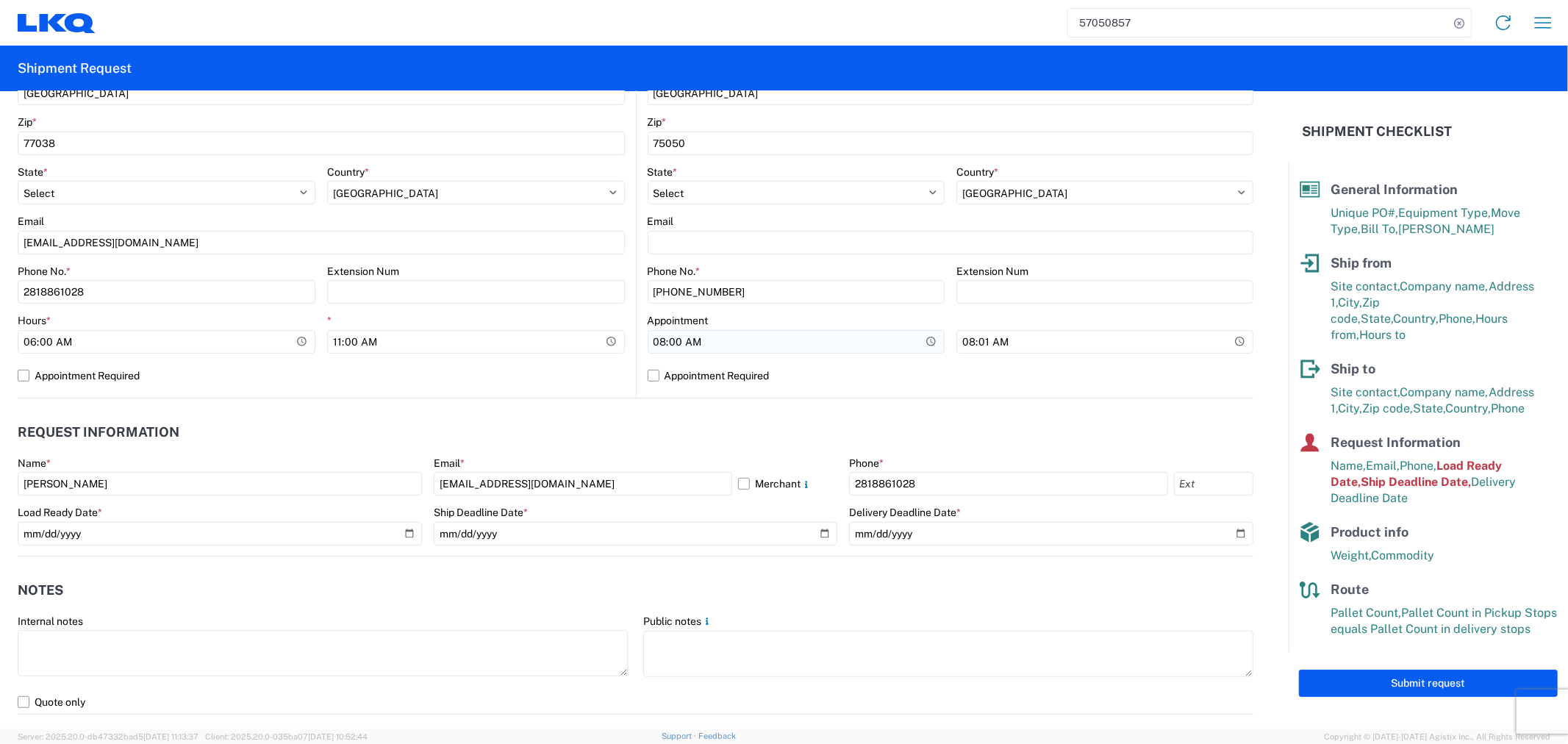
type input "ATK-HEADS-10092025"
click at [668, 333] on input "08:00:00" at bounding box center [797, 342] width 297 height 24
type input "07:00"
click at [1027, 330] on input "08:01:00" at bounding box center [1105, 342] width 297 height 24
click at [1032, 341] on input "08:01:00" at bounding box center [1105, 342] width 297 height 24
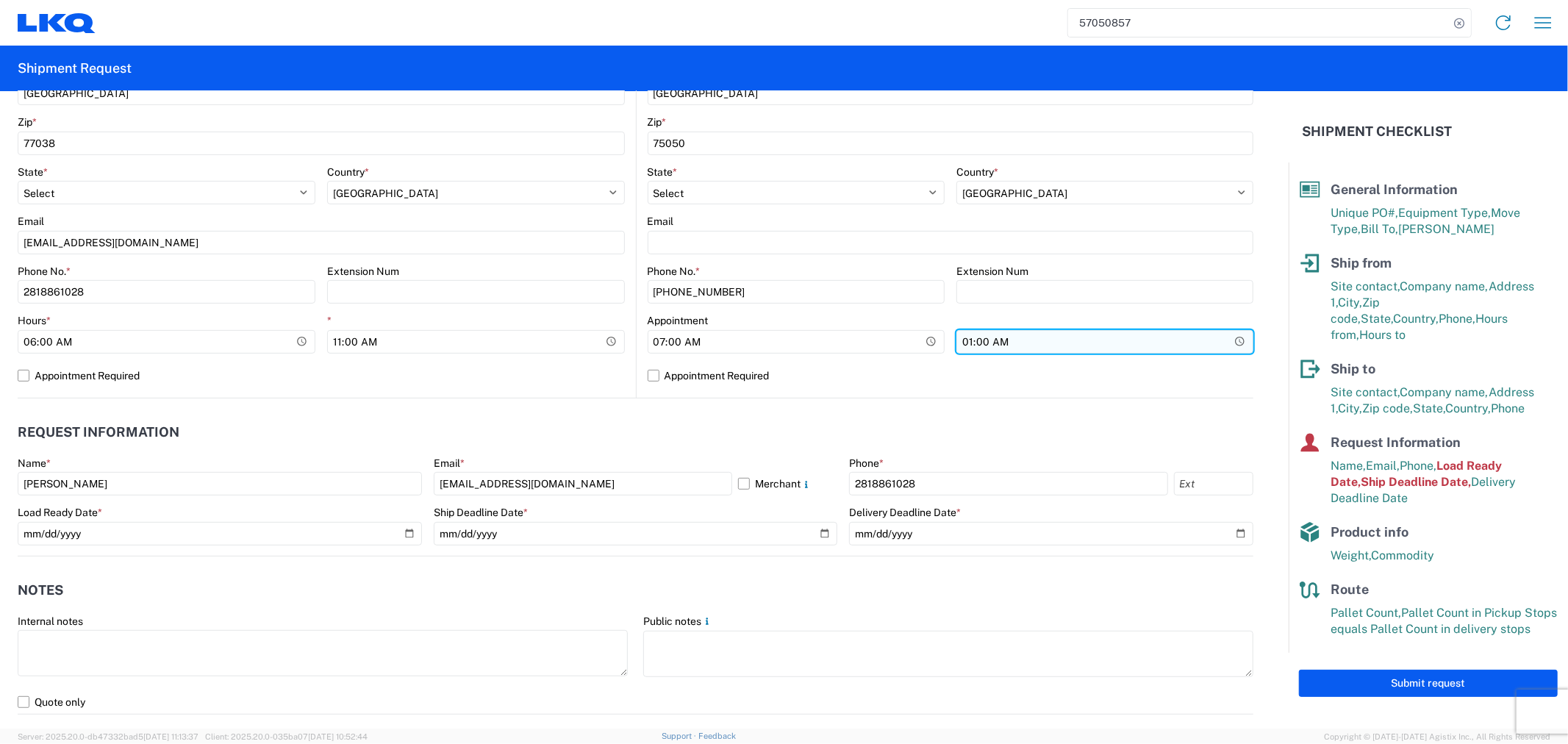
type input "13:00"
click at [855, 395] on div "1882 Location 1882 - North American ATK Corporation Site contact * Receiving Co…" at bounding box center [951, 108] width 607 height 580
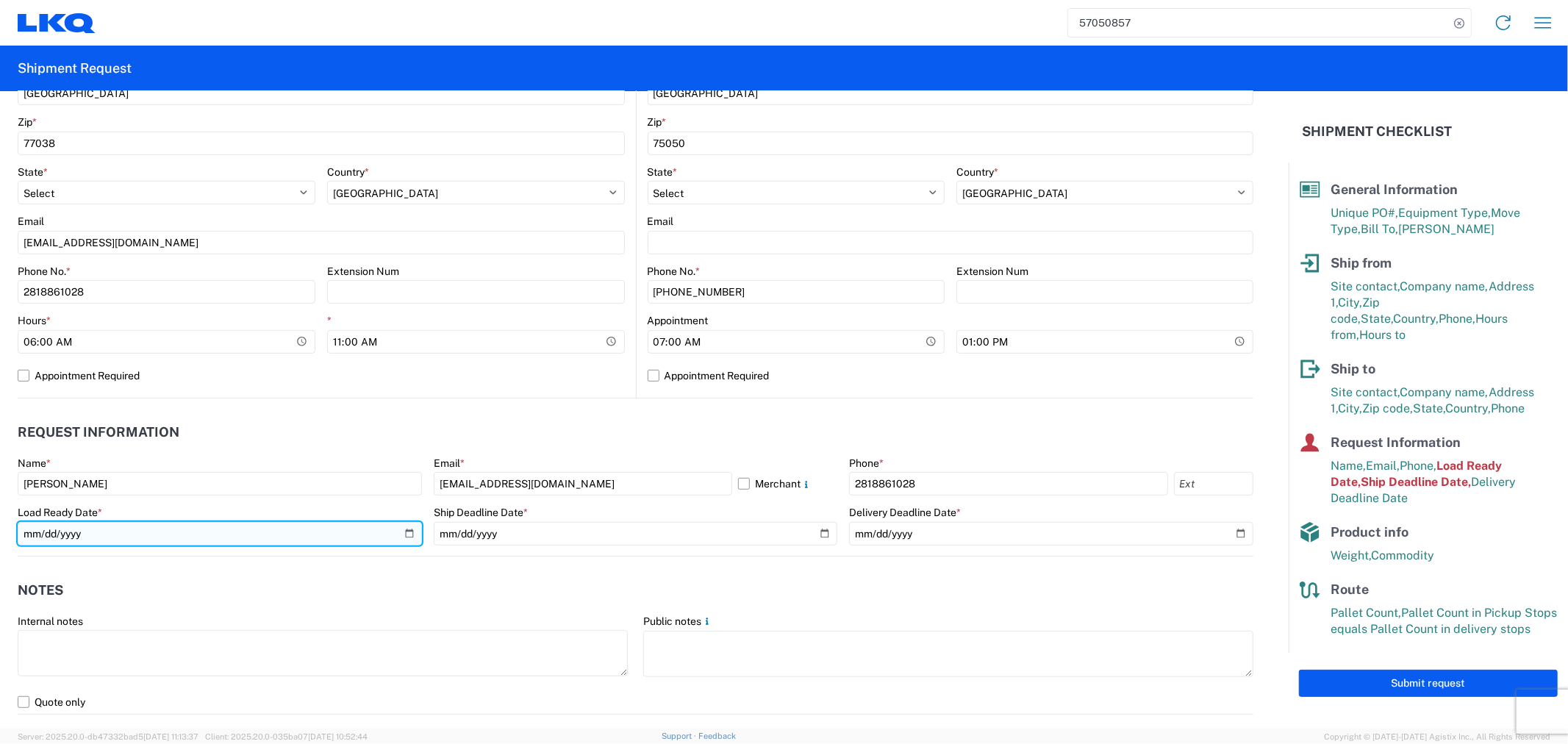
click at [404, 532] on input "2025-10-08" at bounding box center [219, 534] width 404 height 24
type input "2025-10-09"
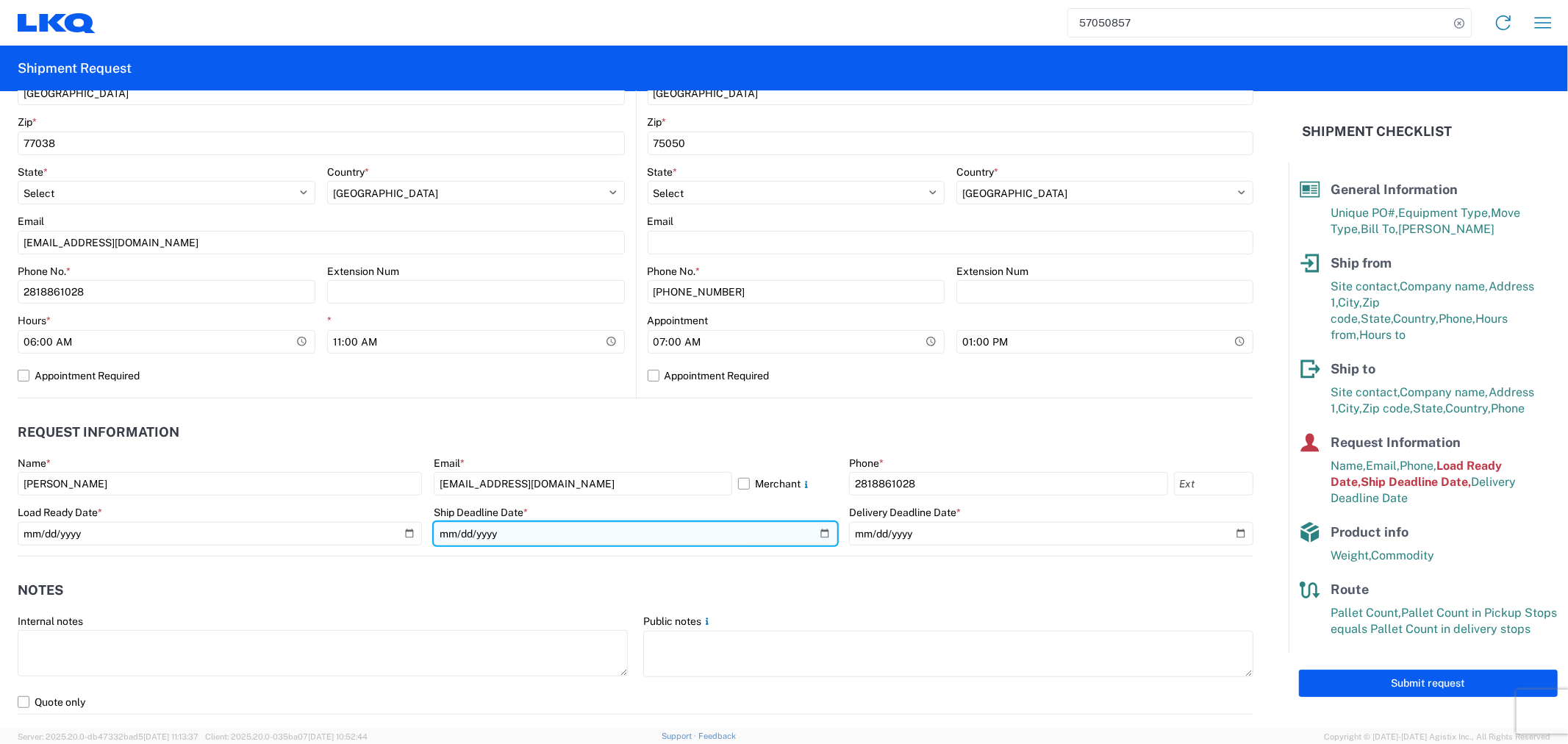
click at [820, 533] on input "2025-10-08" at bounding box center [636, 534] width 404 height 24
type input "2025-10-09"
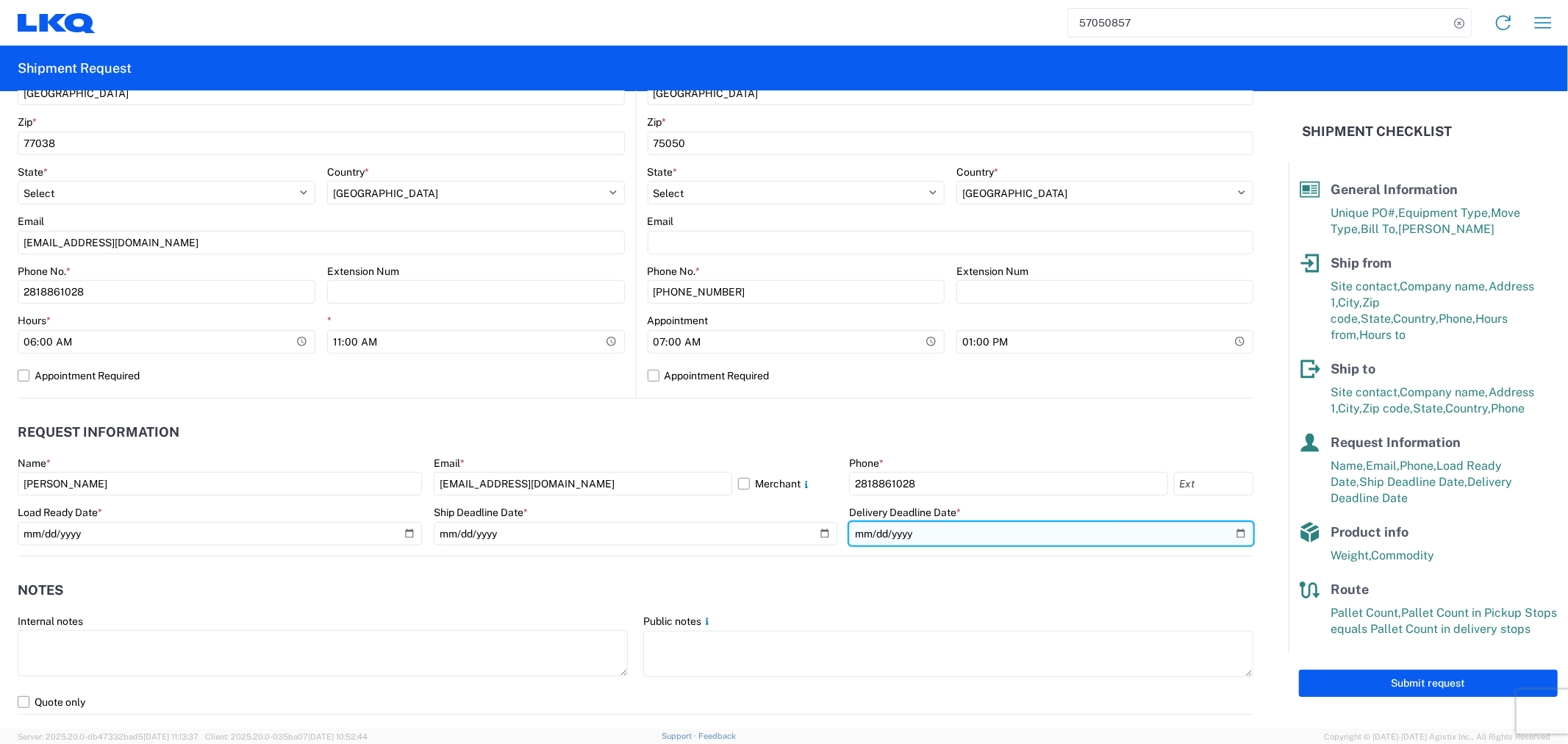
click at [1231, 530] on input "2025-10-09" at bounding box center [1051, 534] width 404 height 24
click at [1084, 449] on agx-form-section "Request Information Name * Alfredo Canales Email * acgarcia@lkqcorp.com Merchan…" at bounding box center [635, 485] width 1236 height 139
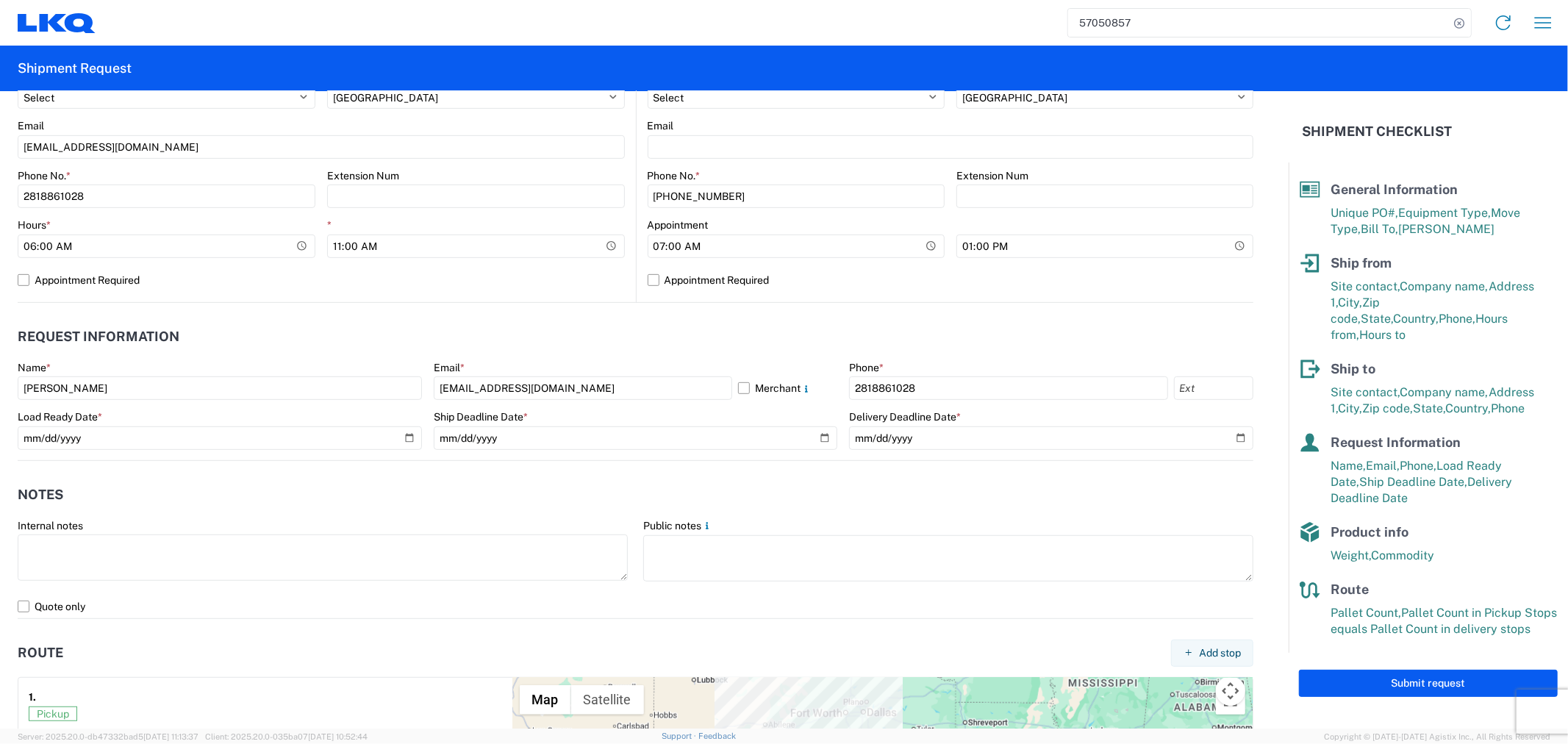
scroll to position [571, 0]
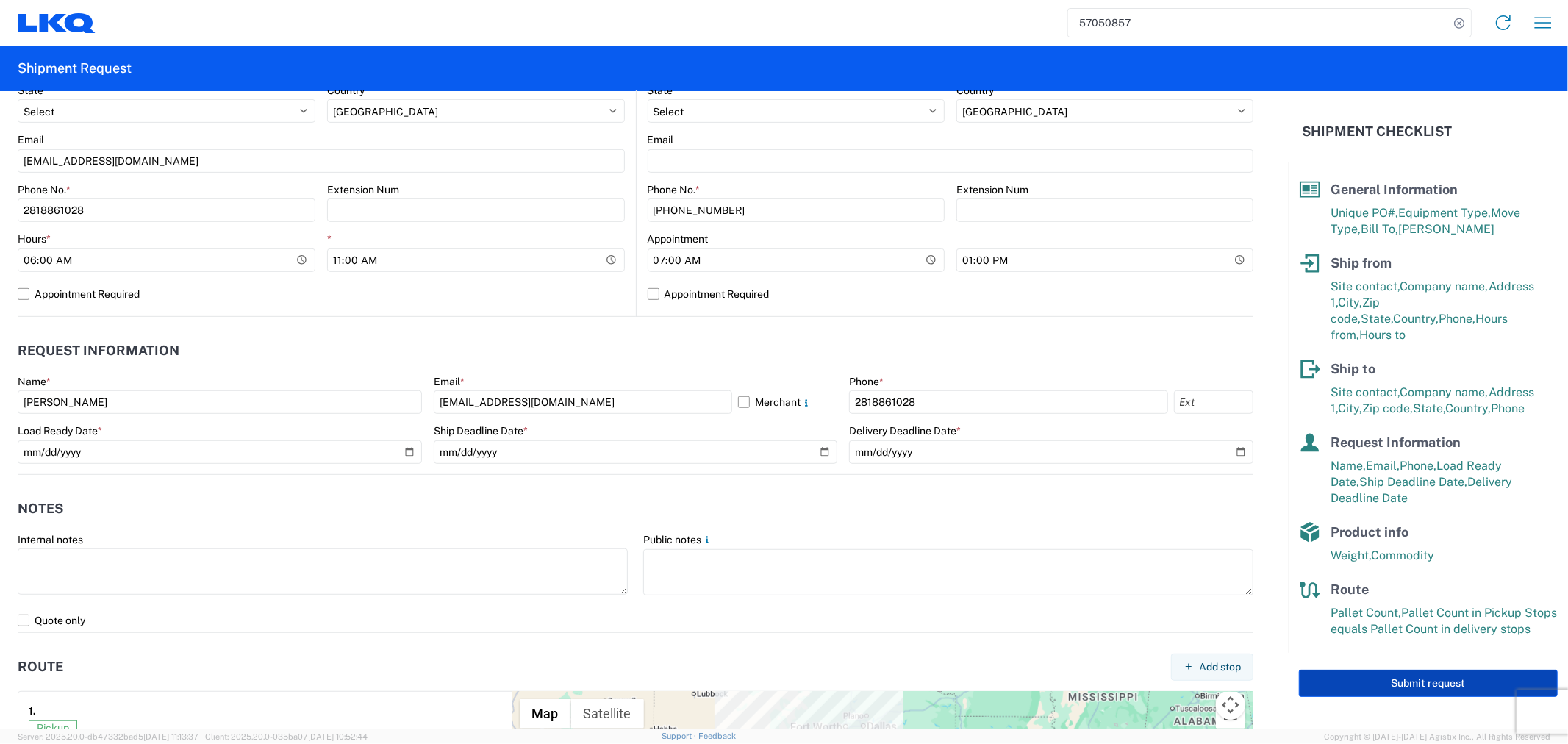
click at [1308, 670] on button "Submit request" at bounding box center [1429, 684] width 259 height 27
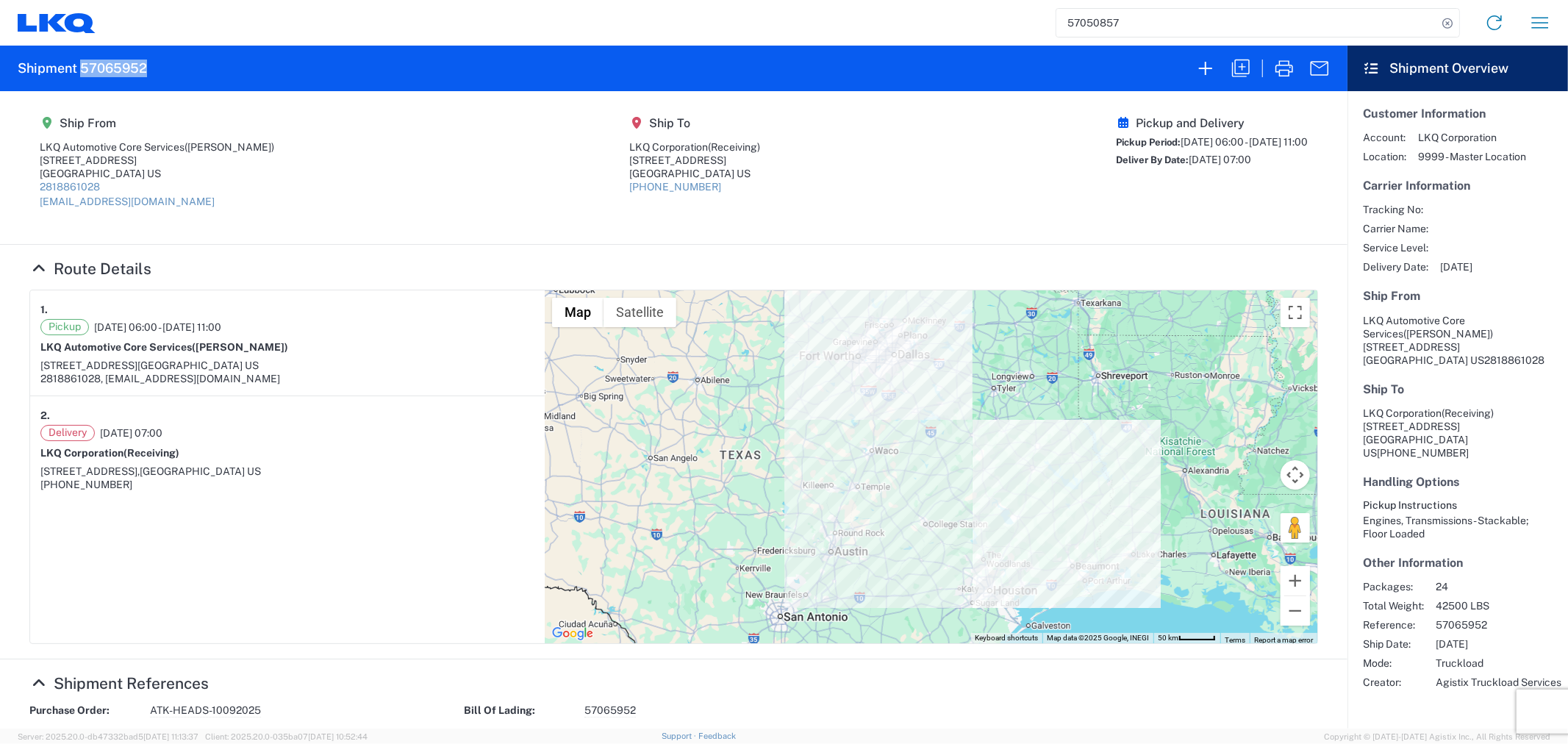
drag, startPoint x: 170, startPoint y: 69, endPoint x: 81, endPoint y: 70, distance: 89.0
click at [81, 70] on agx-form-header "Shipment 57065952" at bounding box center [674, 69] width 1348 height 46
copy h2 "57065952"
click at [1116, 213] on div "Pickup and Delivery Pickup Period: 10/09/2025 06:00 - 10/09/2025 11:00 Deliver …" at bounding box center [1212, 168] width 192 height 103
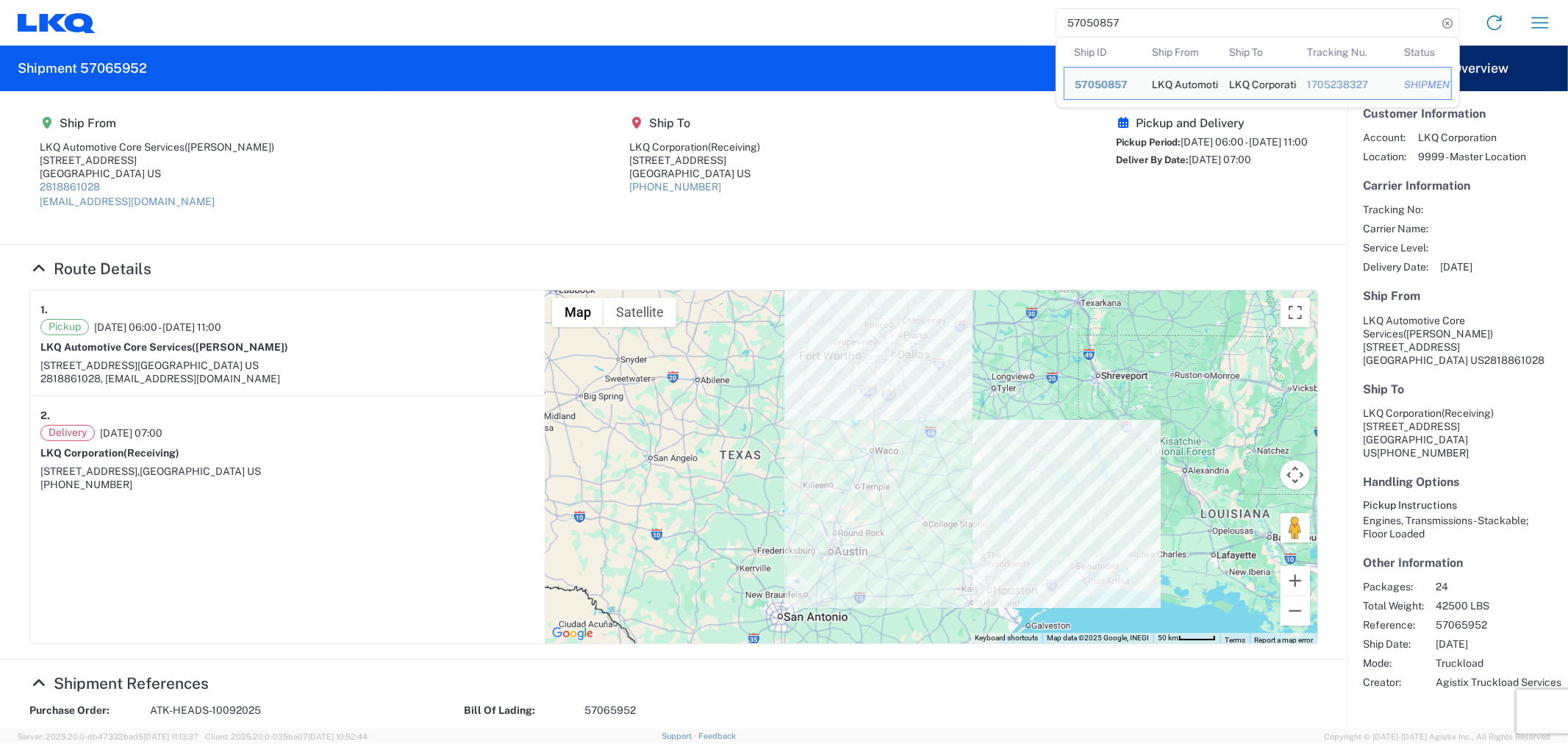
click at [1162, 19] on input "57050857" at bounding box center [1247, 23] width 381 height 28
drag, startPoint x: 1162, startPoint y: 19, endPoint x: 975, endPoint y: 27, distance: 187.2
click at [976, 27] on div "57050857 Ship ID Ship From Ship To Tracking Nu. Status Ship ID 57050857 Ship Fr…" at bounding box center [829, 23] width 1467 height 35
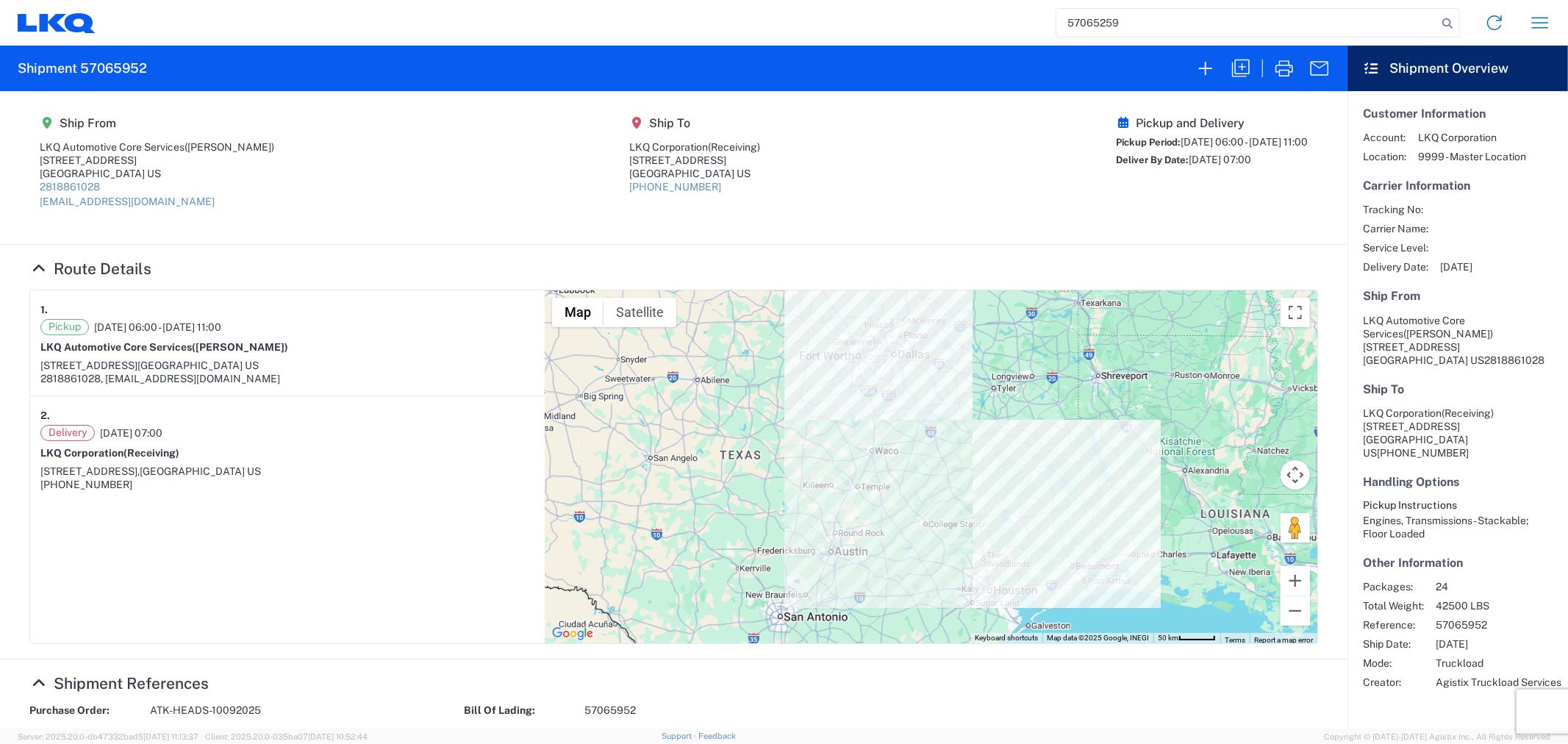
type input "57065259"
